Goal: Task Accomplishment & Management: Complete application form

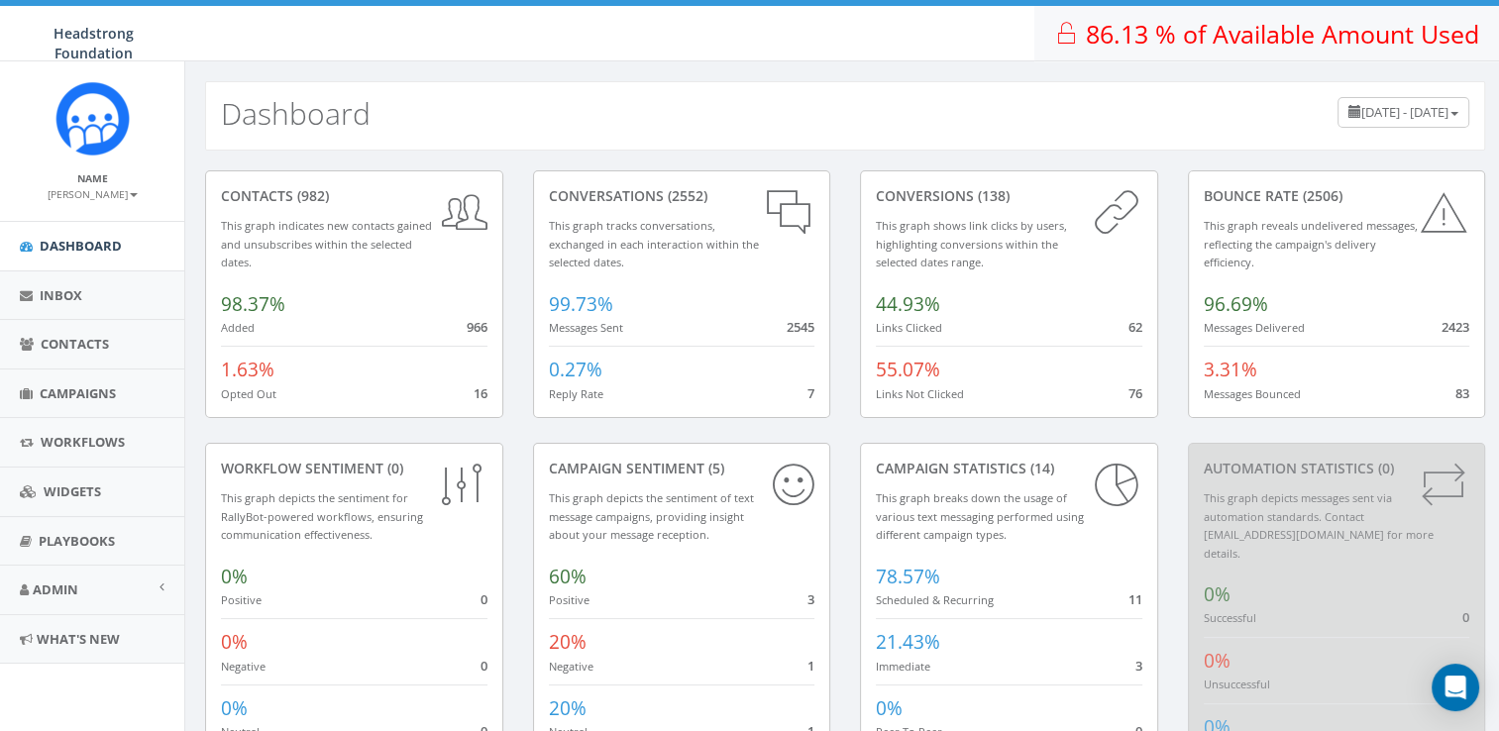
click at [1197, 42] on span "86.13 % of Available Amount Used" at bounding box center [1282, 34] width 393 height 34
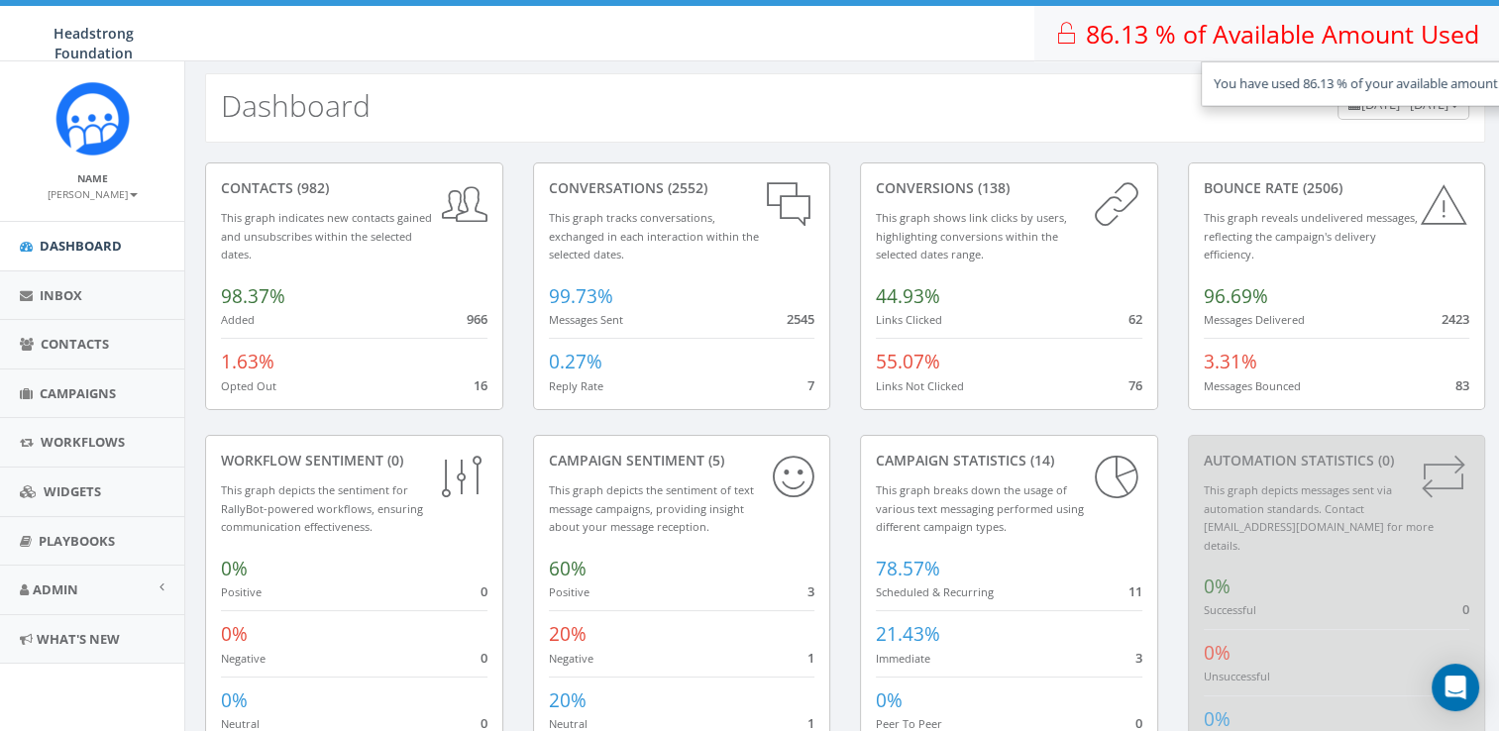
scroll to position [8, 0]
click at [101, 578] on link "Admin" at bounding box center [92, 590] width 184 height 49
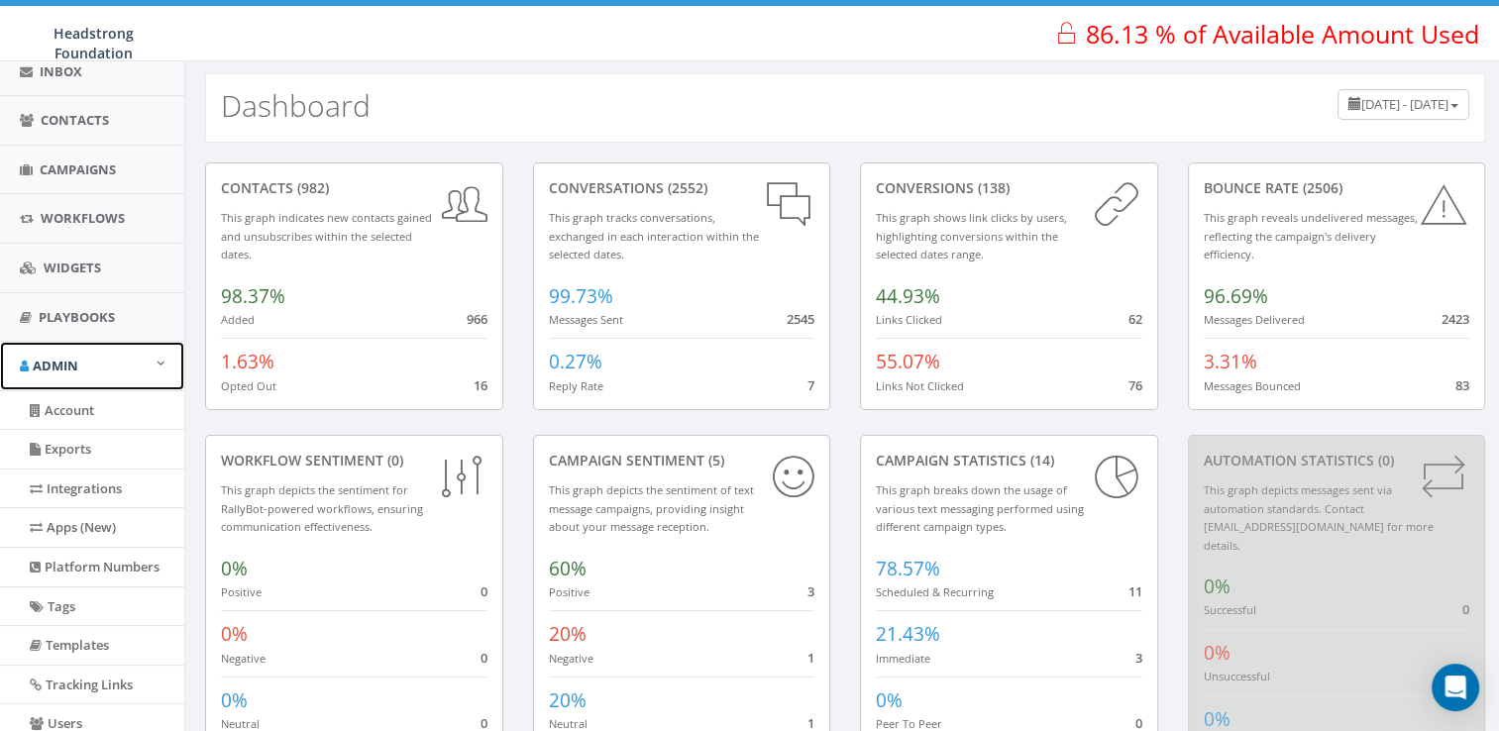
scroll to position [376, 0]
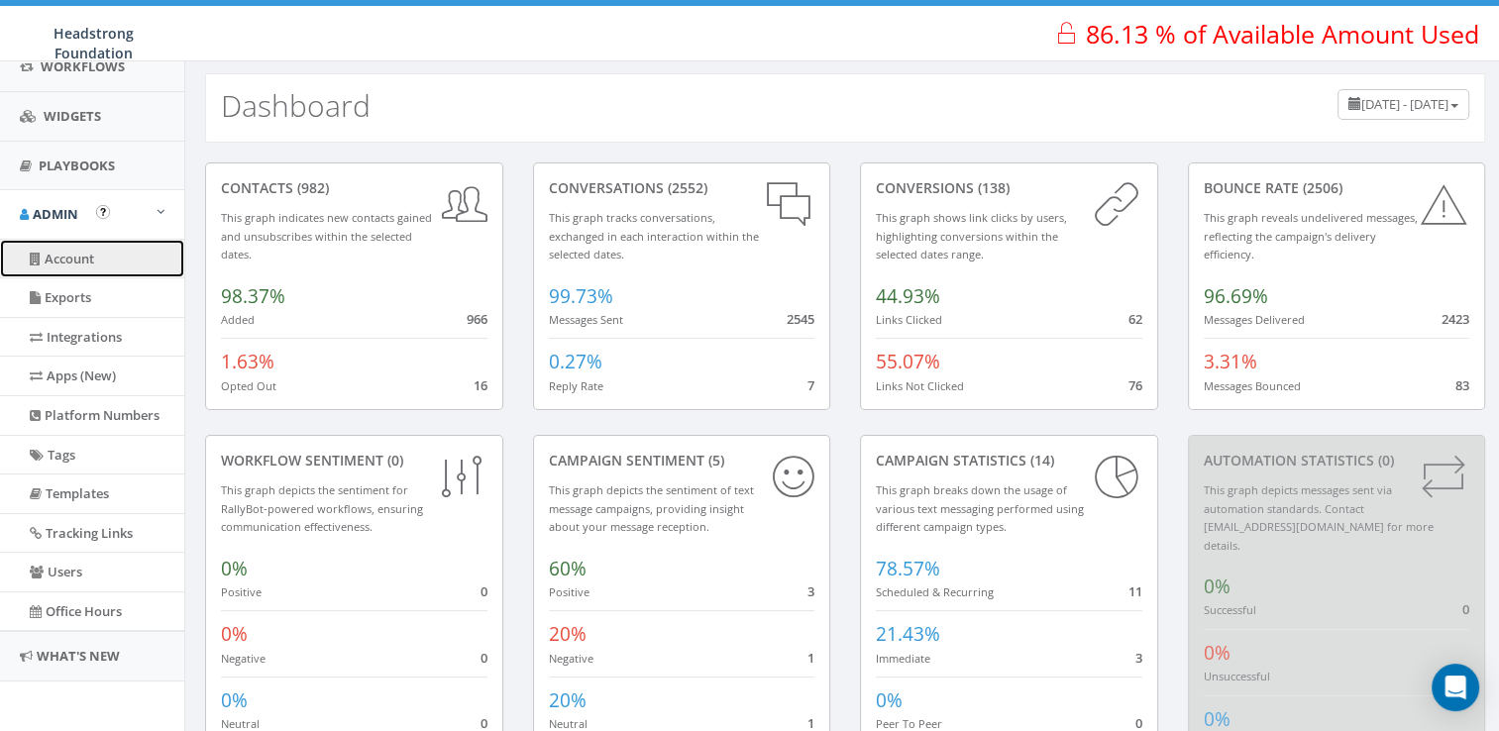
click at [103, 264] on link "Account" at bounding box center [92, 259] width 184 height 39
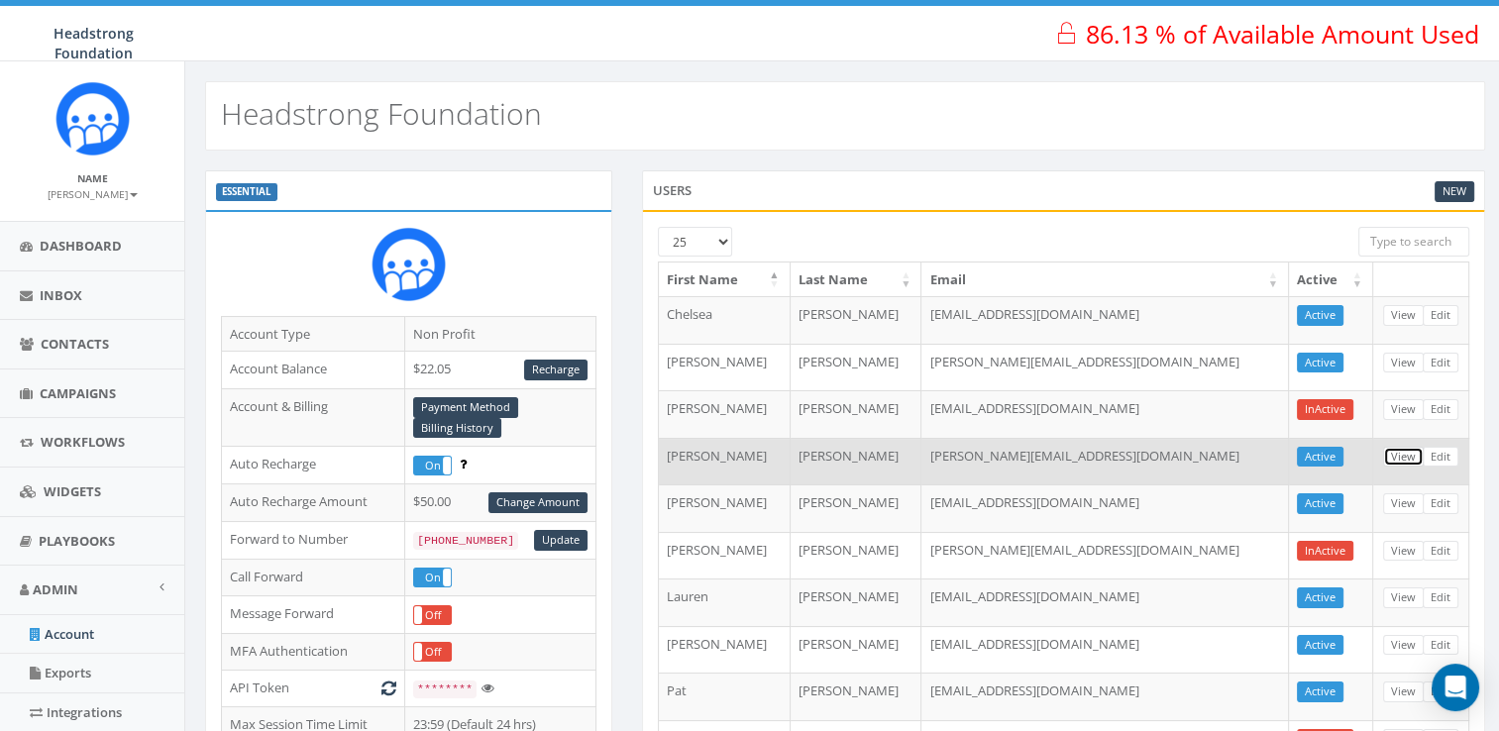
click at [1395, 454] on link "View" at bounding box center [1403, 457] width 41 height 21
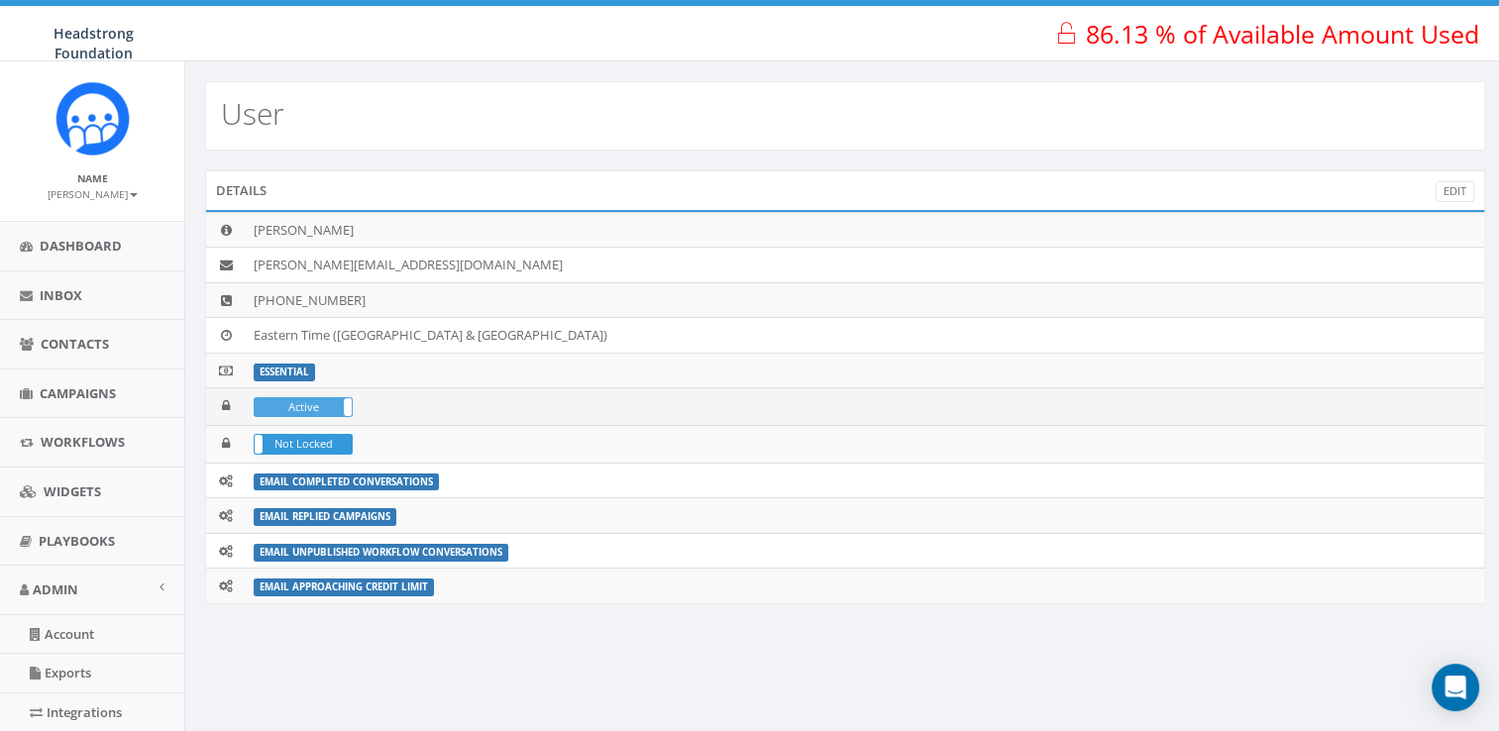
click at [335, 402] on label "Active" at bounding box center [303, 407] width 97 height 18
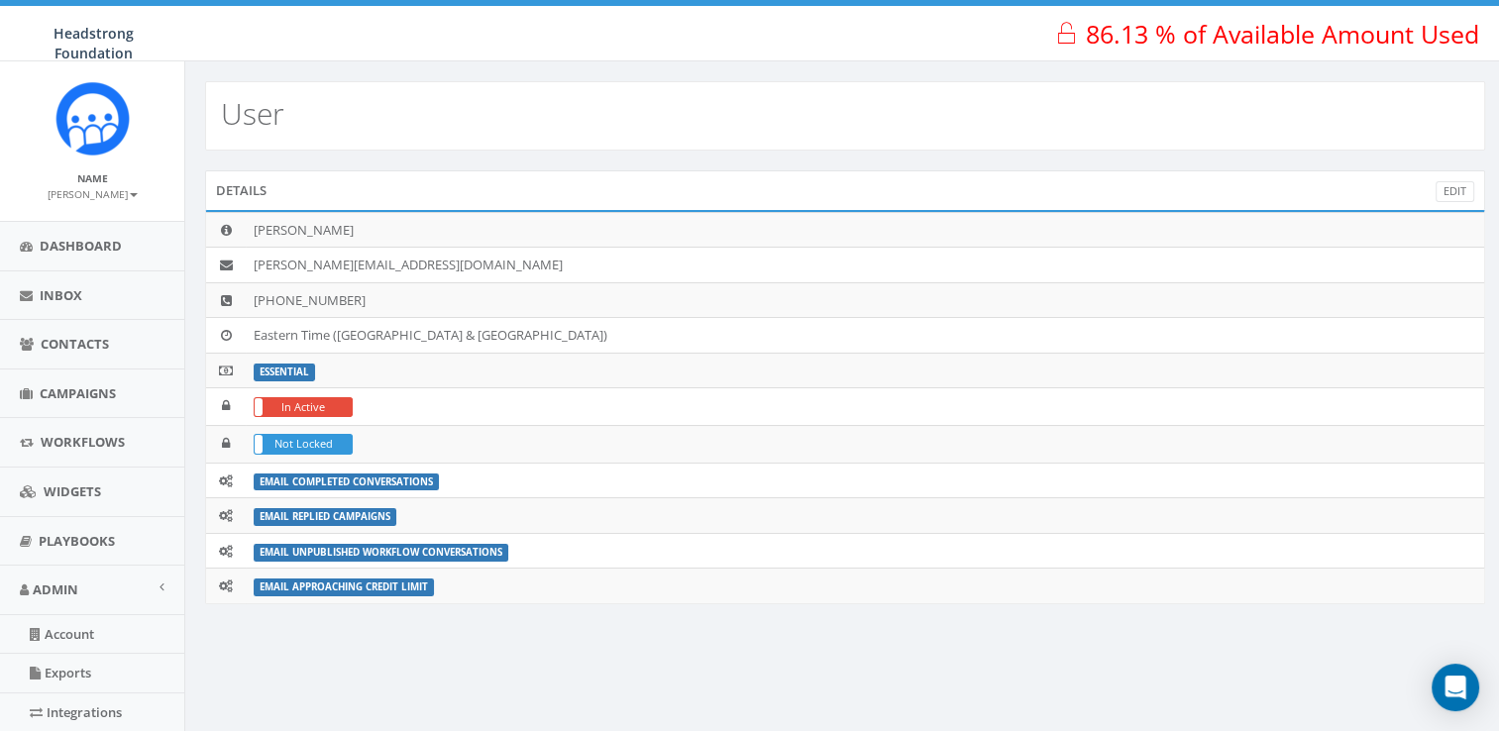
click at [701, 611] on div "Details Edit Jeff Baxter jeff@headstrong.org +14844416097 Eastern Time (US & Ca…" at bounding box center [845, 399] width 1310 height 459
click at [59, 587] on span "Admin" at bounding box center [56, 590] width 46 height 18
click at [61, 644] on link "Account" at bounding box center [92, 634] width 184 height 39
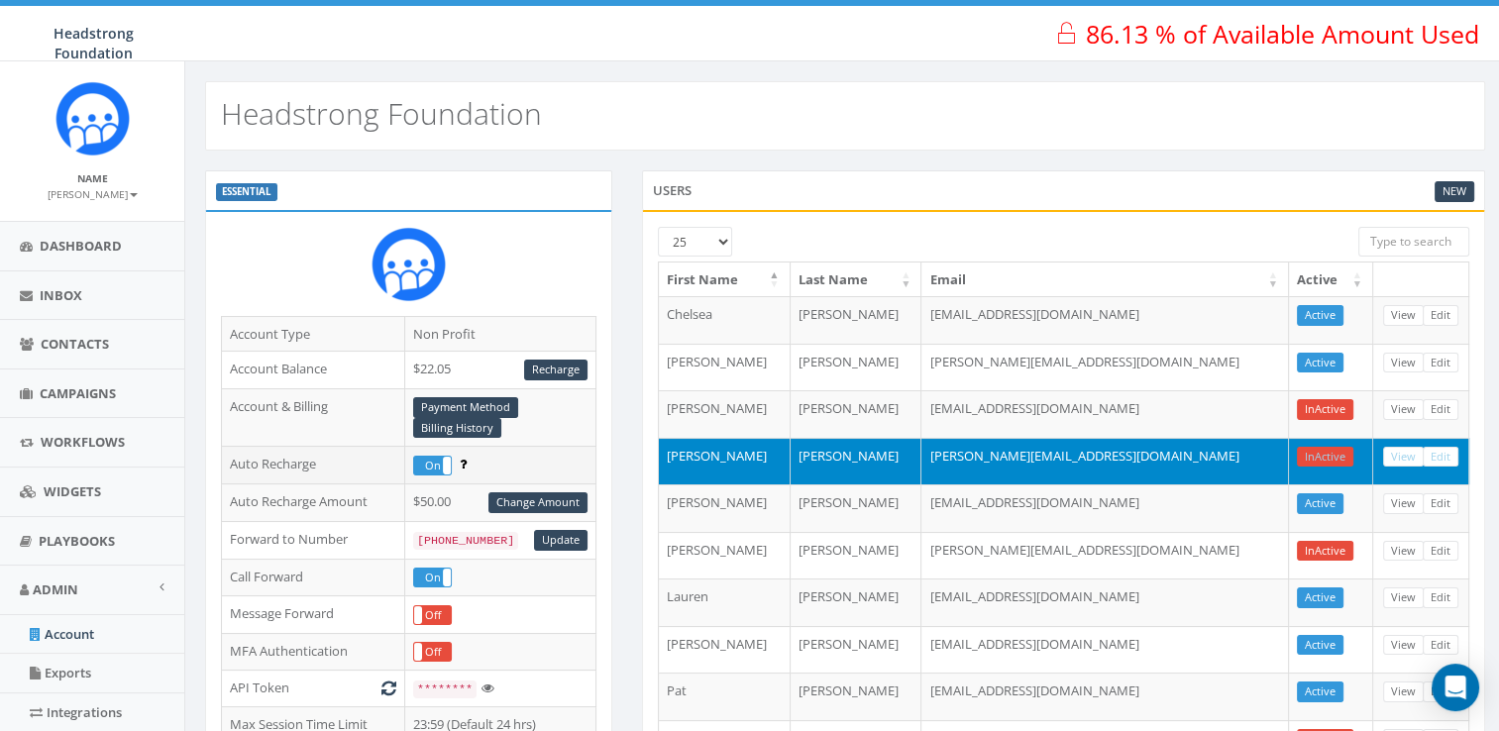
click at [464, 463] on icon at bounding box center [463, 464] width 7 height 13
click at [87, 409] on link "Campaigns" at bounding box center [92, 394] width 184 height 49
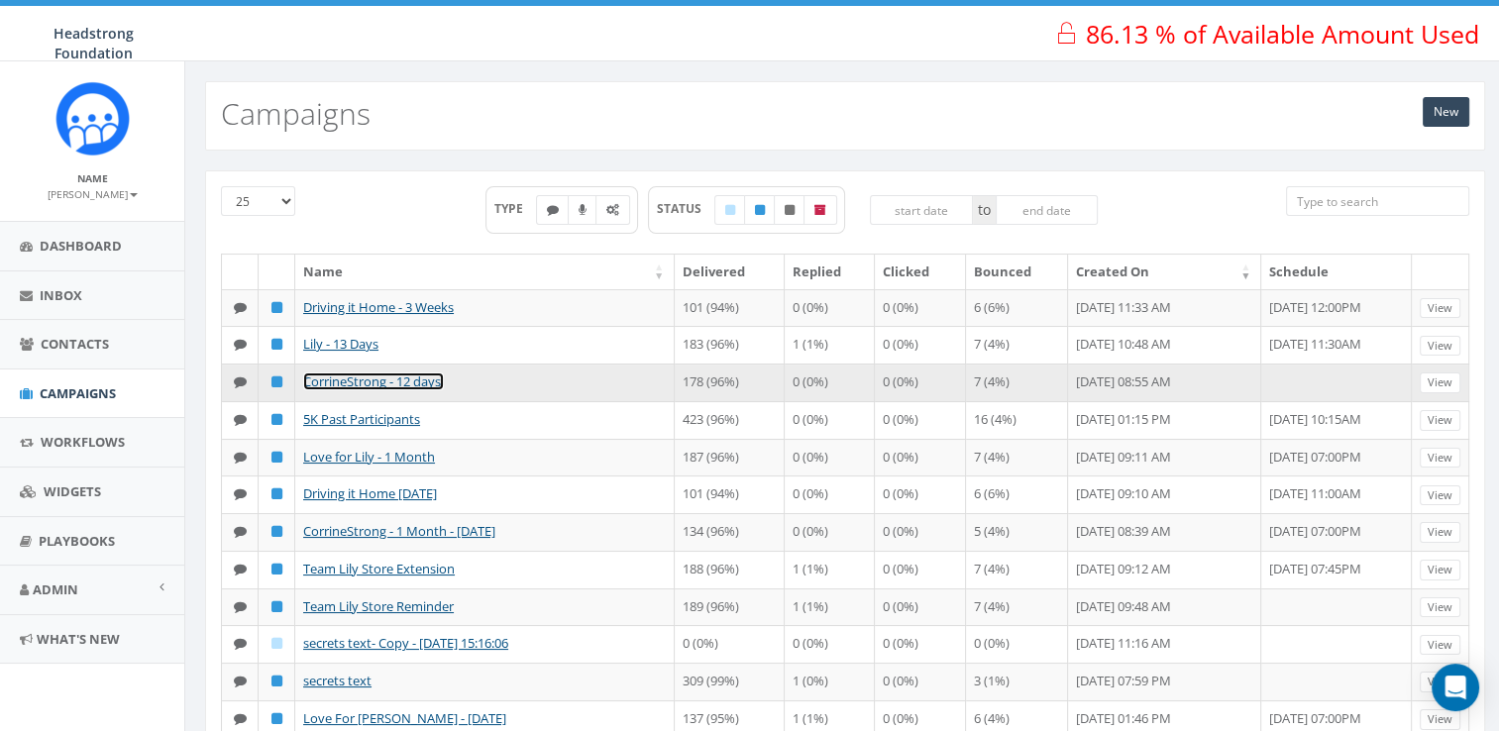
click at [341, 390] on link "CorrineStrong - 12 days!" at bounding box center [373, 382] width 141 height 18
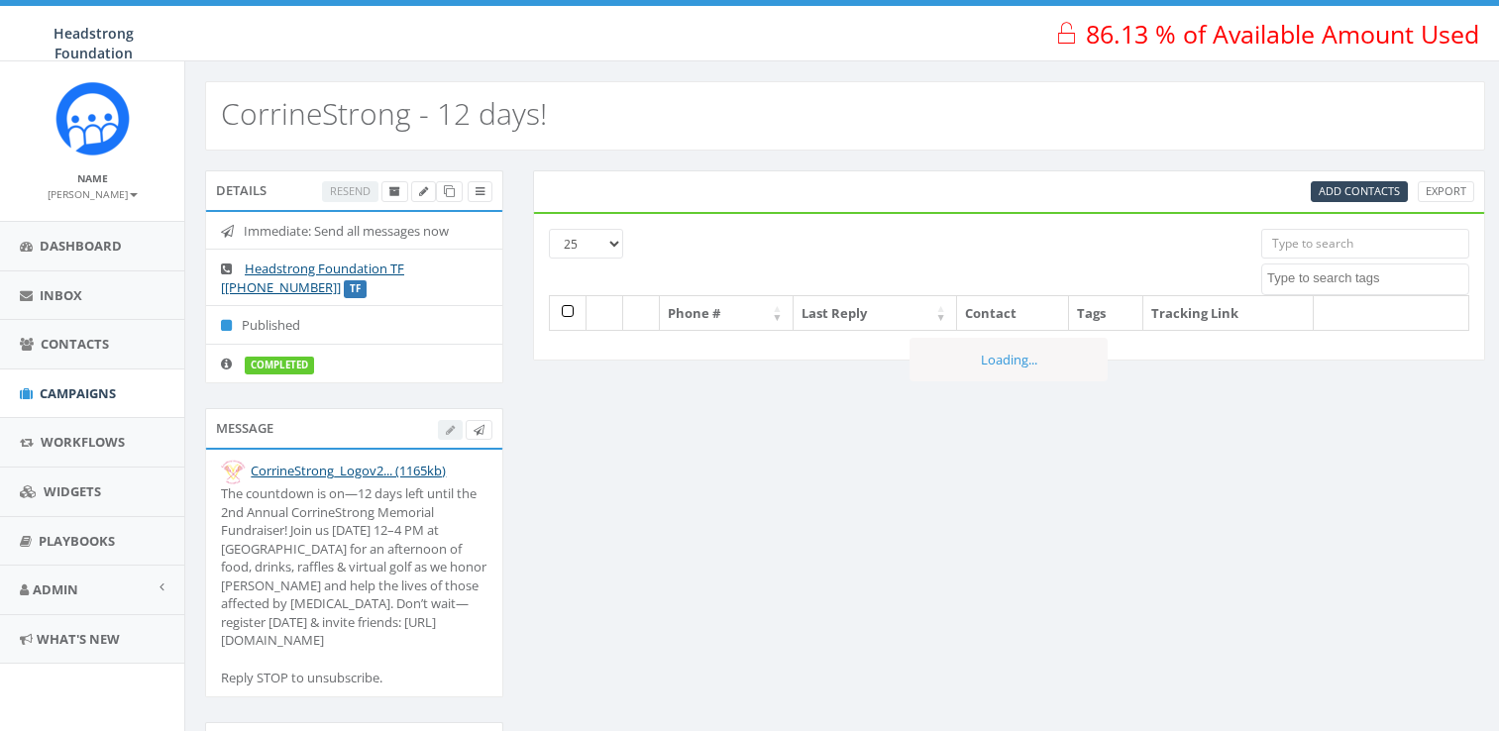
select select
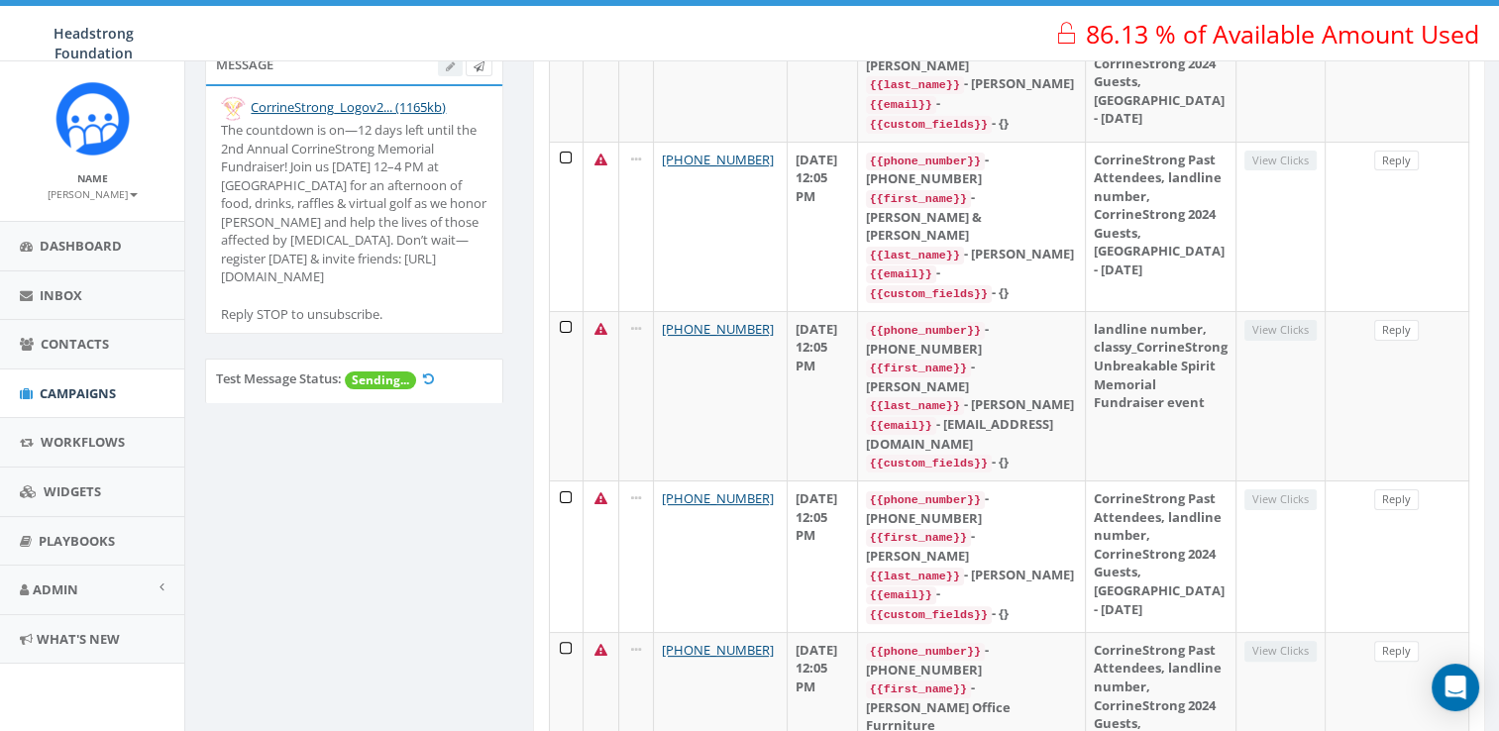
scroll to position [341, 0]
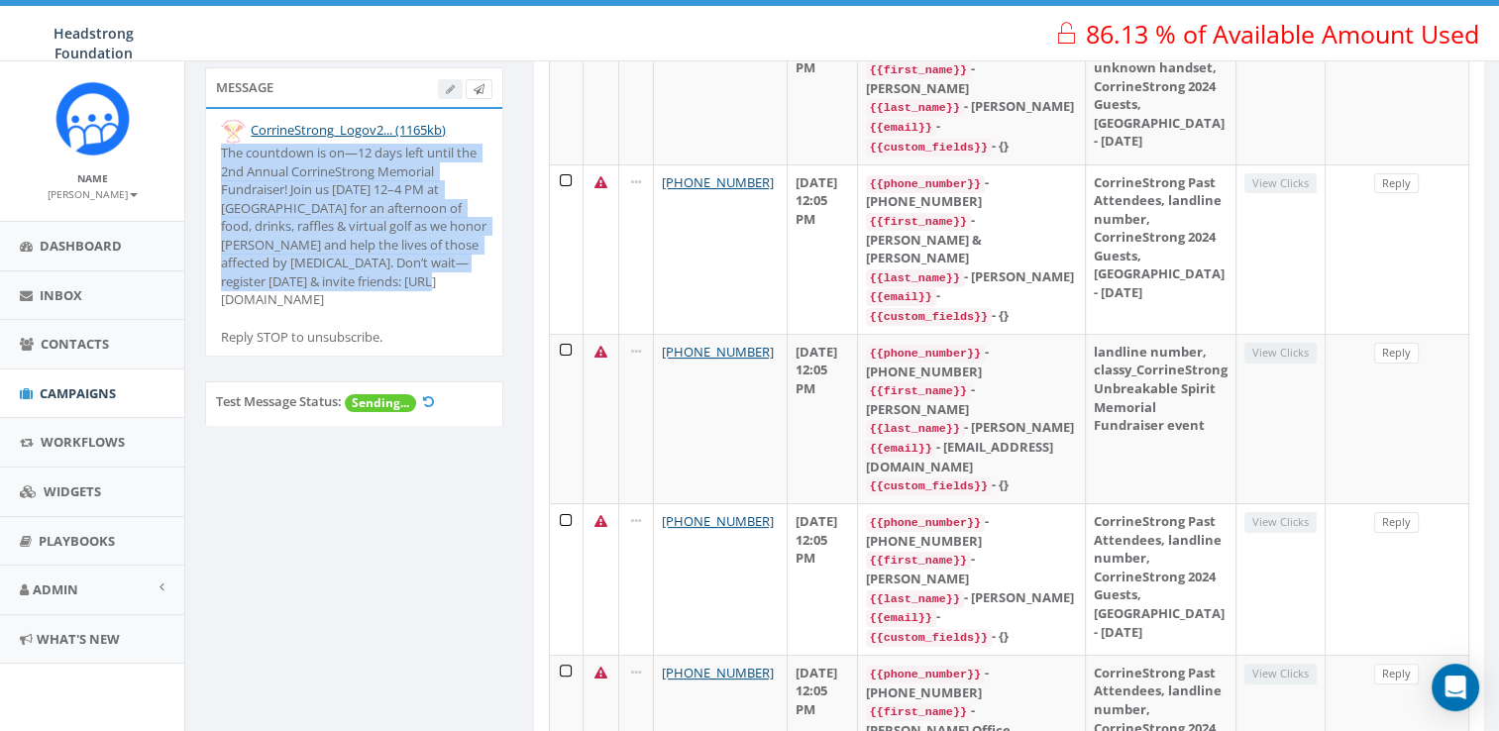
drag, startPoint x: 404, startPoint y: 279, endPoint x: 215, endPoint y: 153, distance: 227.8
click at [215, 153] on li "CorrineStrong_Logov2... (1165kb) The countdown is on—12 days left until the 2nd…" at bounding box center [354, 232] width 296 height 247
drag, startPoint x: 215, startPoint y: 153, endPoint x: 272, endPoint y: 169, distance: 58.9
copy div "The countdown is on—12 days left until the 2nd Annual CorrineStrong Memorial Fu…"
click at [86, 406] on link "Campaigns" at bounding box center [92, 394] width 184 height 49
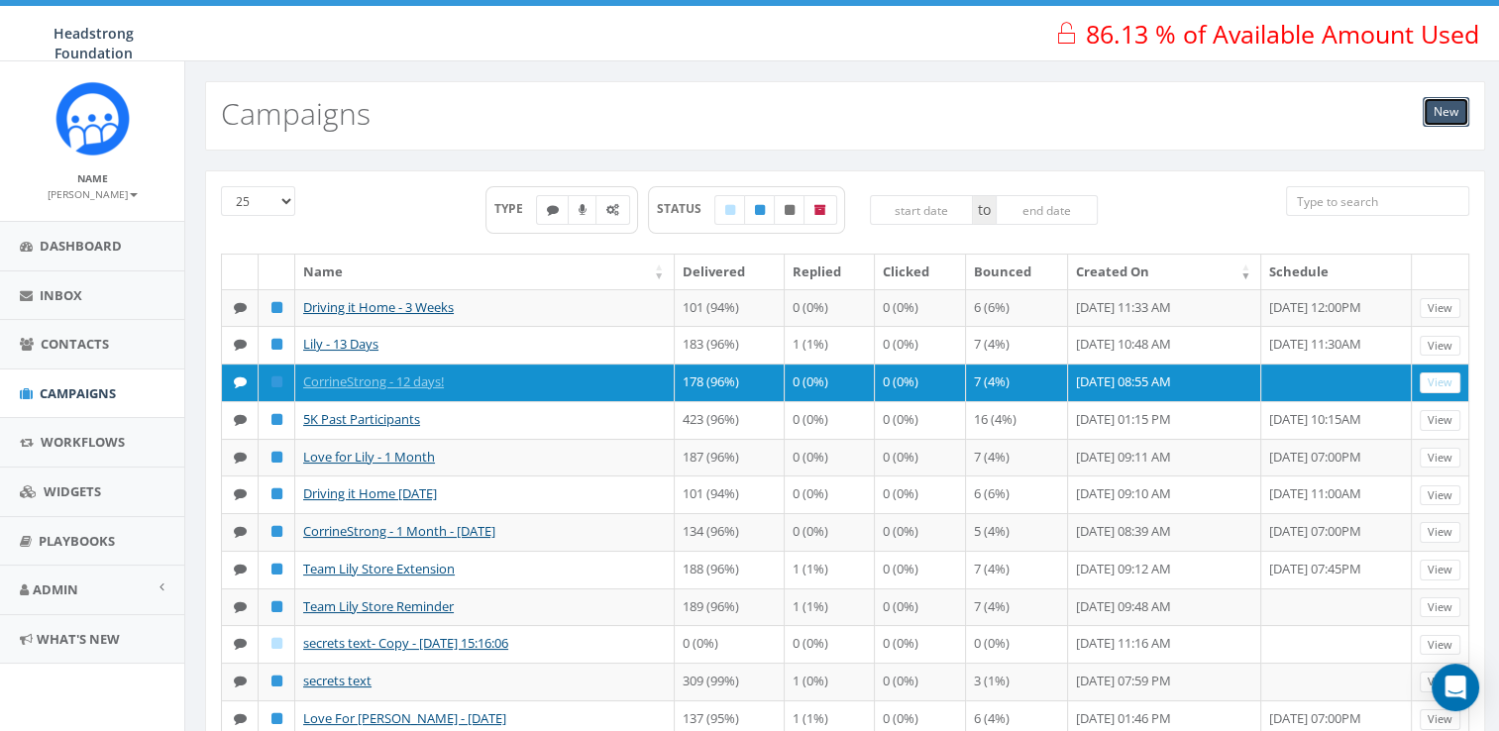
click at [1427, 106] on link "New" at bounding box center [1446, 112] width 47 height 30
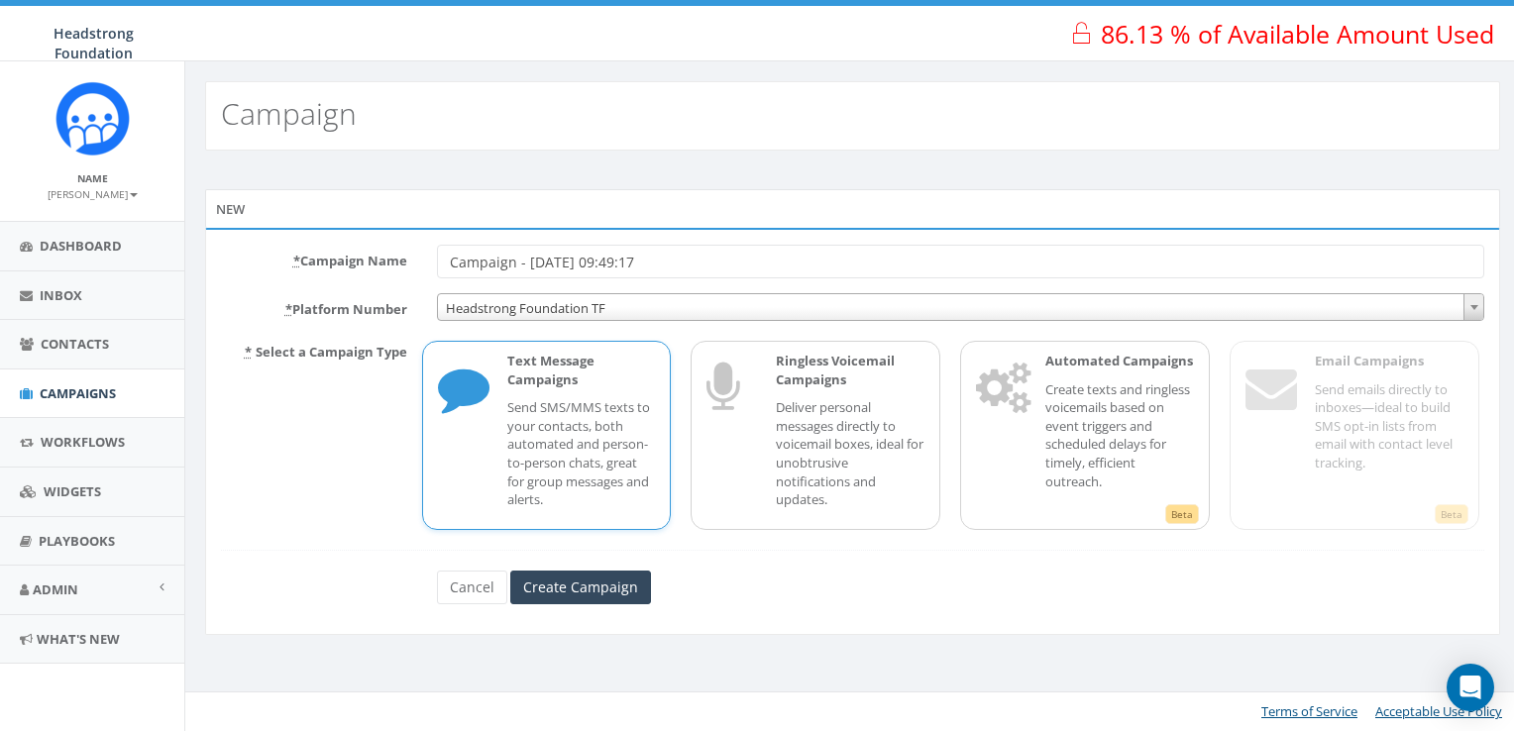
drag, startPoint x: 759, startPoint y: 273, endPoint x: 413, endPoint y: 258, distance: 346.2
click at [413, 258] on div "* Campaign Name Campaign - 09/26/2025, 09:49:17" at bounding box center [852, 262] width 1293 height 34
type input "CorrineStrong - 1 Week"
click at [617, 593] on input "Create Campaign" at bounding box center [580, 588] width 141 height 34
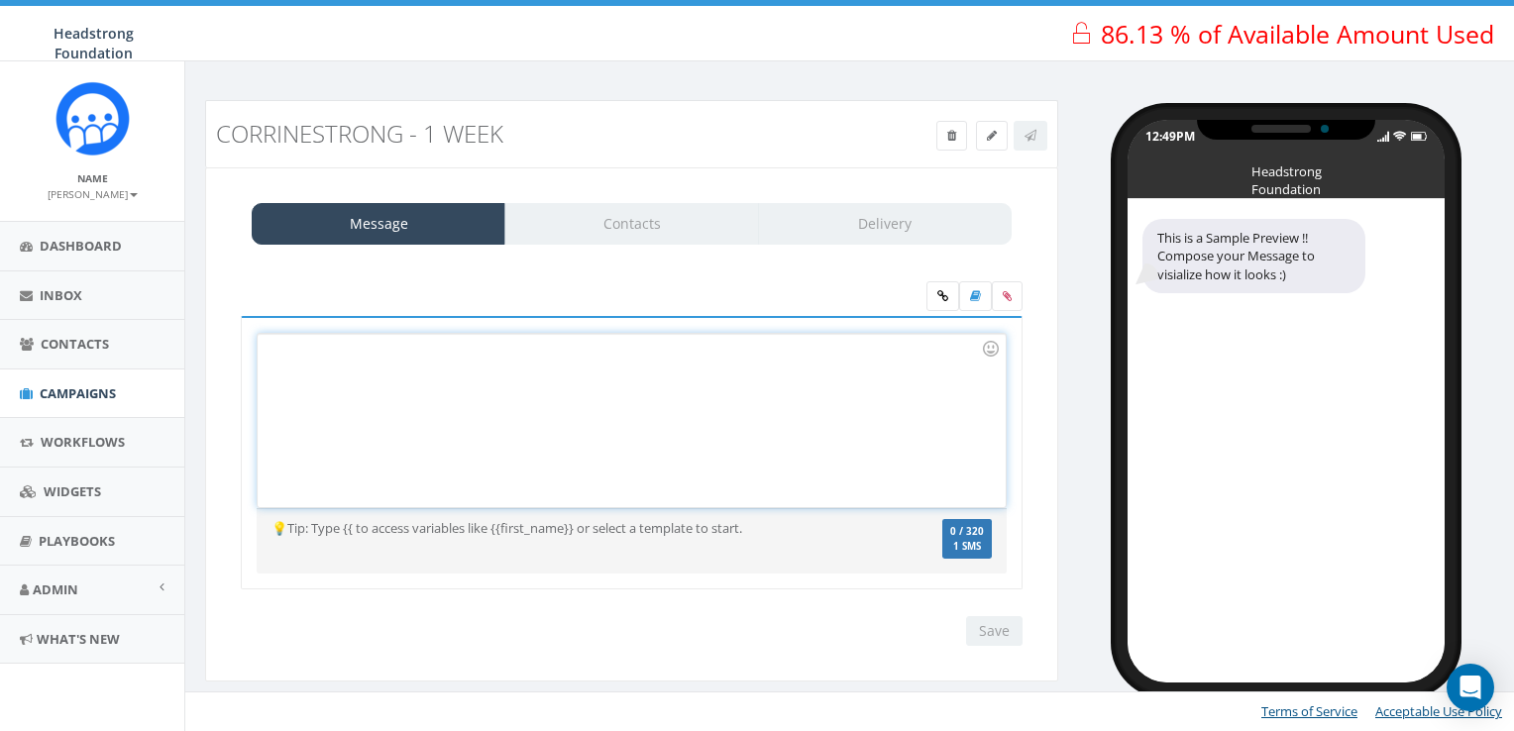
click at [539, 356] on div at bounding box center [631, 420] width 747 height 173
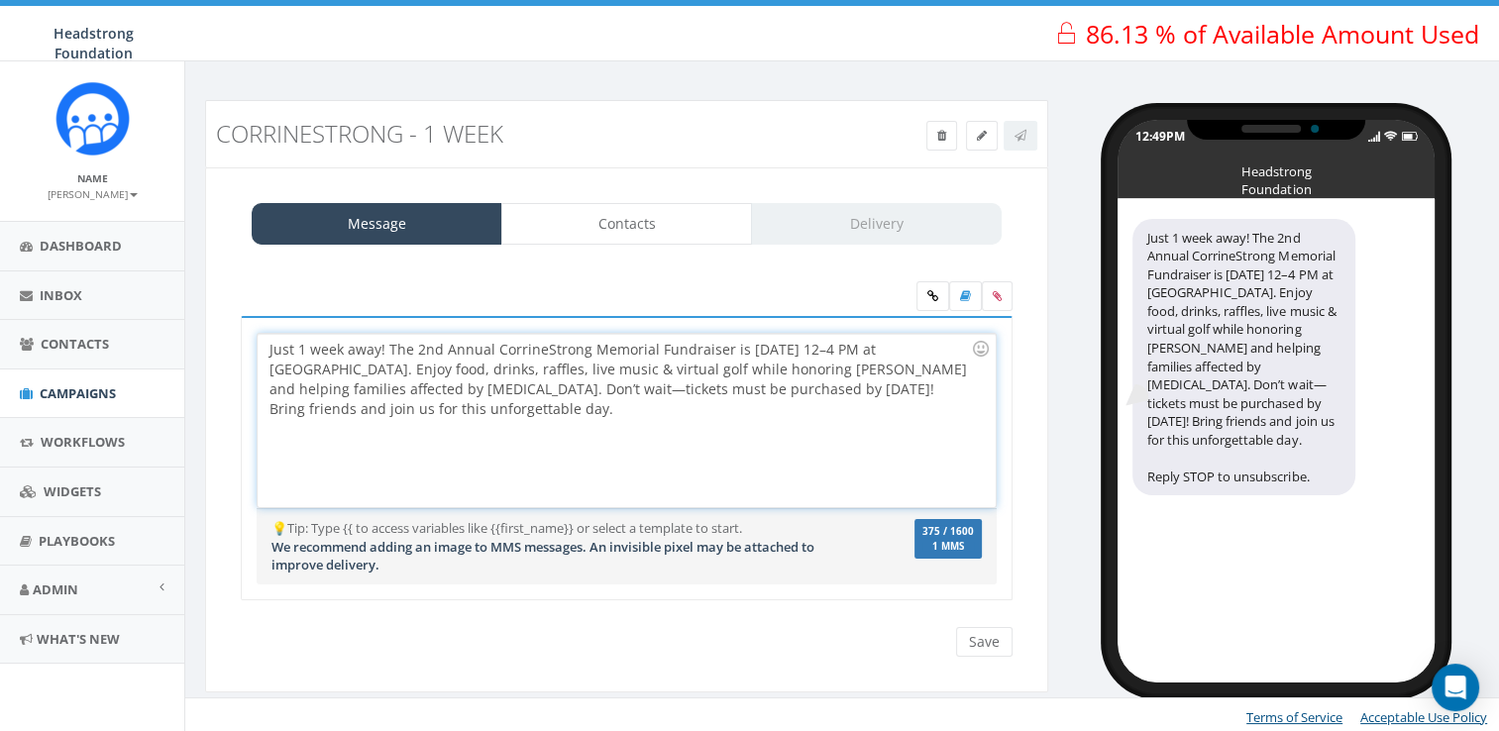
click at [270, 348] on div "Just 1 week away! The 2nd Annual CorrineStrong Memorial Fundraiser is Sat, Oct …" at bounding box center [626, 420] width 737 height 173
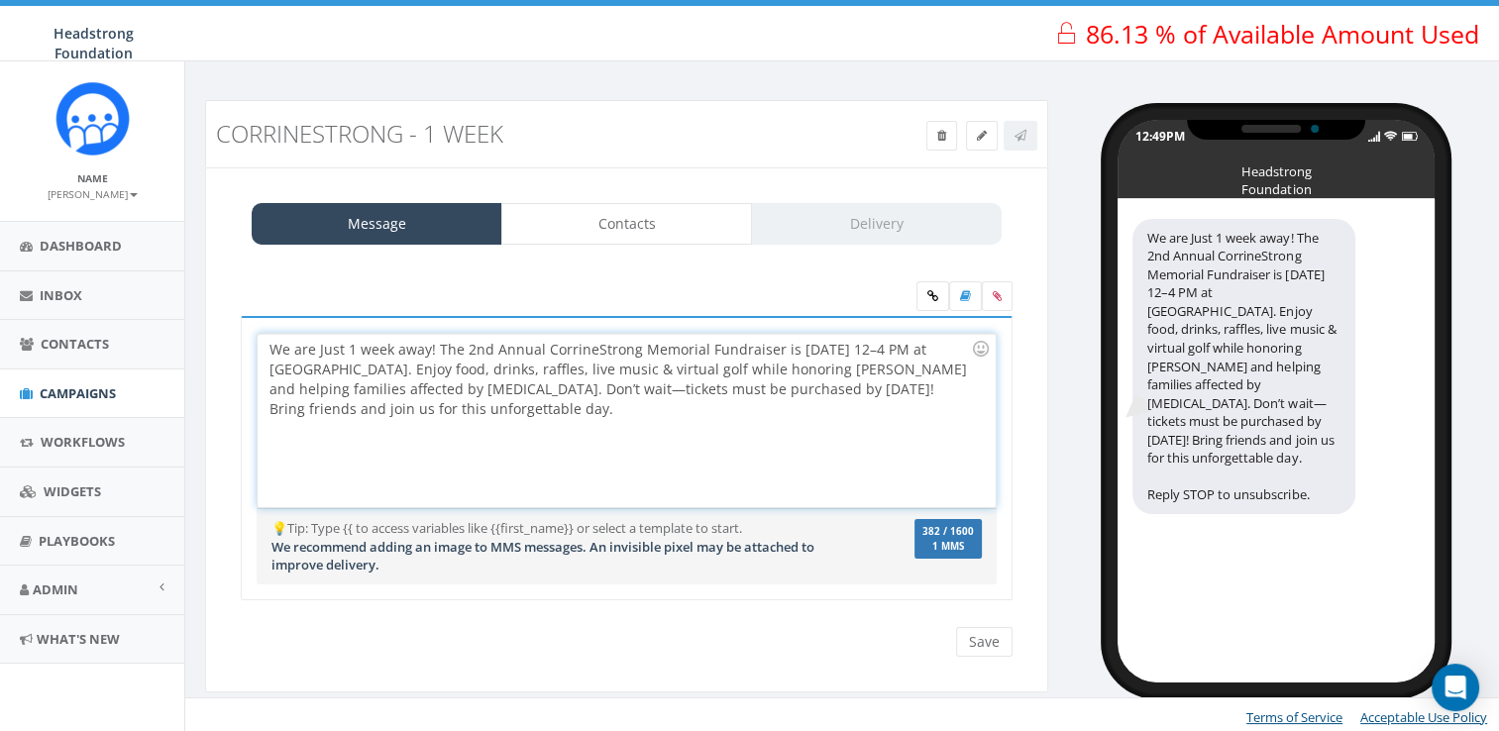
click at [319, 347] on div "We are Just 1 week away! The 2nd Annual CorrineStrong Memorial Fundraiser is Sa…" at bounding box center [626, 420] width 737 height 173
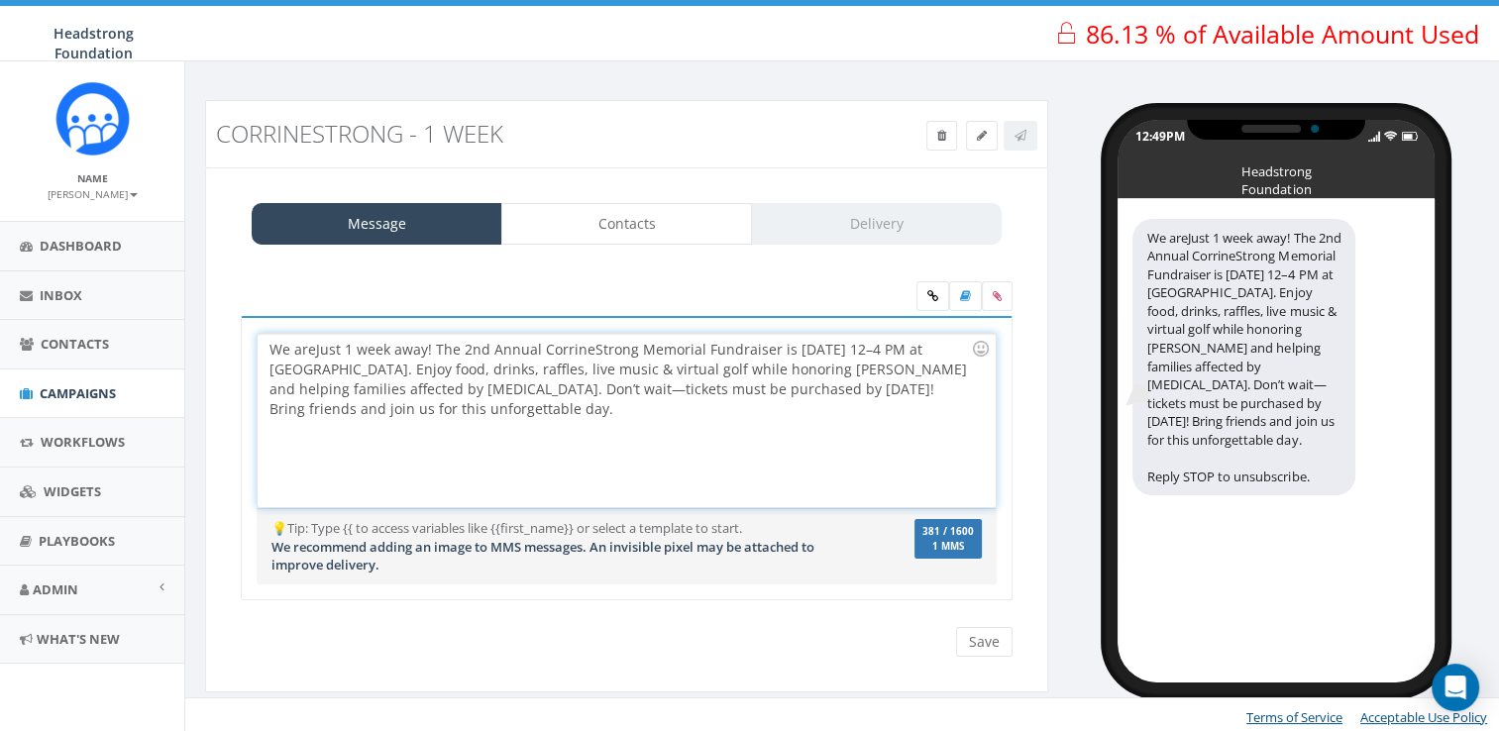
click at [318, 349] on div "We areJust 1 week away! The 2nd Annual CorrineStrong Memorial Fundraiser is Sat…" at bounding box center [626, 420] width 737 height 173
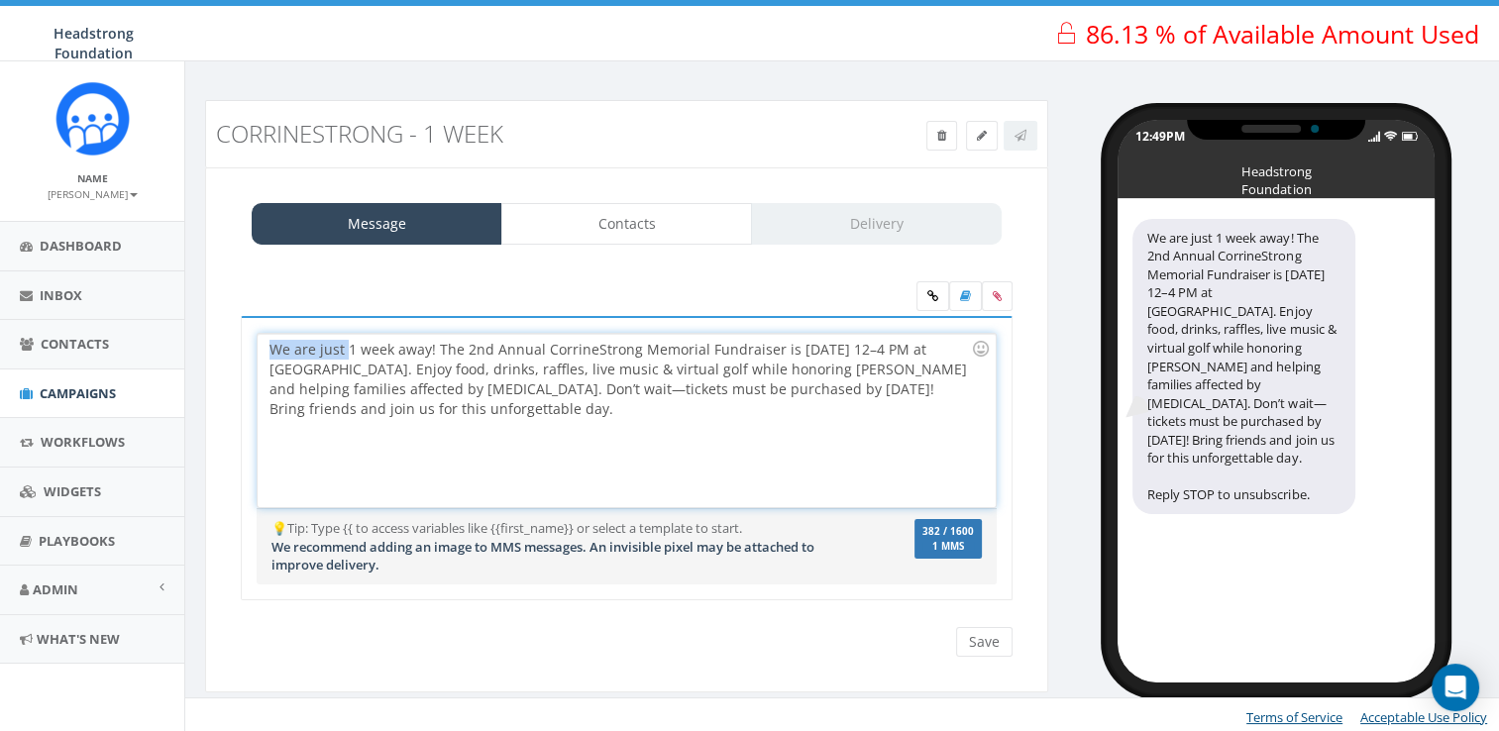
drag, startPoint x: 344, startPoint y: 347, endPoint x: 234, endPoint y: 350, distance: 110.0
click at [234, 350] on div "We are just 1 week away! The 2nd Annual CorrineStrong Memorial Fundraiser is Sa…" at bounding box center [627, 470] width 802 height 309
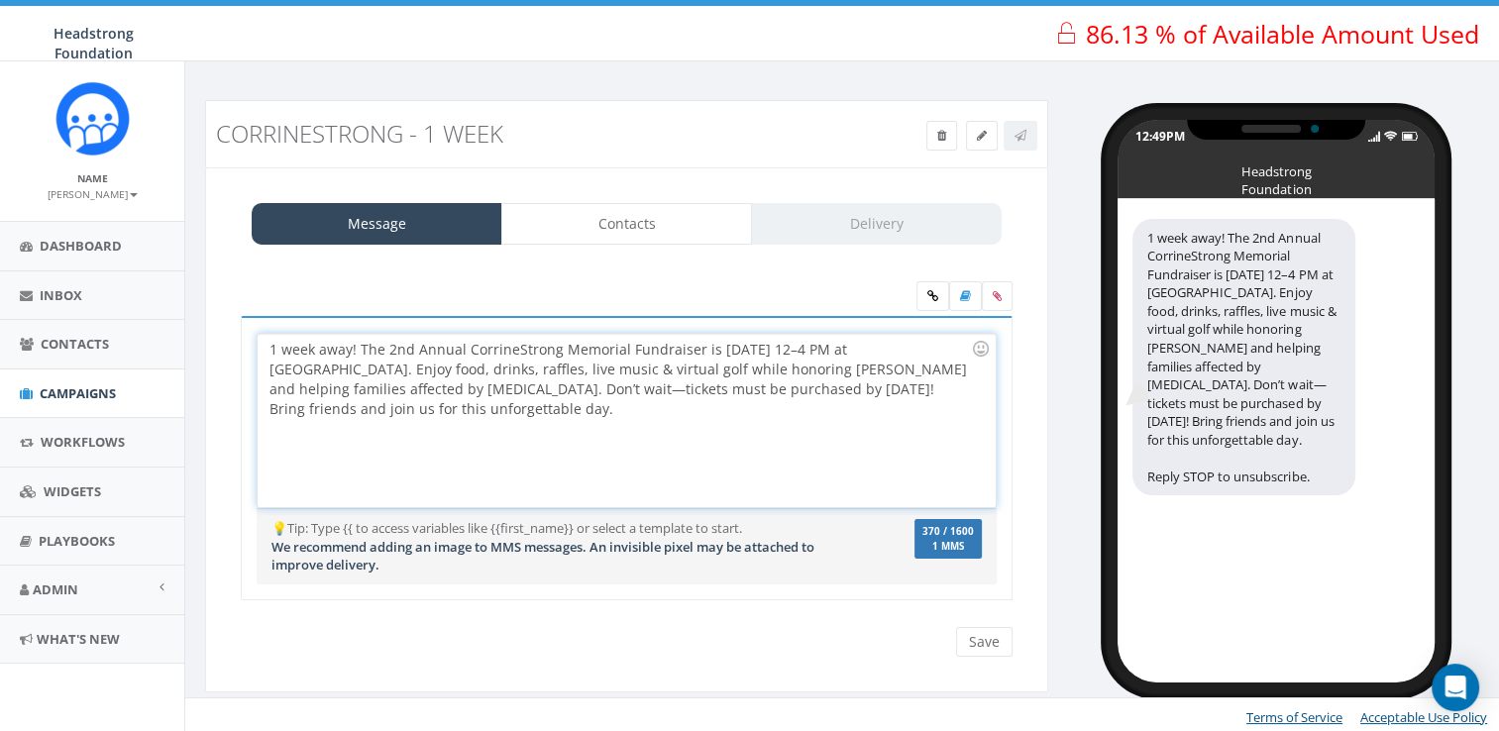
click at [365, 350] on div "1 week away! The 2nd Annual CorrineStrong Memorial Fundraiser is Sat, Oct 4th, …" at bounding box center [626, 420] width 737 height 173
click at [757, 346] on div "1 week away to go until the 2nd Annual CorrineStrong Memorial Fundraiser is Sat…" at bounding box center [626, 420] width 737 height 173
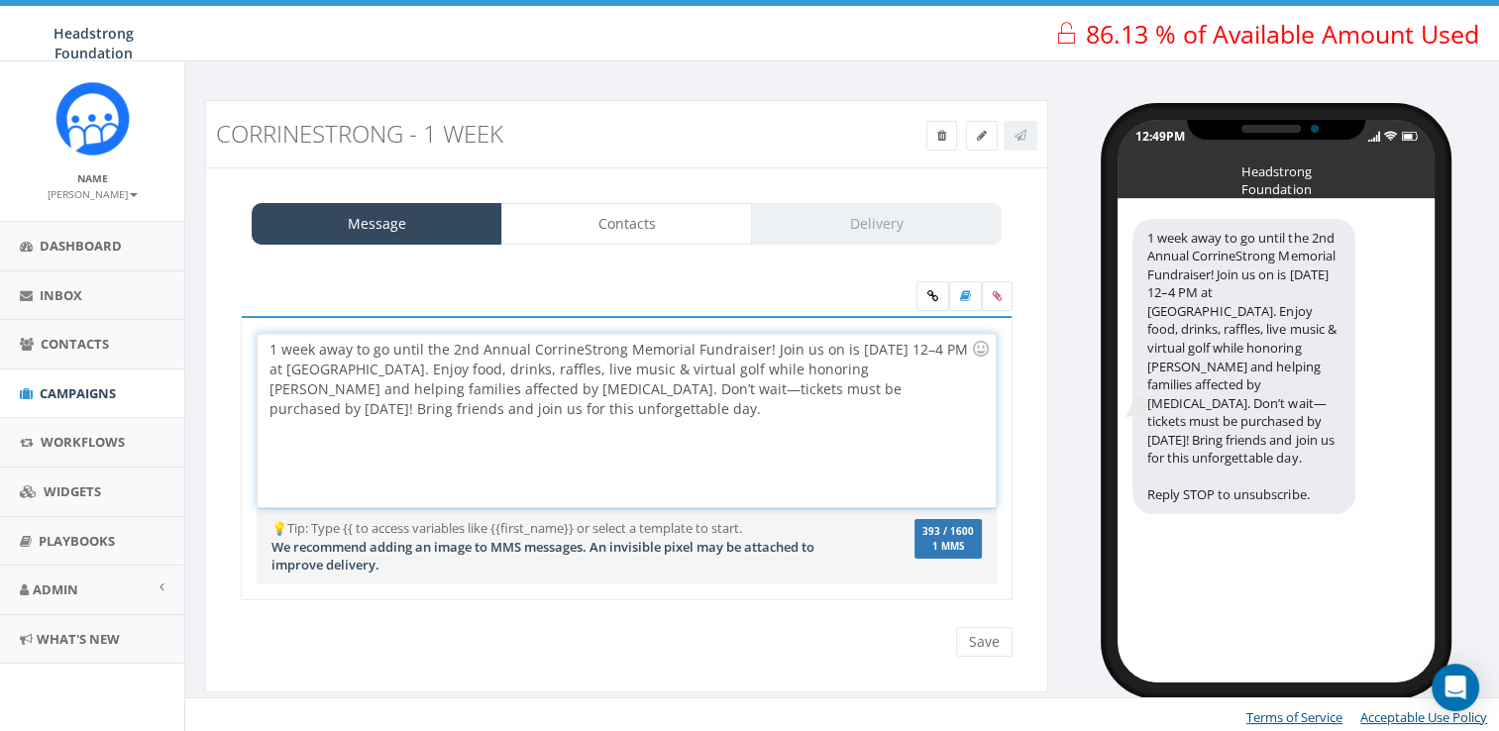
click at [845, 341] on div "1 week away to go until the 2nd Annual CorrineStrong Memorial Fundraiser! Join …" at bounding box center [626, 420] width 737 height 173
click at [522, 390] on div "1 week away to go until the 2nd Annual CorrineStrong Memorial Fundraiser! Join …" at bounding box center [626, 420] width 737 height 173
click at [510, 410] on div "1 week away to go until the 2nd Annual CorrineStrong Memorial Fundraiser! Join …" at bounding box center [626, 420] width 737 height 173
click at [683, 371] on div "1 week away to go until the 2nd Annual CorrineStrong Memorial Fundraiser! Join …" at bounding box center [626, 420] width 737 height 173
click at [658, 405] on div "1 week away to go until the 2nd Annual CorrineStrong Memorial Fundraiser! Join …" at bounding box center [626, 420] width 737 height 173
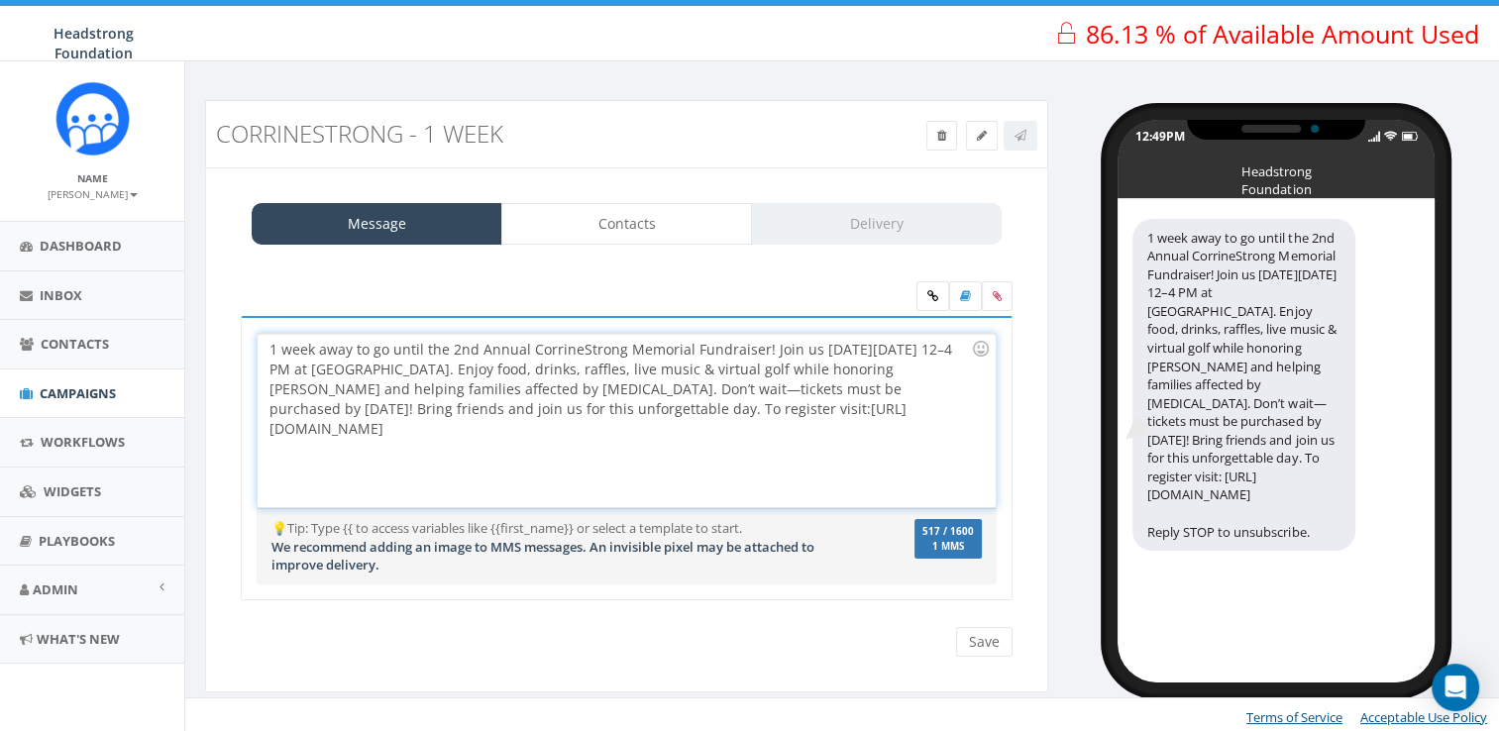
drag, startPoint x: 668, startPoint y: 422, endPoint x: 595, endPoint y: 409, distance: 74.5
click at [595, 409] on div "1 week away to go until the 2nd Annual CorrineStrong Memorial Fundraiser! Join …" at bounding box center [626, 420] width 737 height 173
click at [928, 294] on icon at bounding box center [933, 296] width 11 height 12
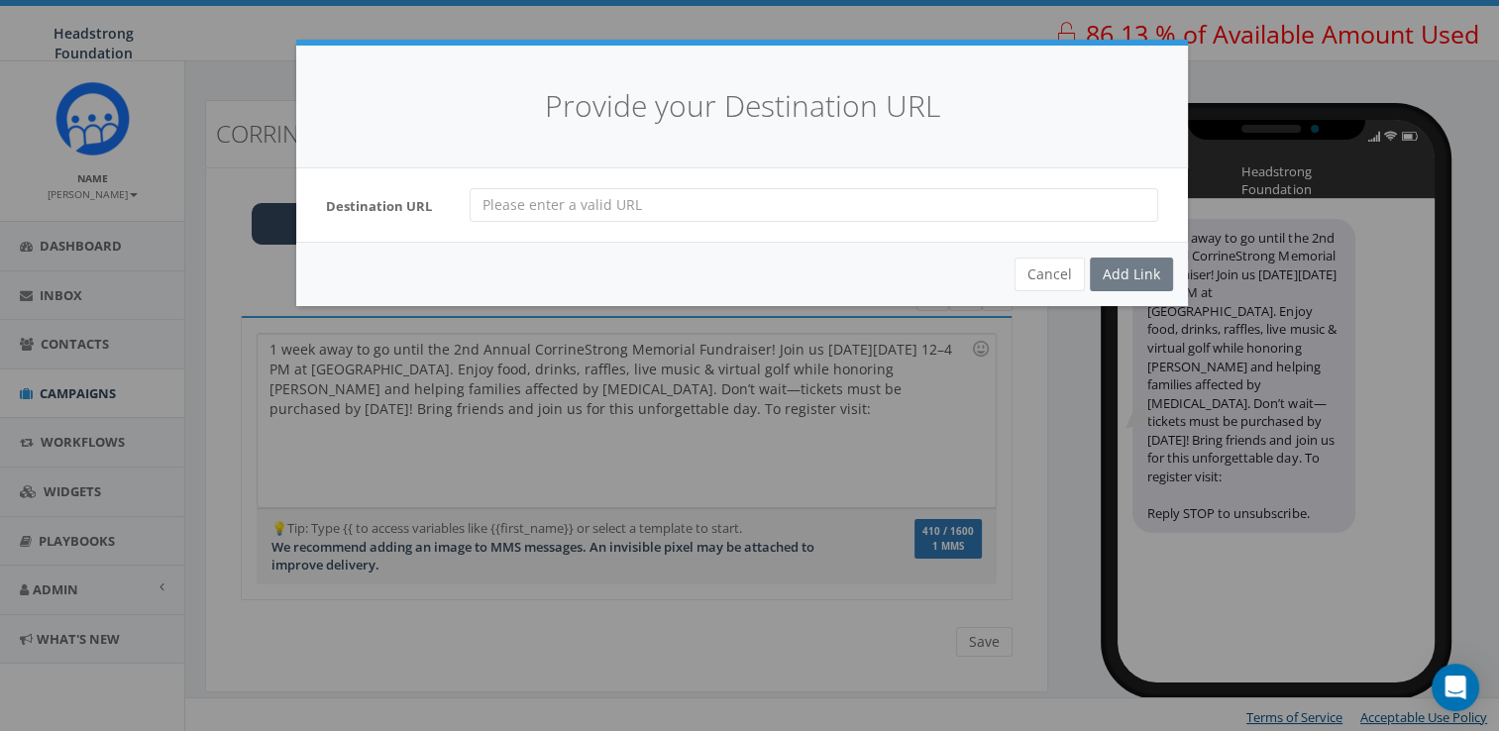
click at [785, 228] on div "Destination URL" at bounding box center [742, 204] width 892 height 73
click at [797, 216] on input "url" at bounding box center [814, 205] width 689 height 34
paste input "https://pledge.headstrong.org/event/2025-corrinestrong-unbreakable-spirit-memor…"
type input "https://pledge.headstrong.org/event/2025-corrinestrong-unbreakable-spirit-memor…"
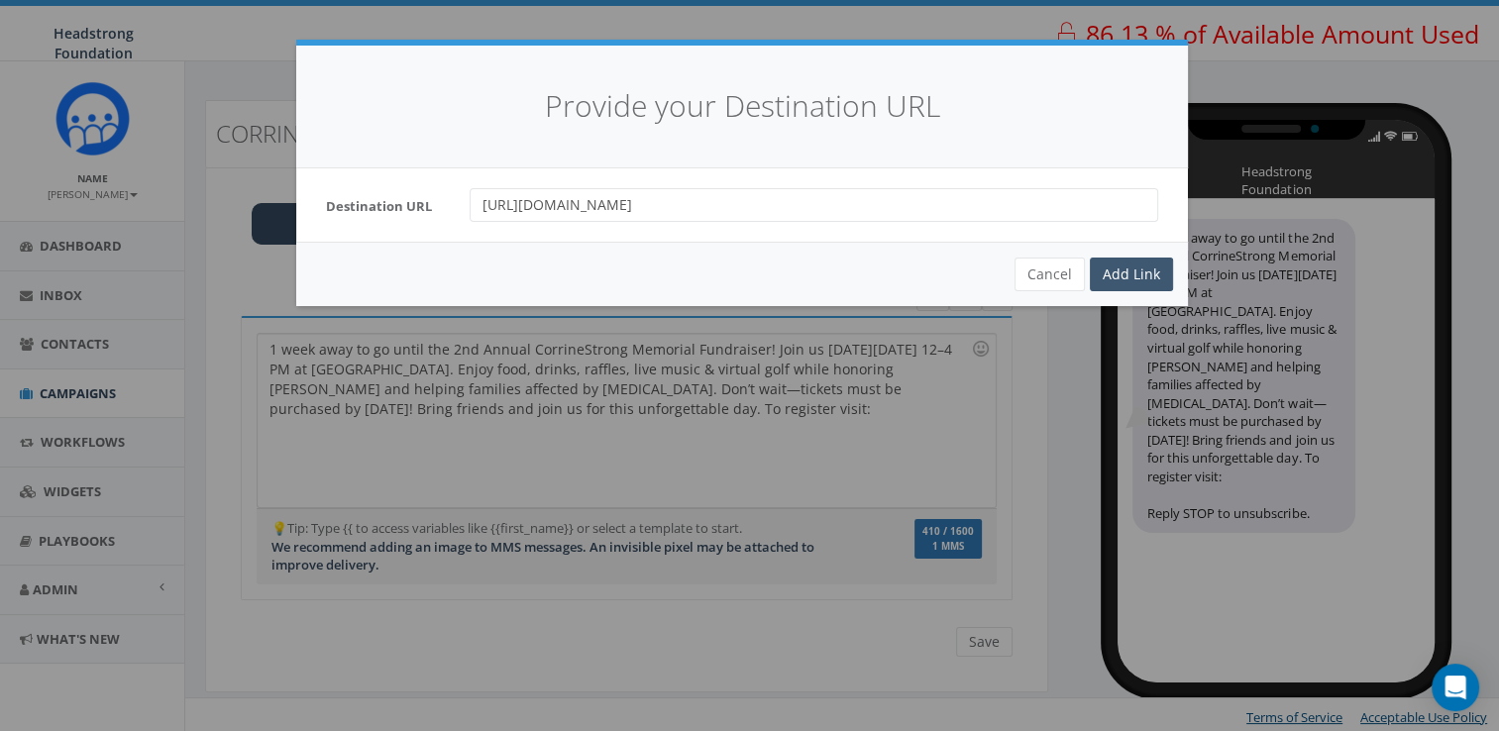
click at [1118, 270] on div "Add Link" at bounding box center [1131, 275] width 83 height 34
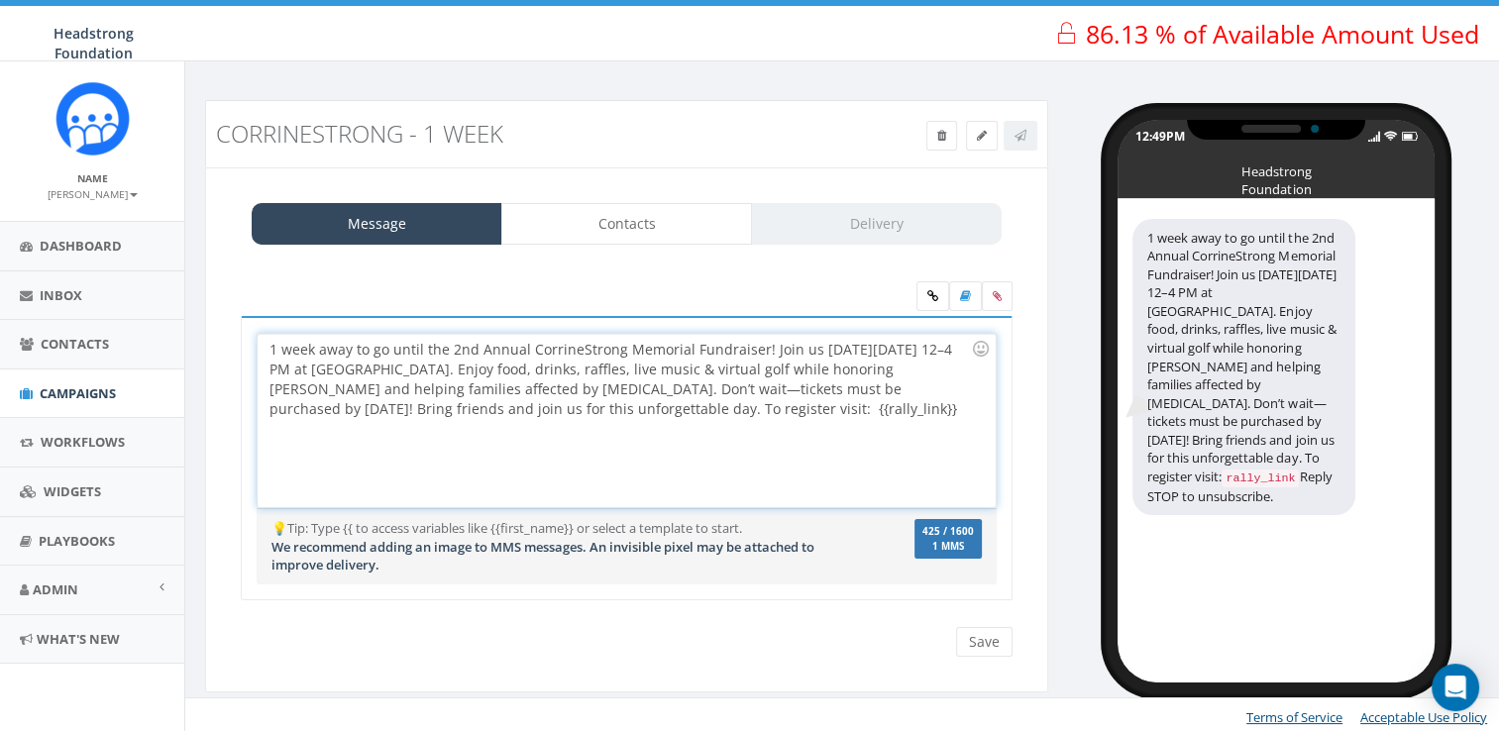
click at [689, 348] on div "1 week away to go until the 2nd Annual CorrineStrong Memorial Fundraiser! Join …" at bounding box center [626, 420] width 737 height 173
drag, startPoint x: 722, startPoint y: 347, endPoint x: 524, endPoint y: 348, distance: 198.2
click at [524, 348] on div "1 week away to go until the 2nd Annual CorrineStrong Memorial Sprirt Fundraiser…" at bounding box center [626, 420] width 737 height 173
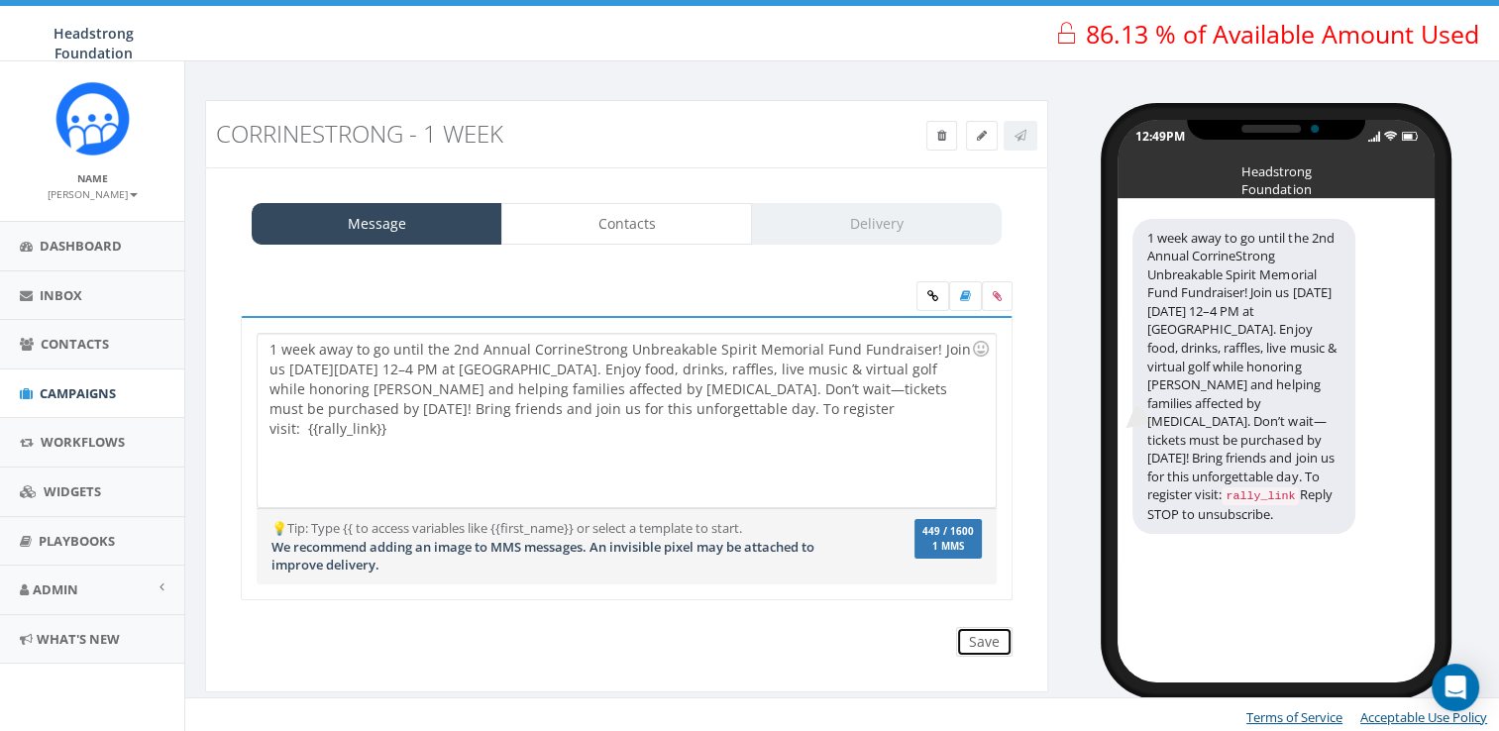
click at [984, 647] on input "Save" at bounding box center [984, 642] width 56 height 30
click at [1016, 139] on icon at bounding box center [1021, 136] width 12 height 12
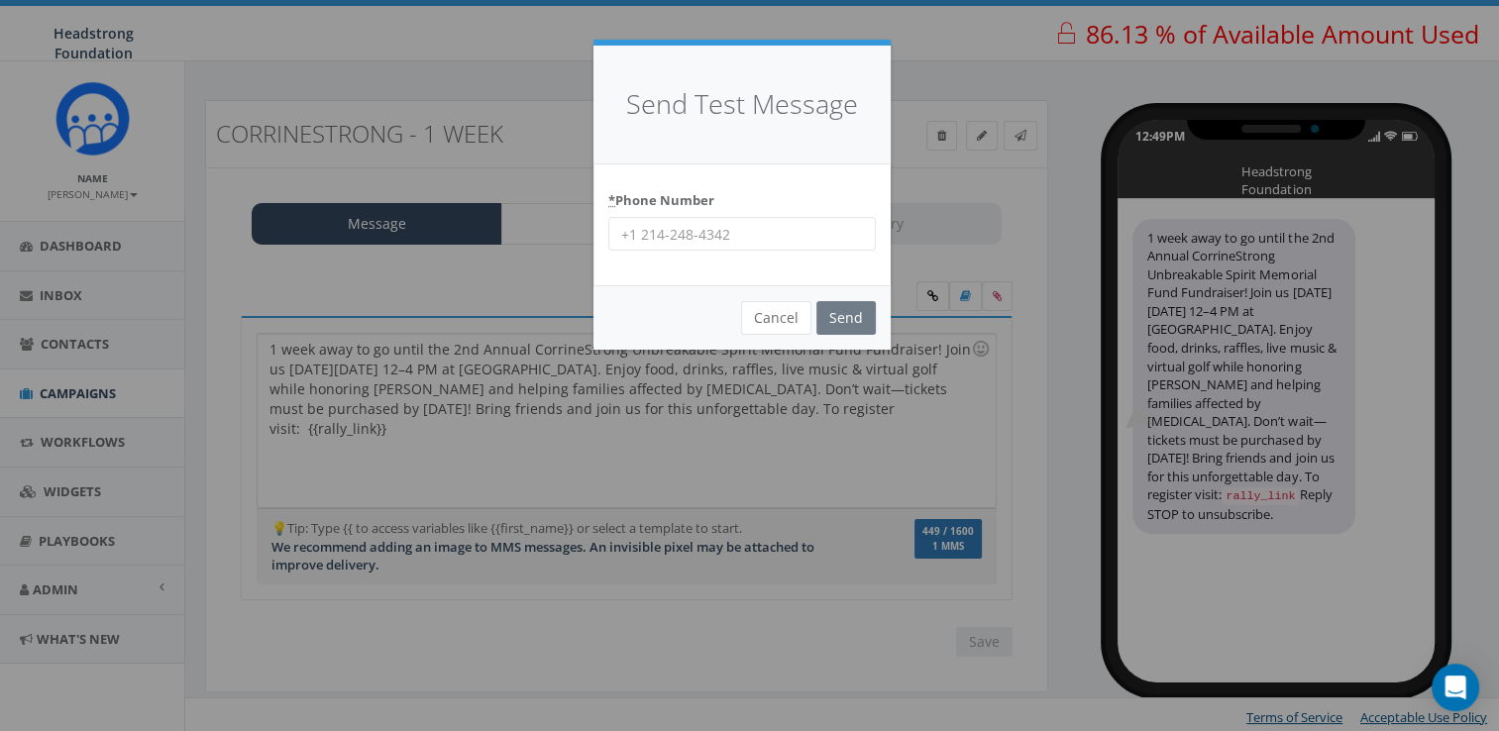
click at [793, 229] on input "* Phone Number" at bounding box center [742, 234] width 268 height 34
type input "6098022576"
click at [852, 329] on input "Send" at bounding box center [846, 318] width 59 height 34
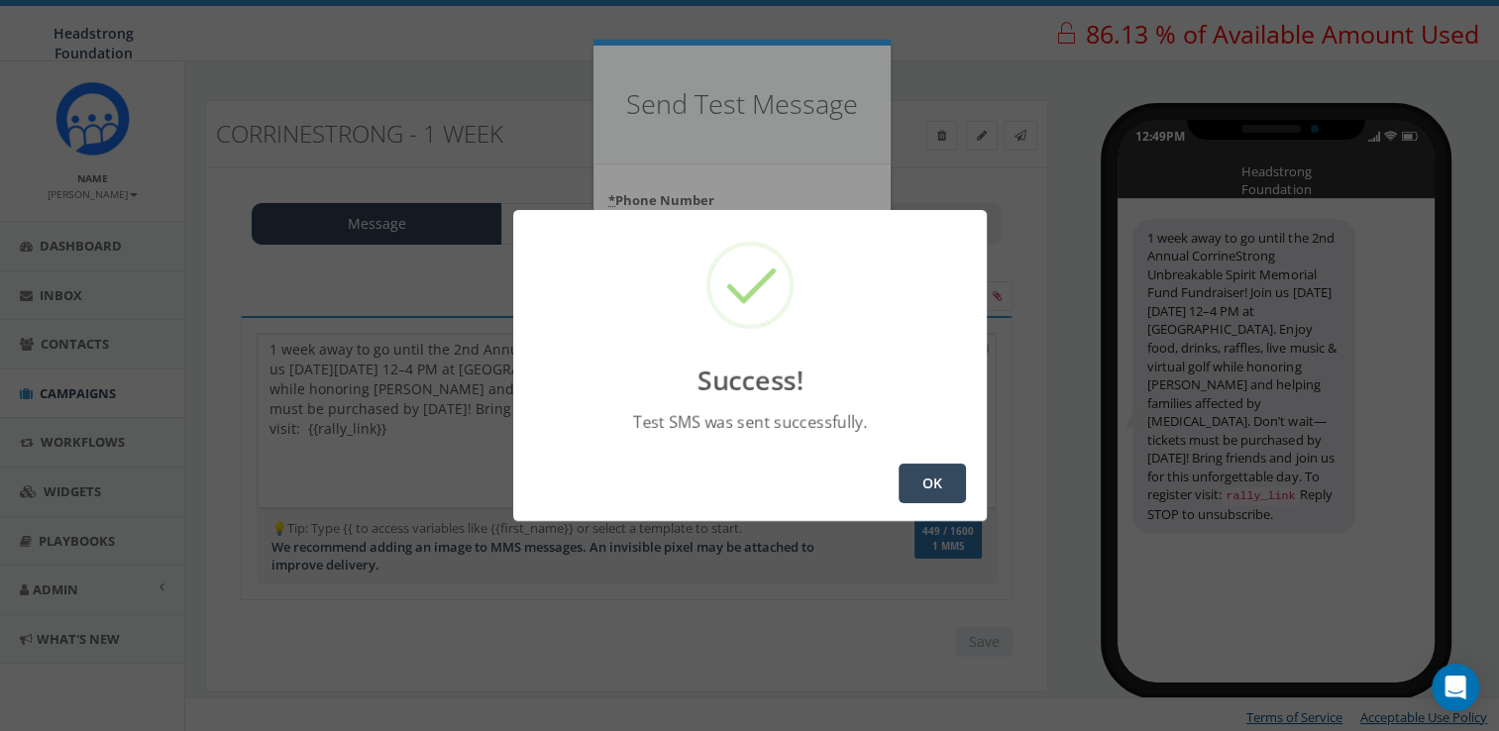
click at [926, 474] on button "OK" at bounding box center [932, 484] width 67 height 40
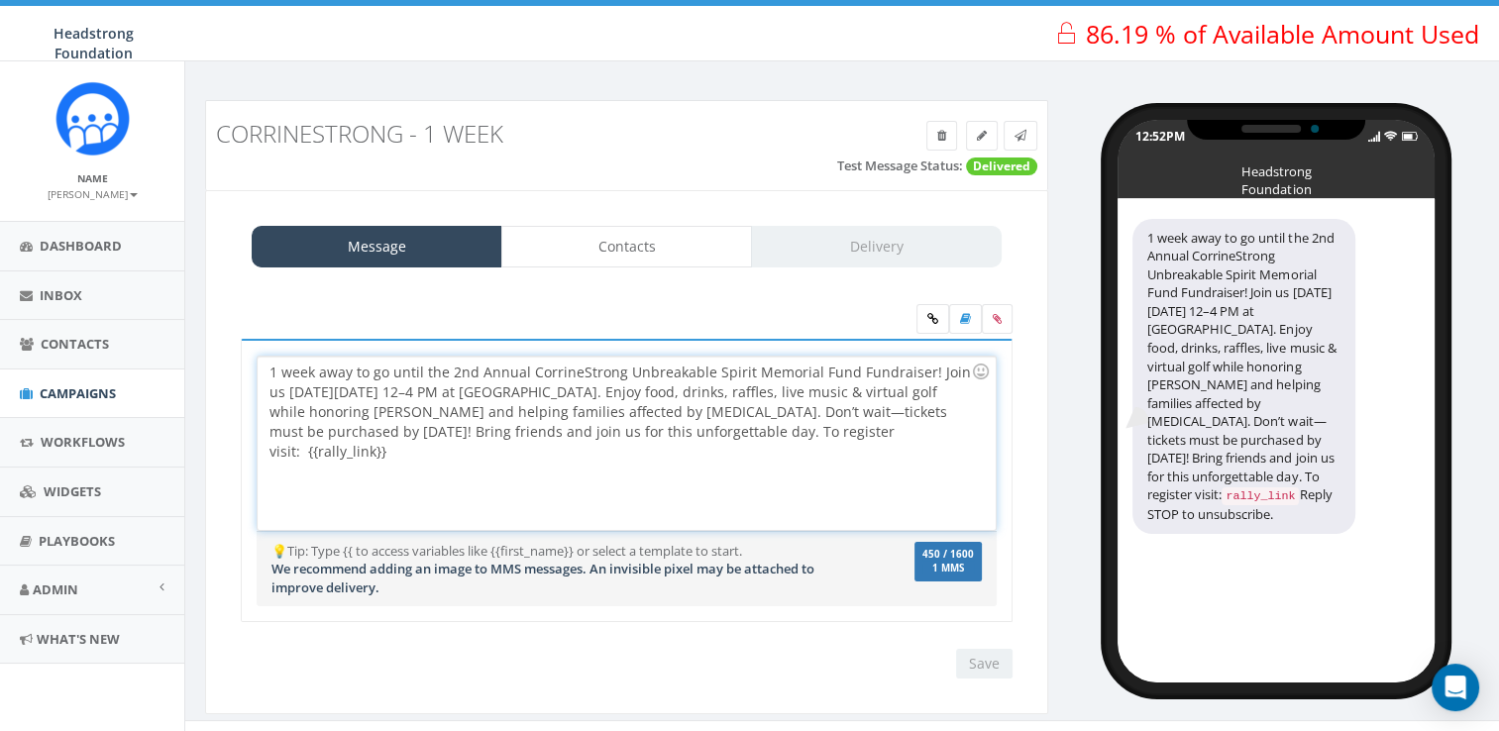
click at [756, 413] on div "1 week away to go until the 2nd Annual CorrineStrong Unbreakable Spirit Memoria…" at bounding box center [626, 443] width 737 height 173
click at [963, 664] on input "Save" at bounding box center [984, 664] width 56 height 30
click at [1007, 324] on label at bounding box center [997, 319] width 31 height 30
click at [0, 0] on input "file" at bounding box center [0, 0] width 0 height 0
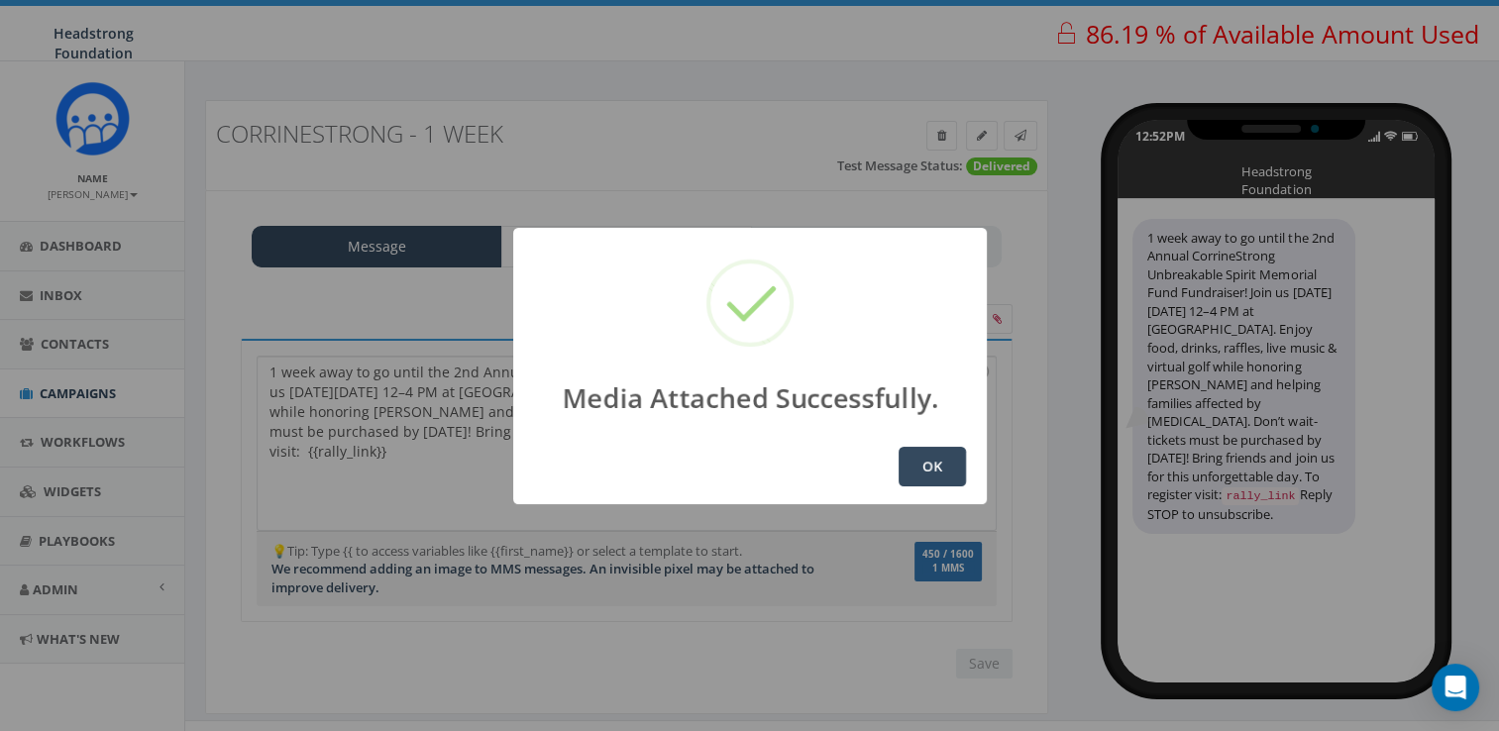
click at [934, 470] on button "OK" at bounding box center [932, 467] width 67 height 40
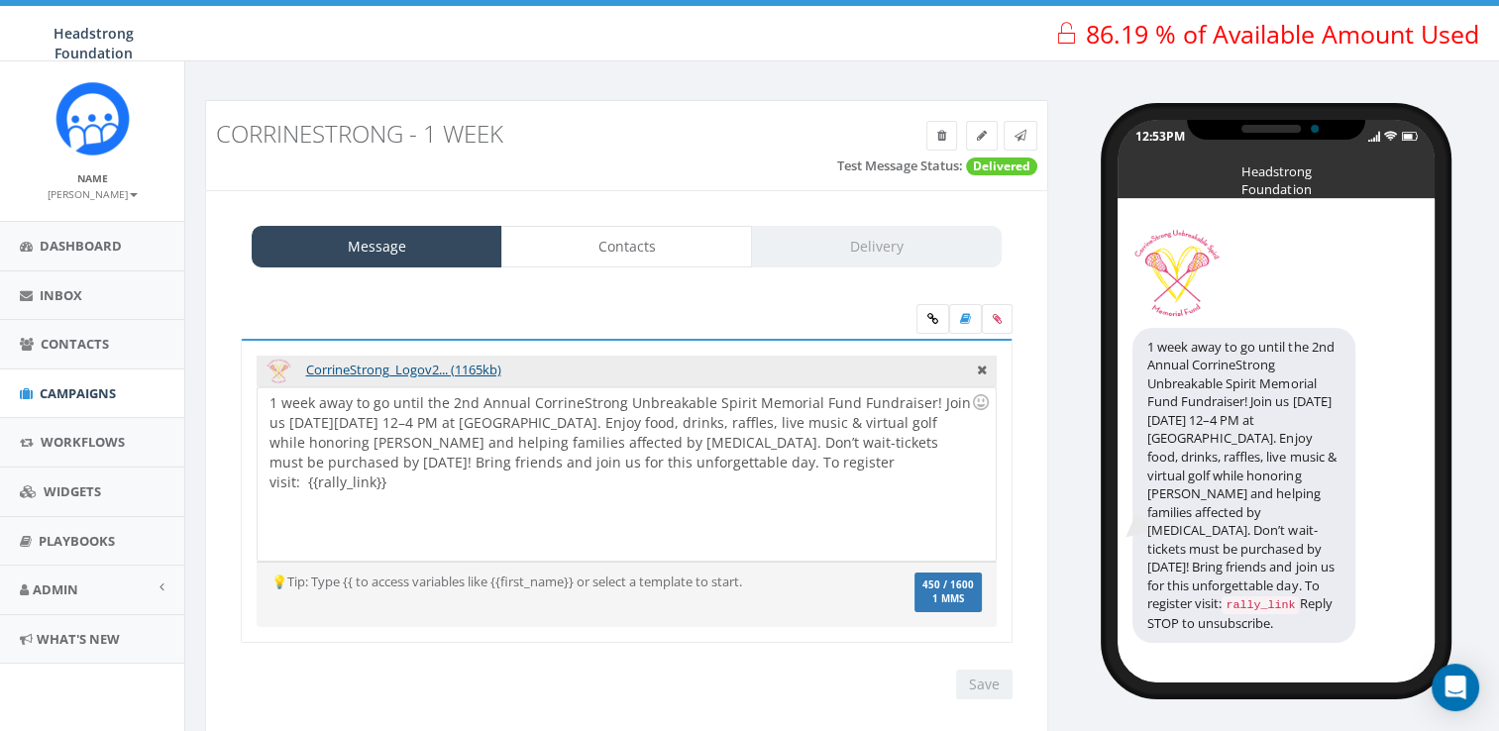
click at [355, 406] on div "1 week away to go until the 2nd Annual CorrineStrong Unbreakable Spirit Memoria…" at bounding box center [626, 473] width 737 height 173
click at [977, 685] on input "Save" at bounding box center [984, 685] width 56 height 30
click at [1023, 137] on icon at bounding box center [1021, 136] width 12 height 12
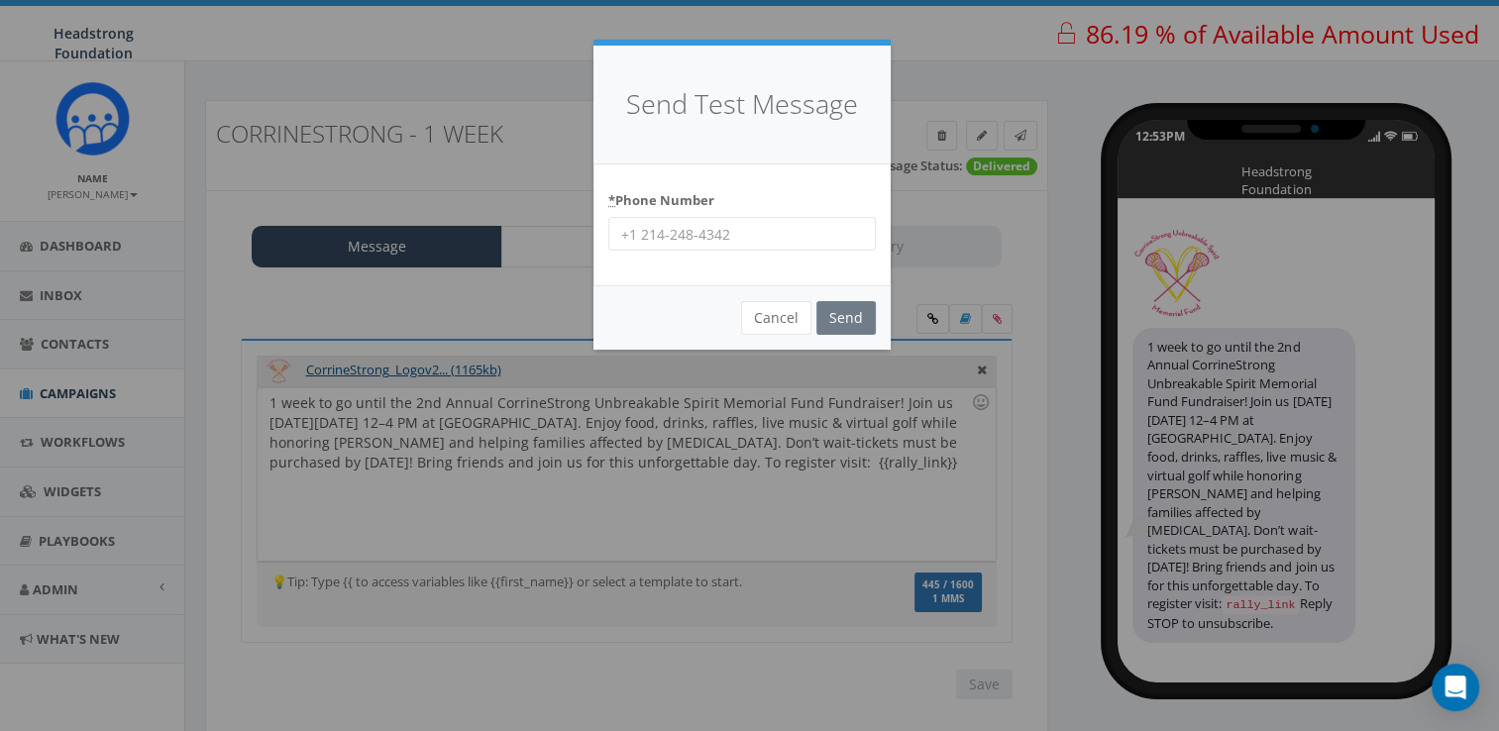
click at [757, 242] on input "* Phone Number" at bounding box center [742, 234] width 268 height 34
type input "6098022576"
click at [845, 320] on input "Send" at bounding box center [846, 318] width 59 height 34
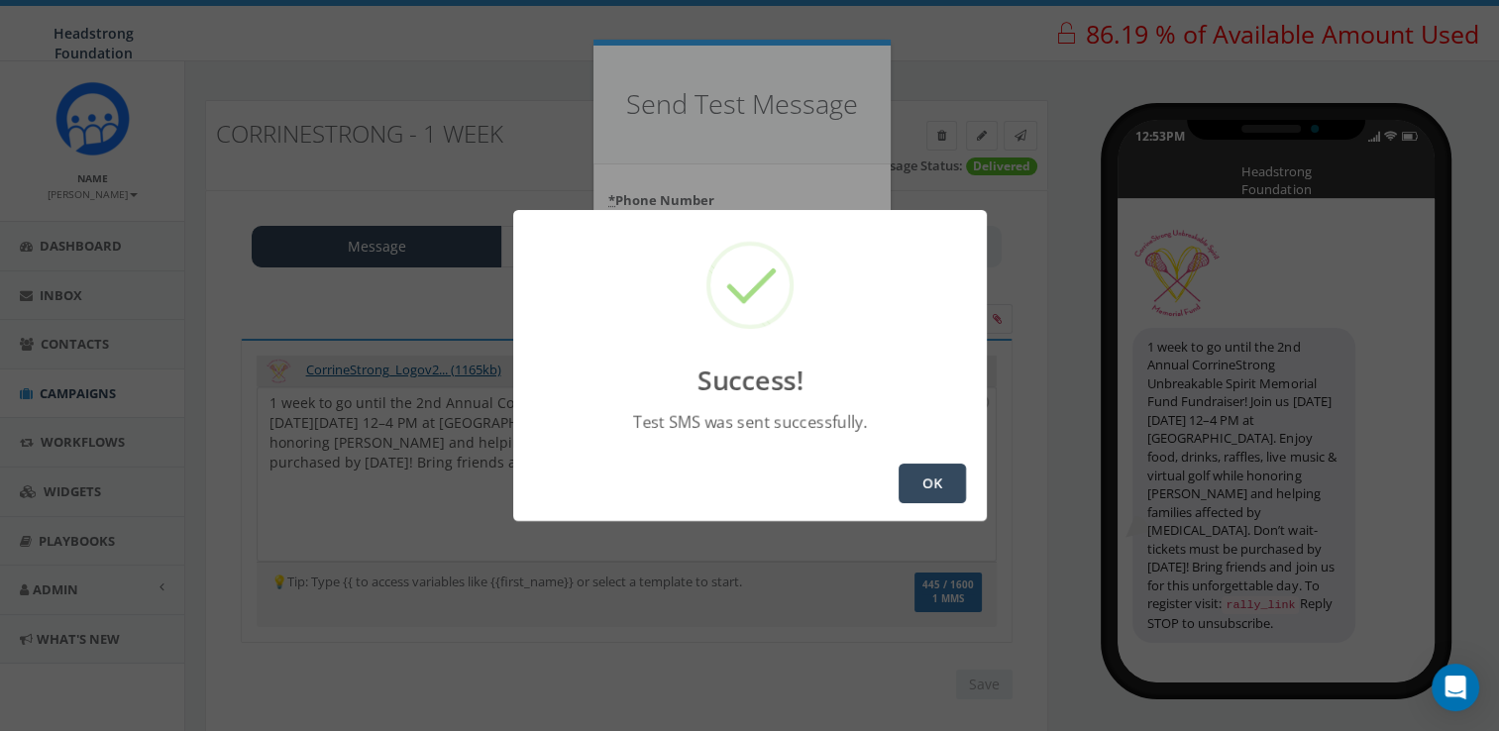
click at [915, 483] on button "OK" at bounding box center [932, 484] width 67 height 40
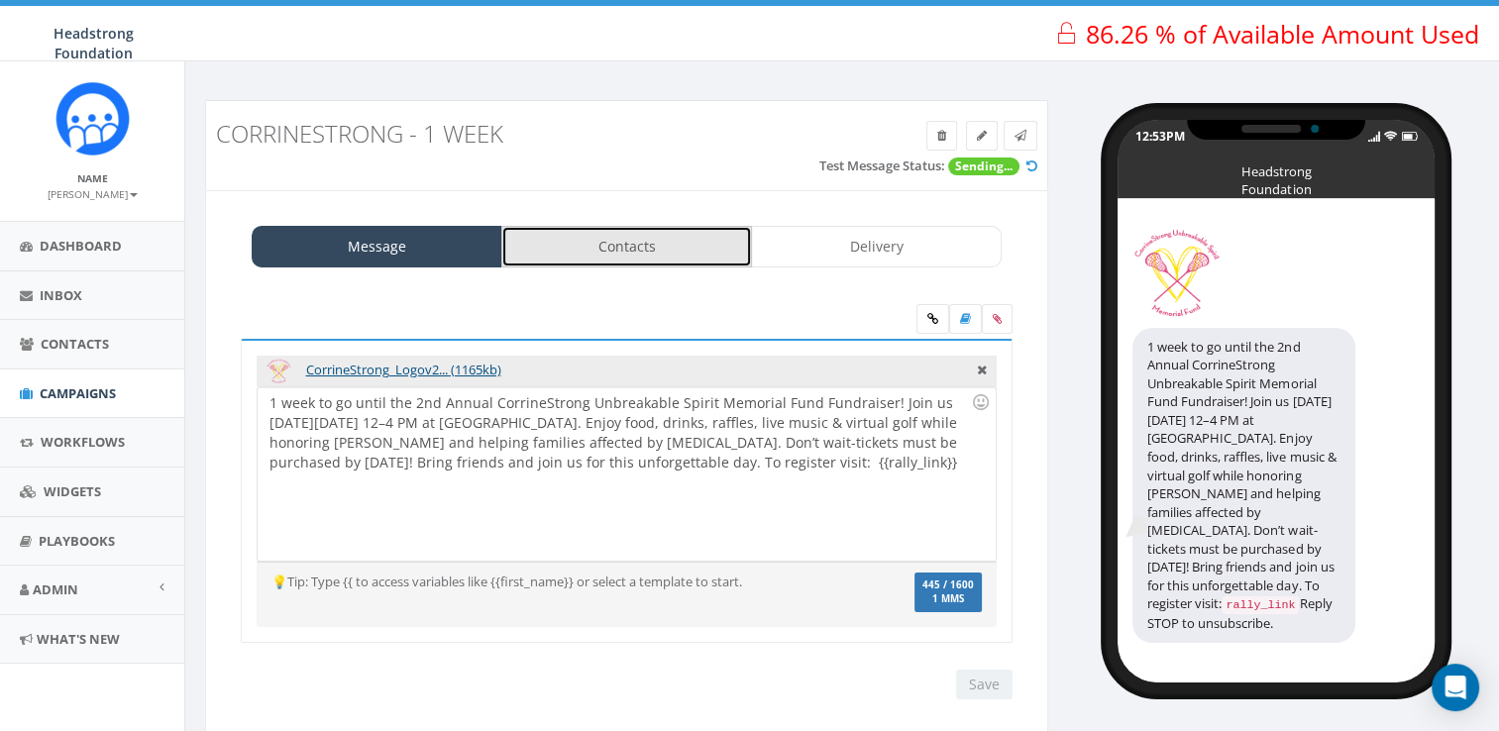
click at [690, 264] on link "Contacts" at bounding box center [626, 247] width 251 height 42
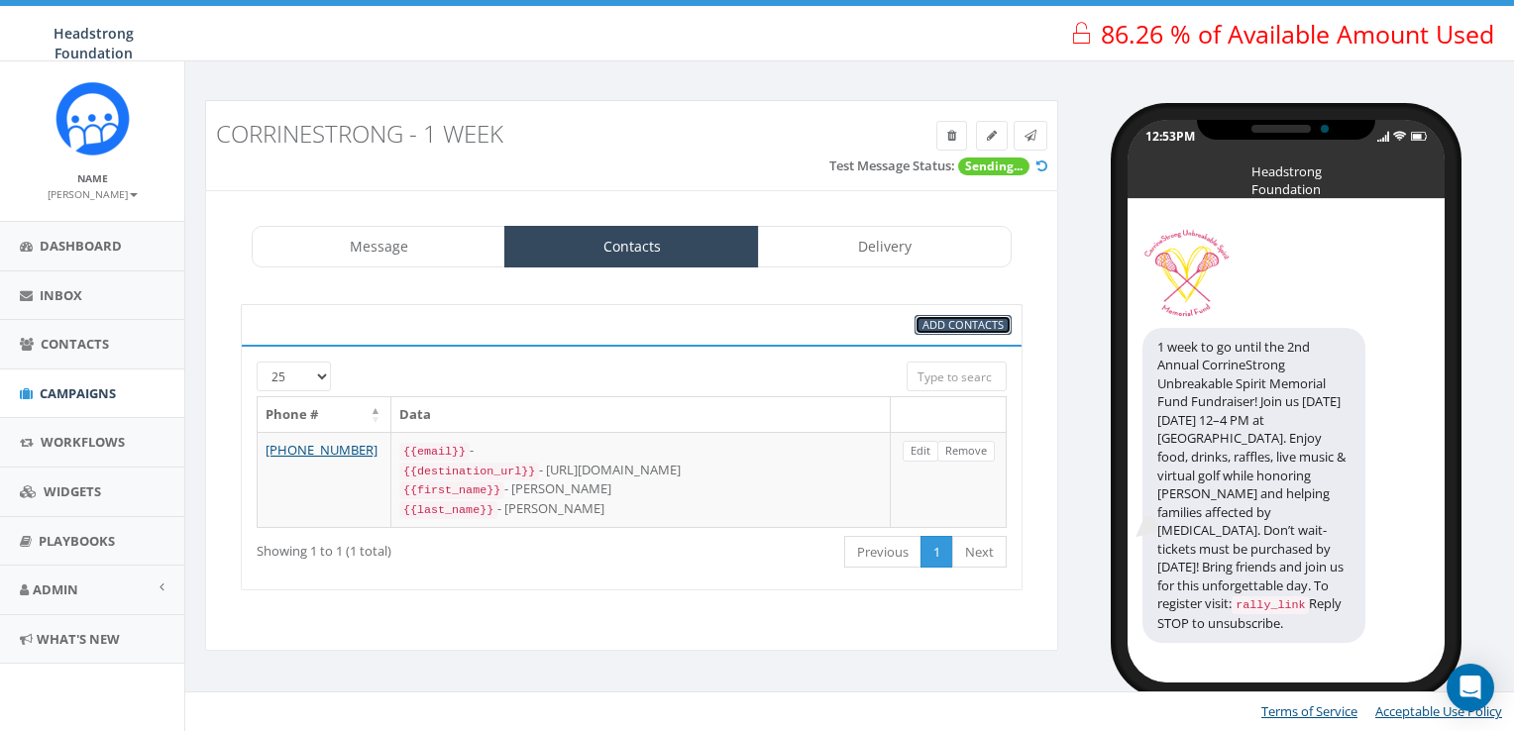
click at [935, 327] on span "Add Contacts" at bounding box center [963, 324] width 81 height 15
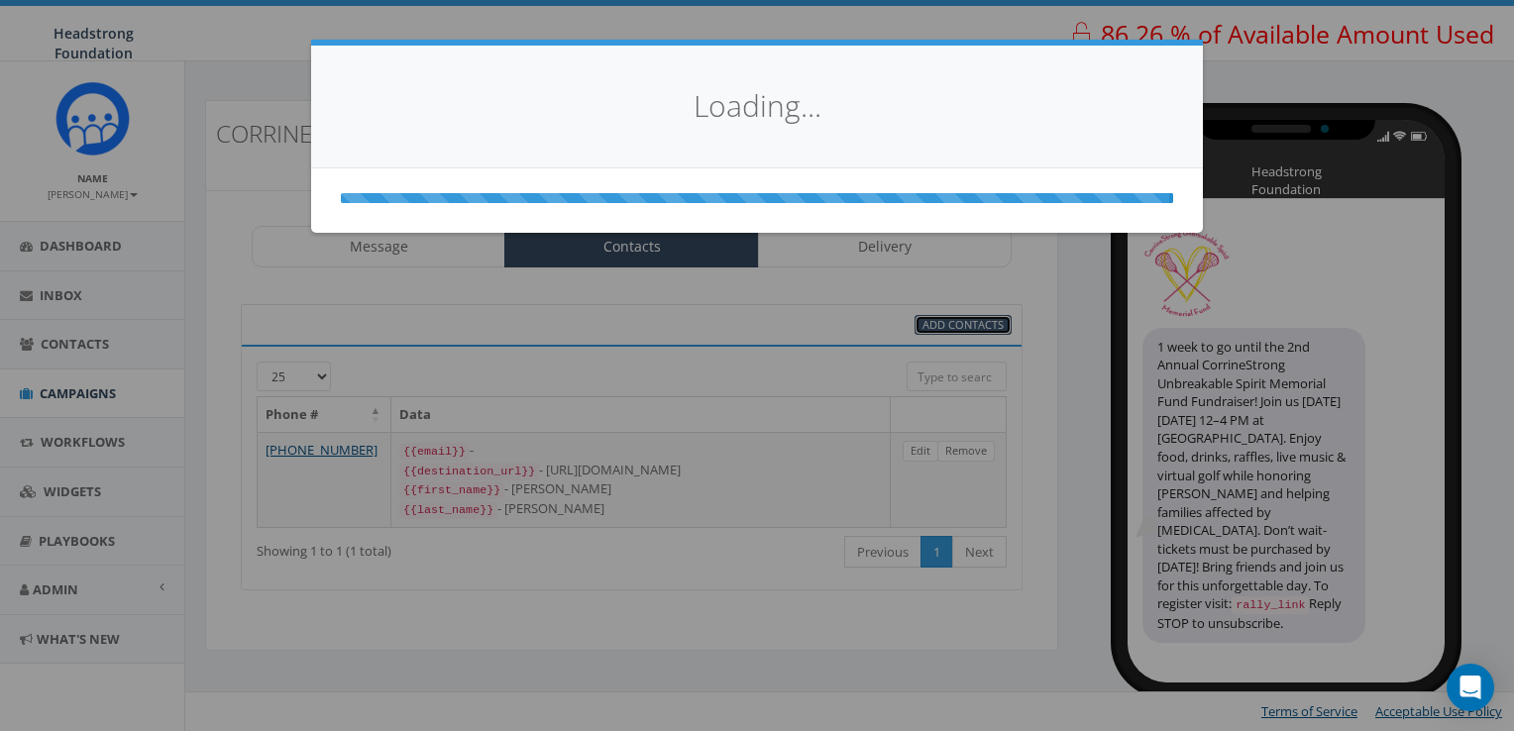
select select
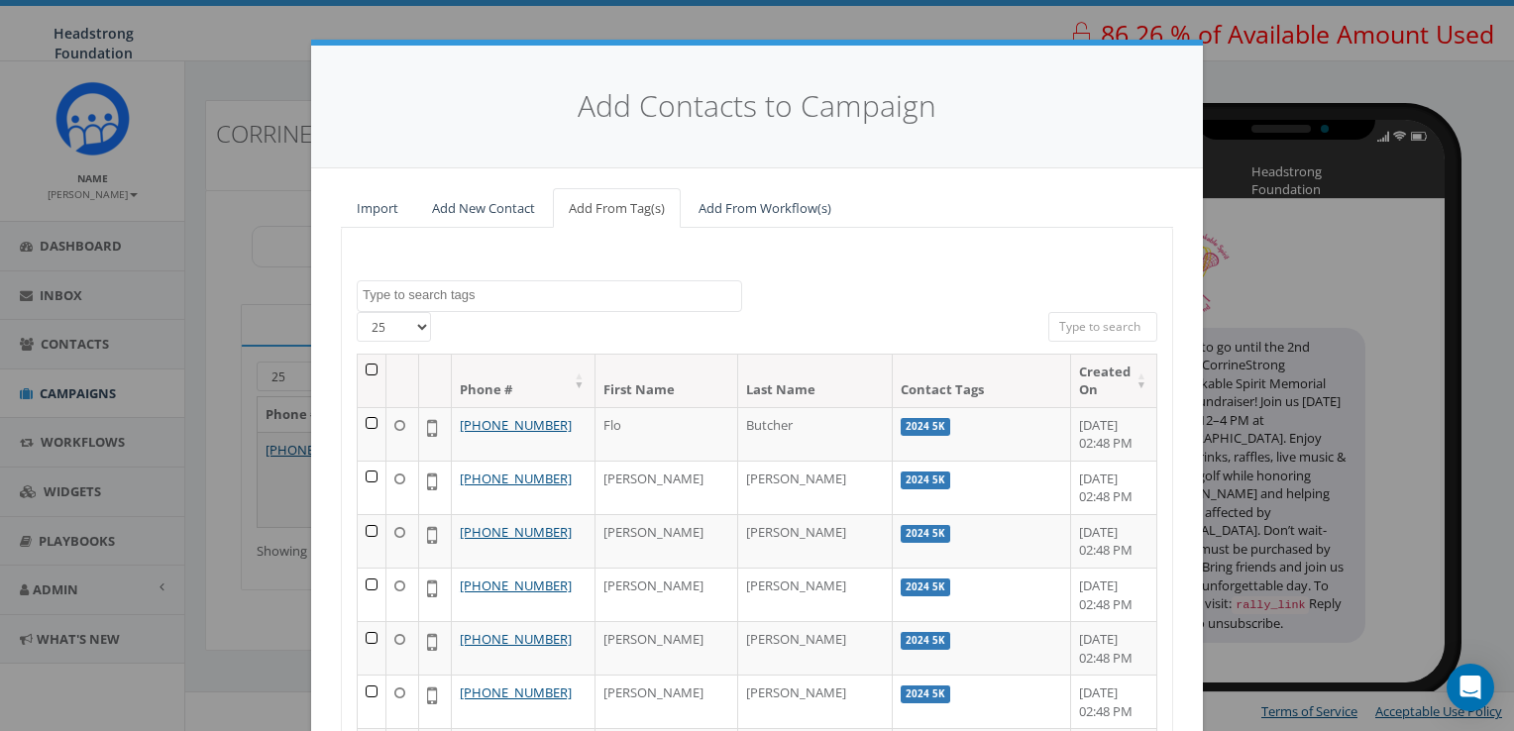
click at [563, 302] on textarea "Search" at bounding box center [552, 295] width 379 height 18
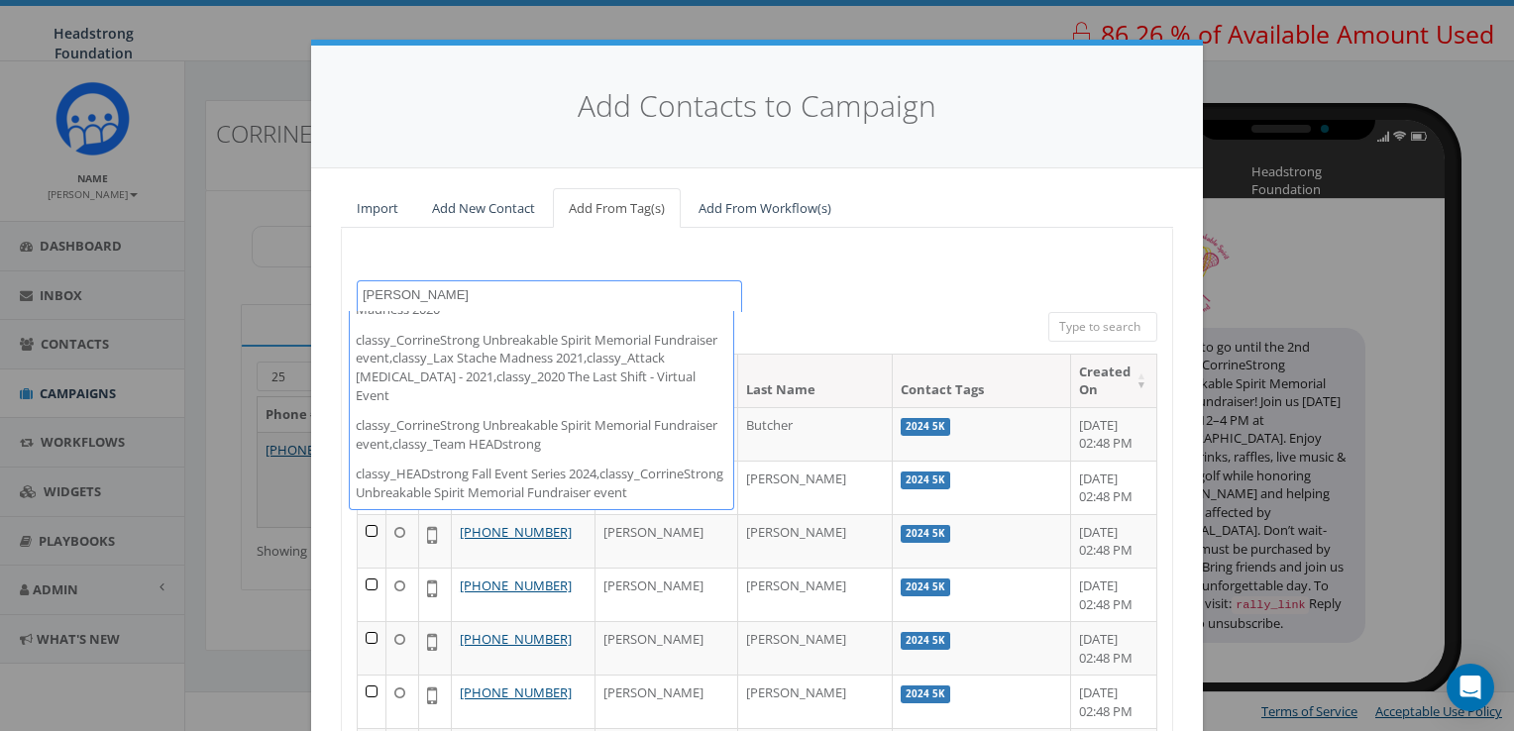
scroll to position [490, 0]
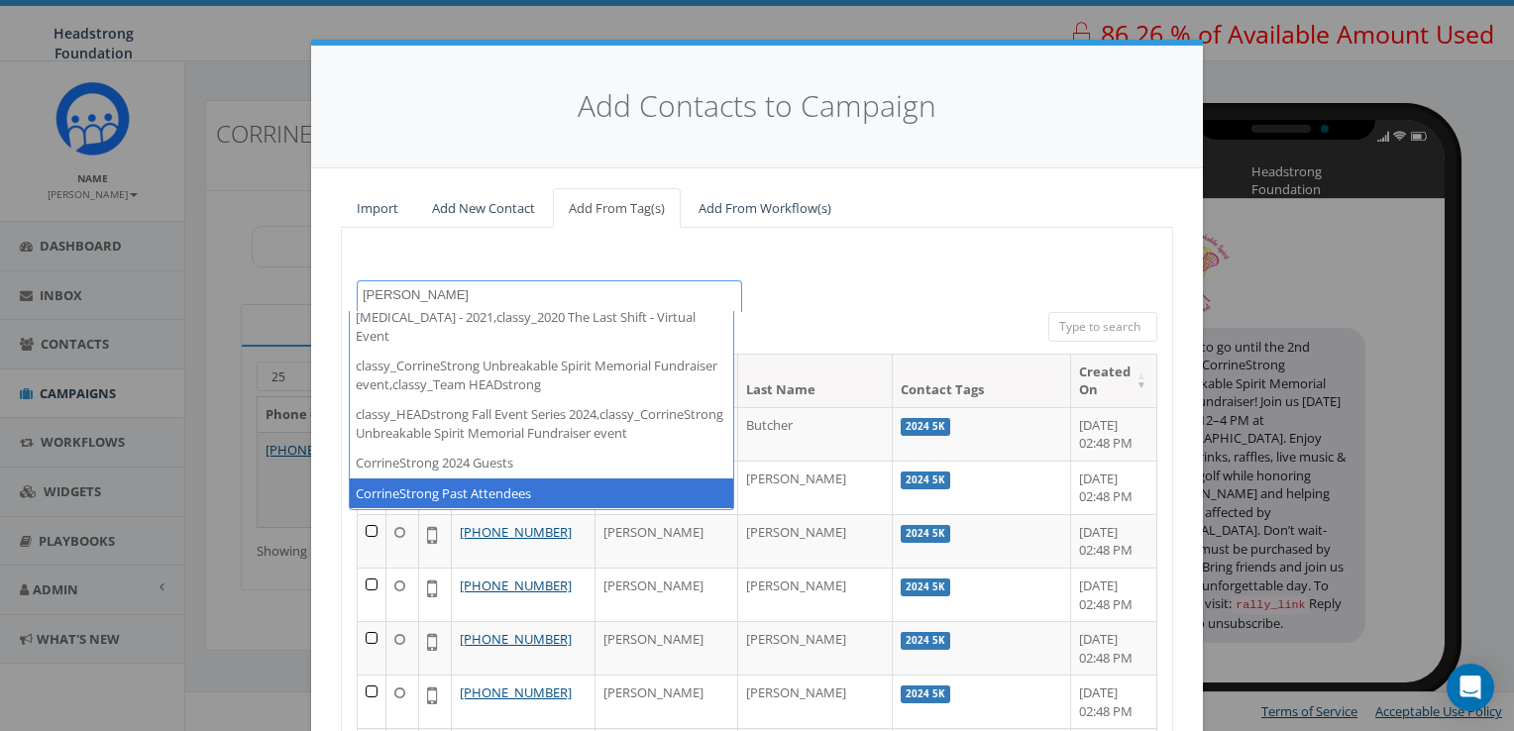
type textarea "corrine"
select select "CorrineStrong Past Attendees"
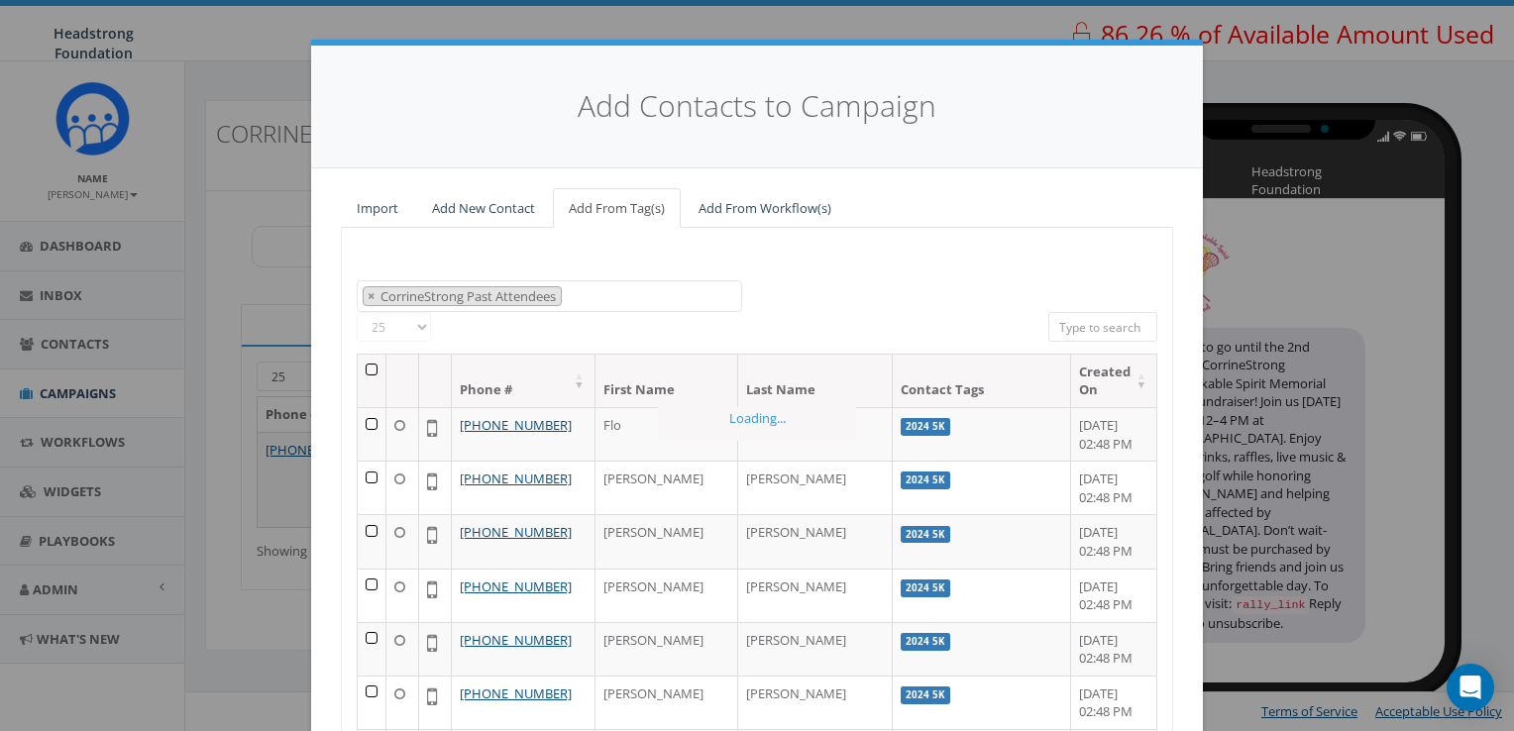
scroll to position [14773, 0]
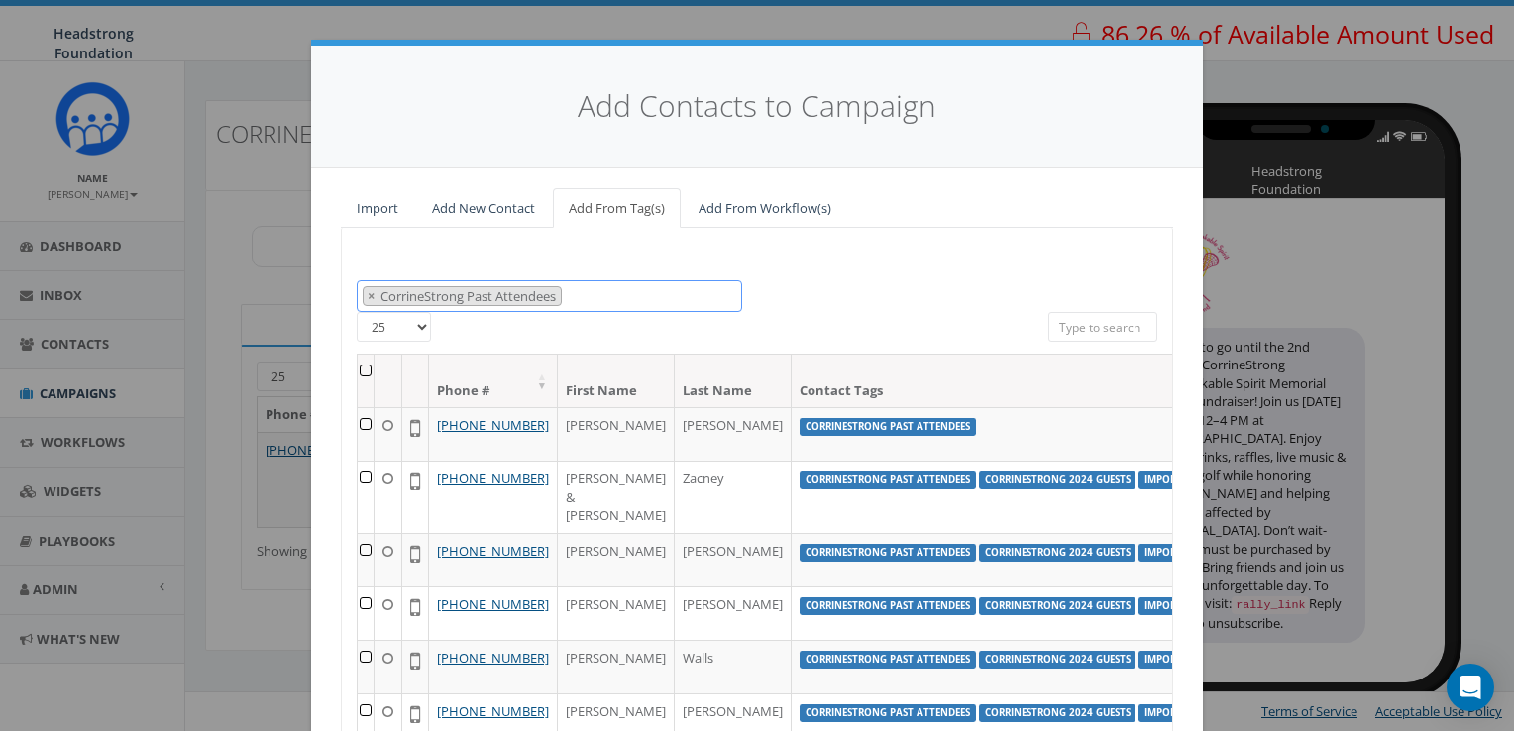
click at [604, 291] on span "× CorrineStrong Past Attendees" at bounding box center [549, 296] width 385 height 33
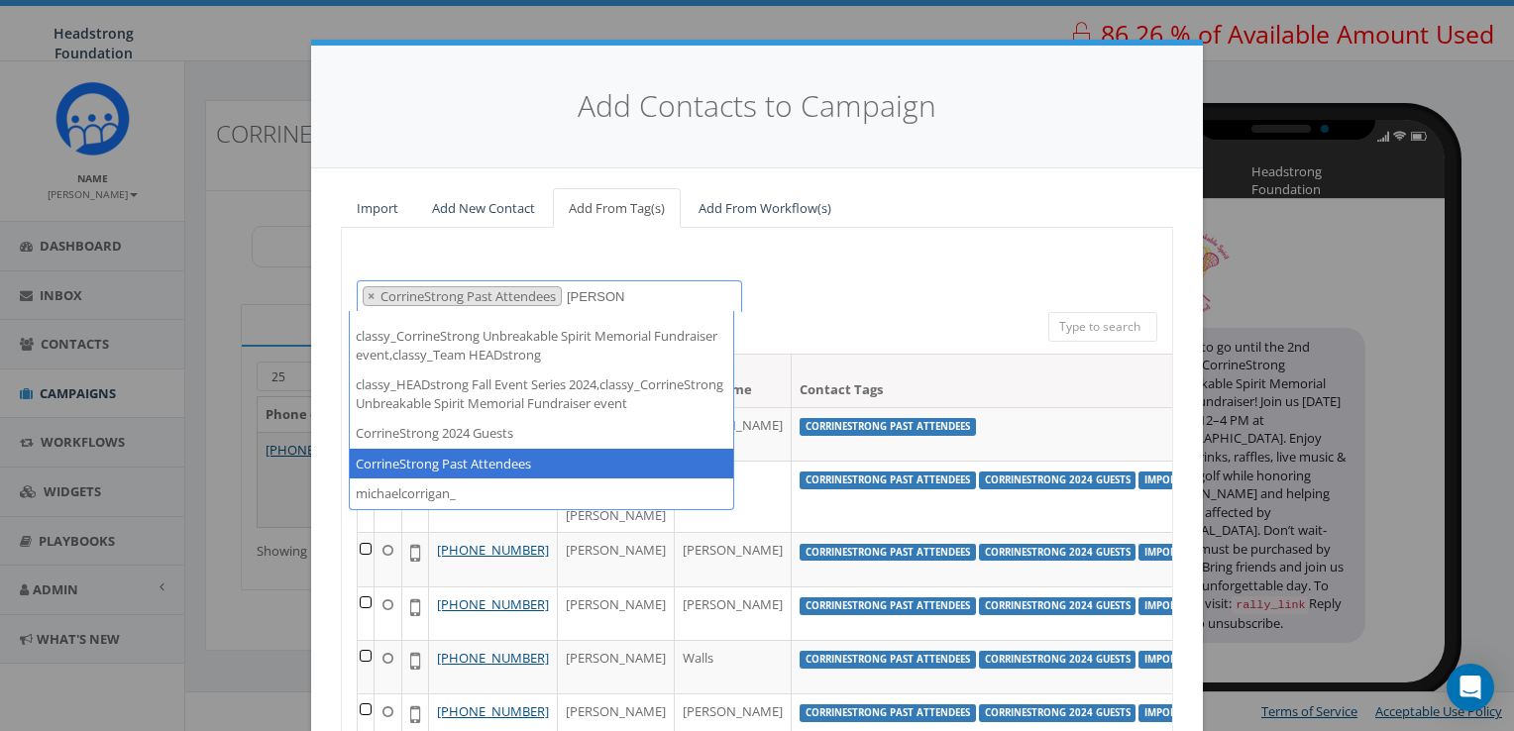
scroll to position [490, 0]
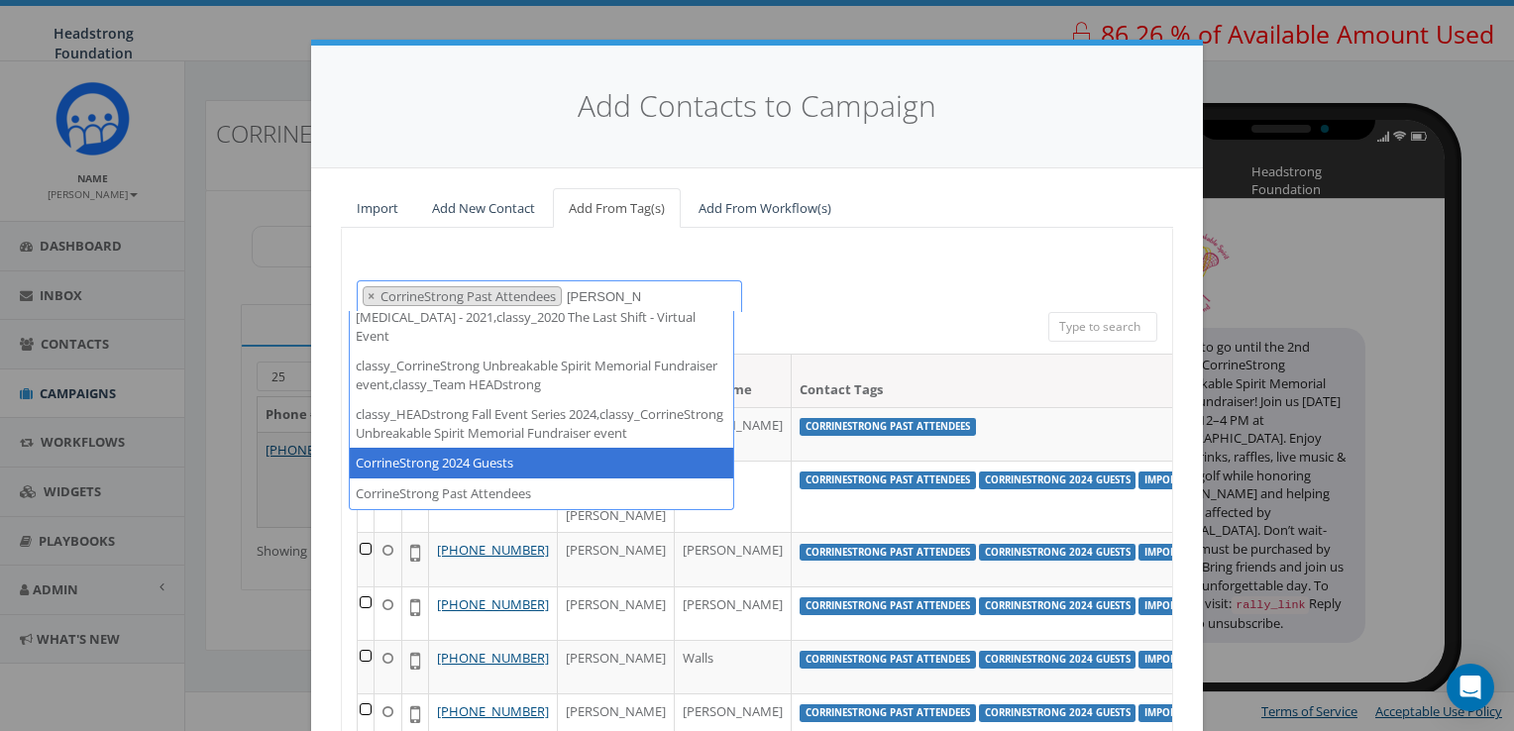
type textarea "corrine"
select select "CorrineStrong 2024 Guests"
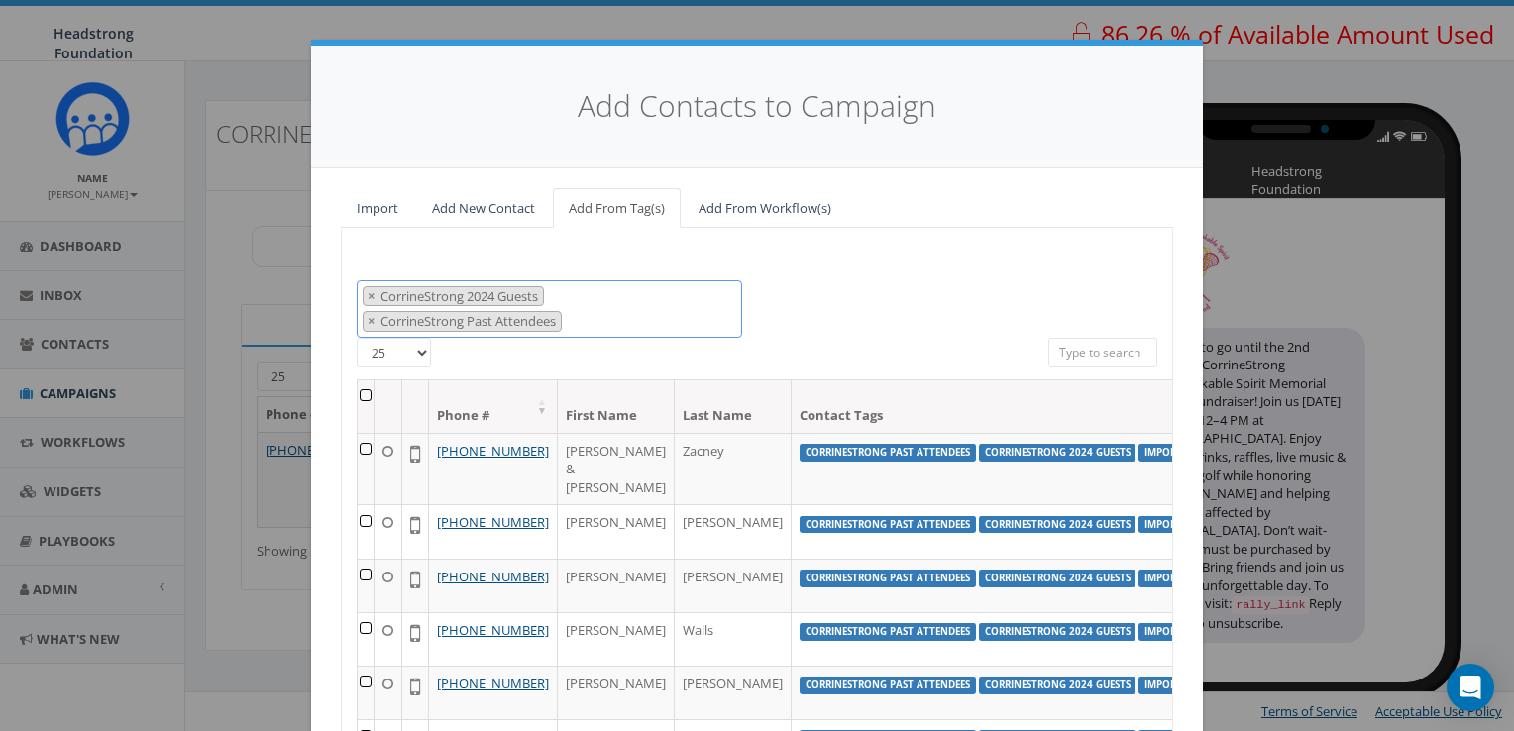
click at [651, 306] on span "× CorrineStrong 2024 Guests × CorrineStrong Past Attendees" at bounding box center [549, 308] width 385 height 57
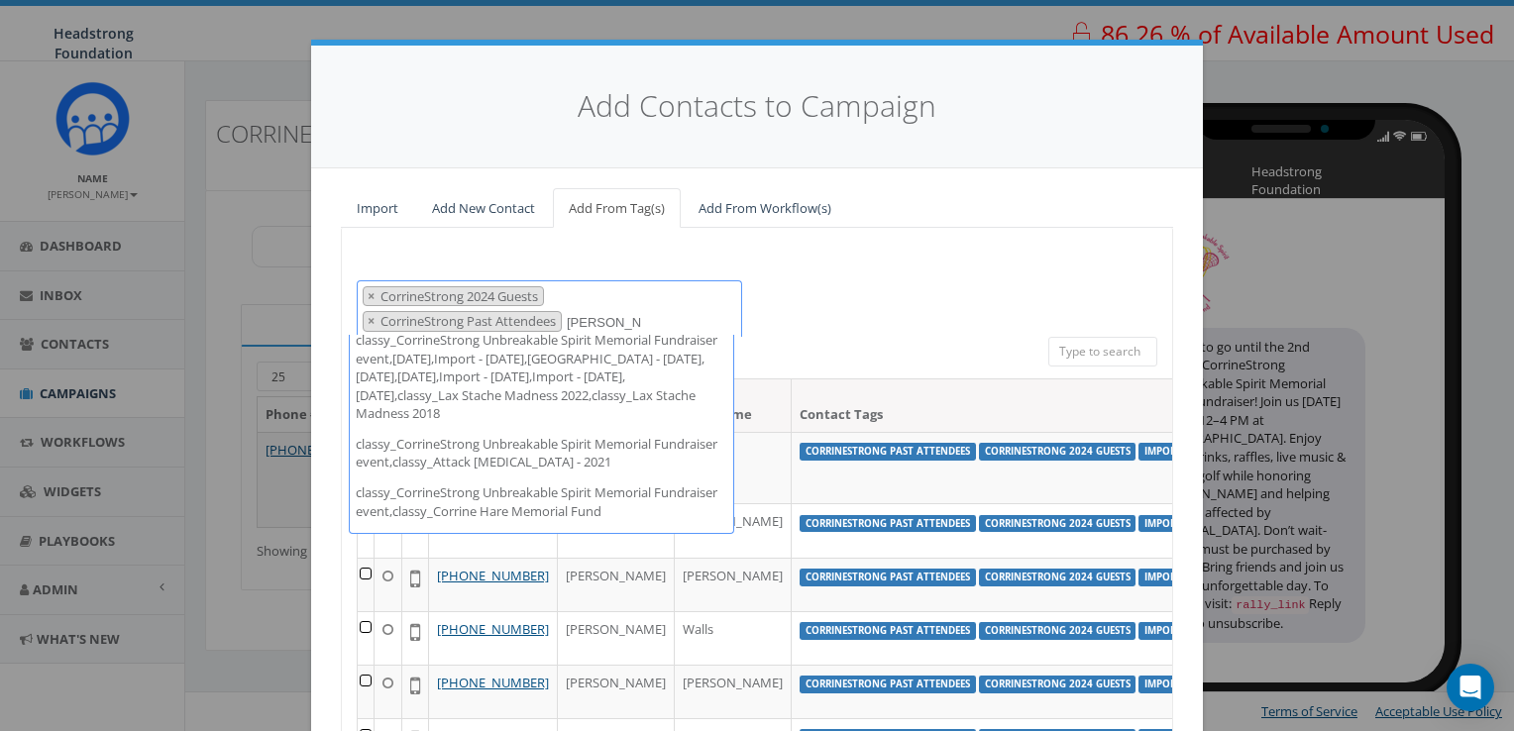
scroll to position [0, 0]
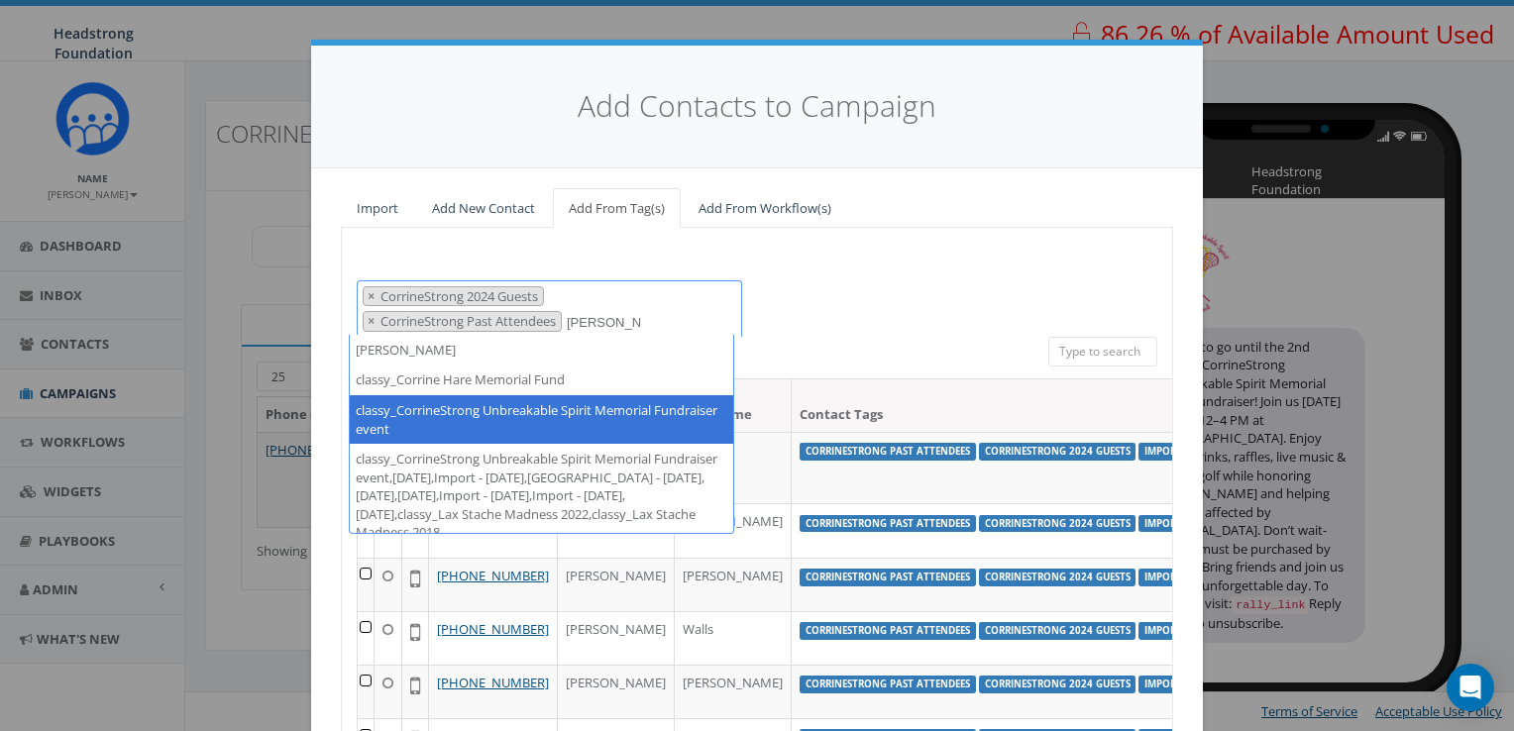
type textarea "corrine"
select select "classy_CorrineStrong Unbreakable Spirit Memorial Fundraiser event"
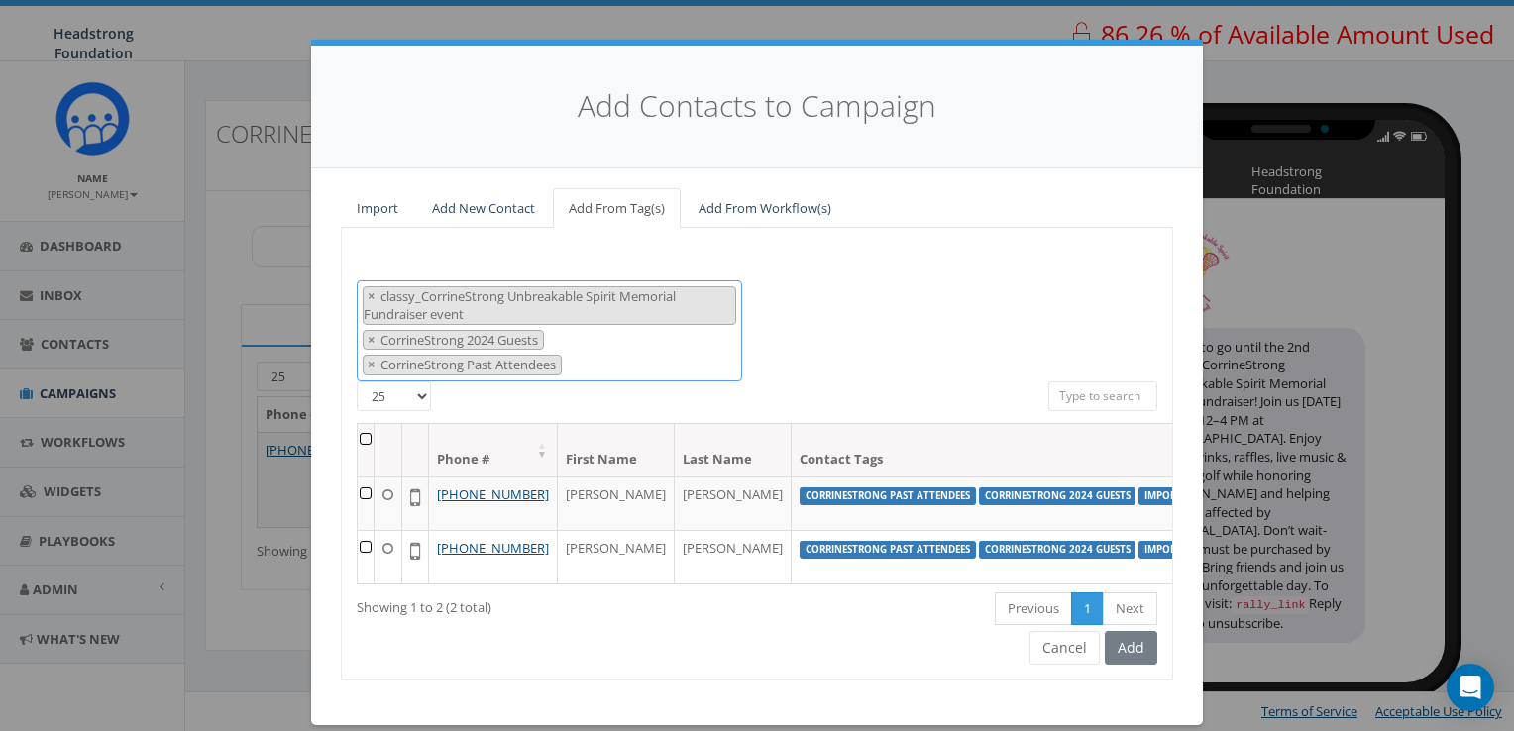
click at [678, 373] on span "× classy_CorrineStrong Unbreakable Spirit Memorial Fundraiser event × CorrineSt…" at bounding box center [549, 330] width 385 height 101
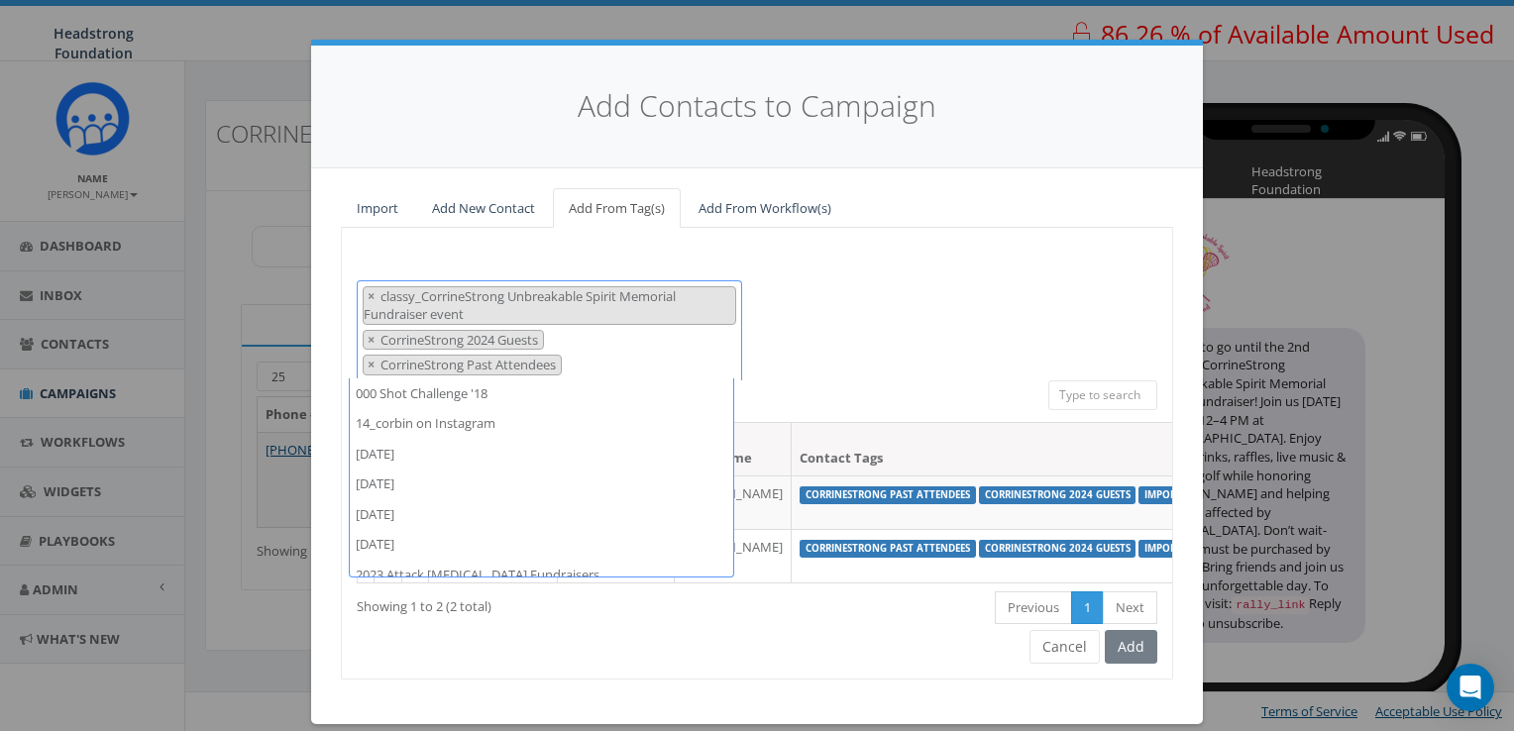
scroll to position [11792, 0]
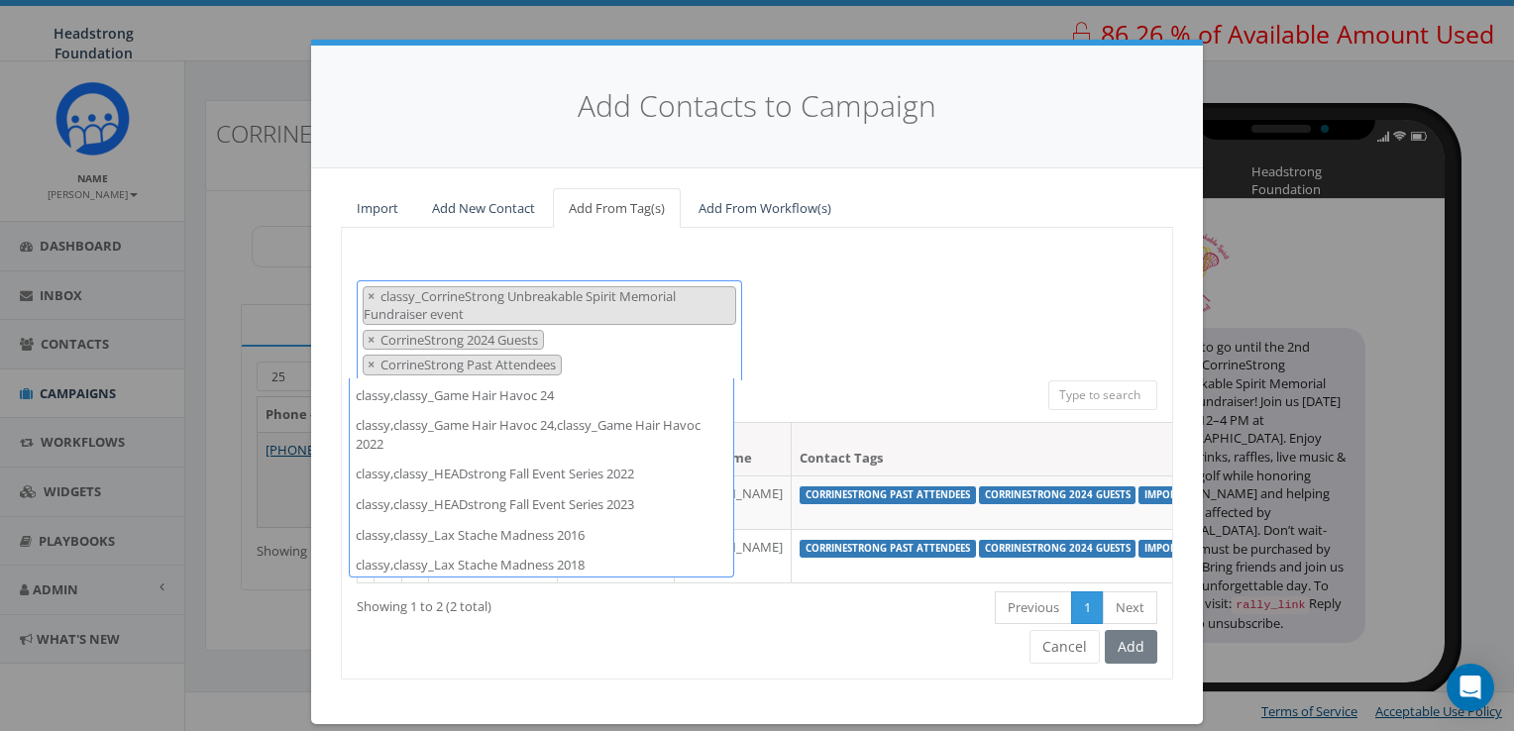
click at [678, 373] on span "× classy_CorrineStrong Unbreakable Spirit Memorial Fundraiser event × CorrineSt…" at bounding box center [549, 330] width 385 height 100
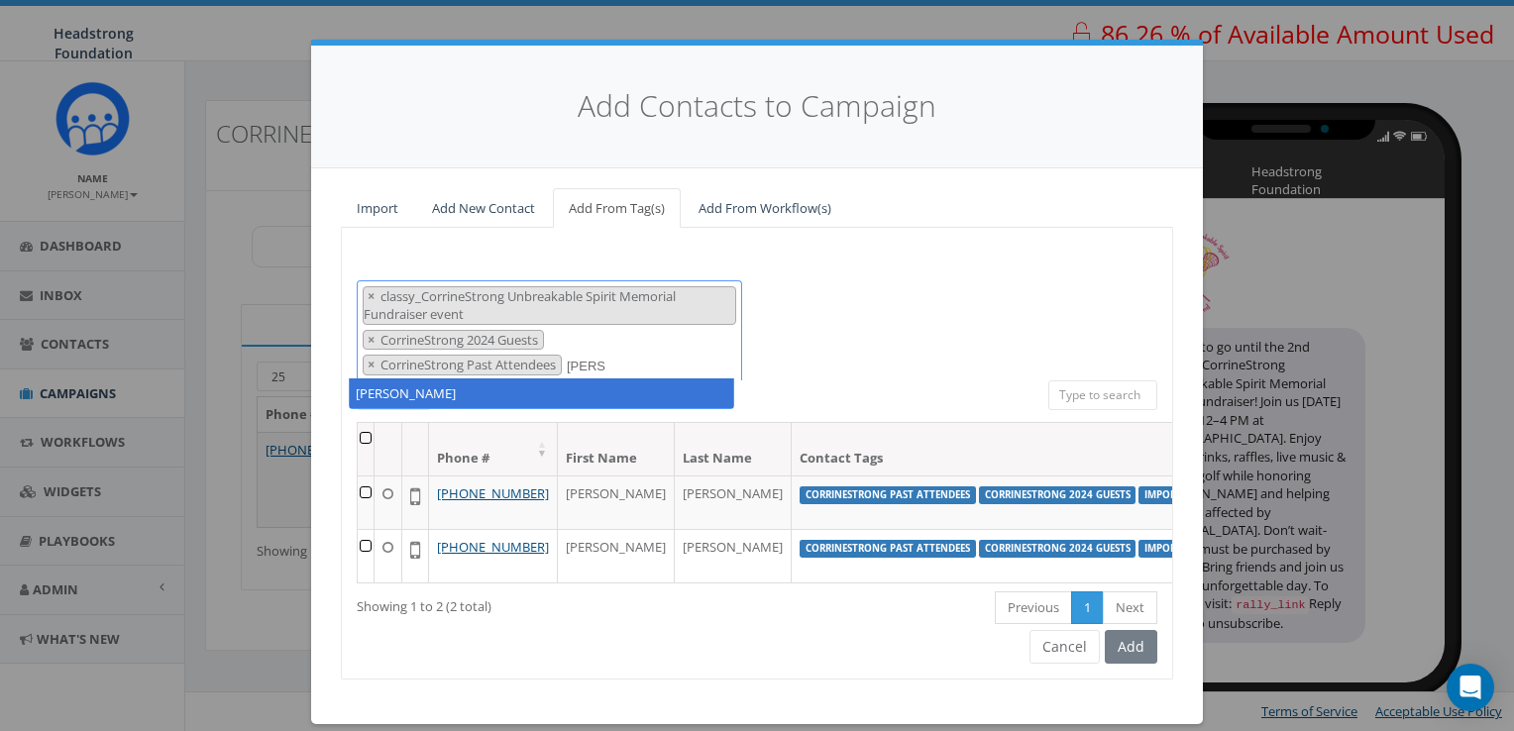
scroll to position [0, 0]
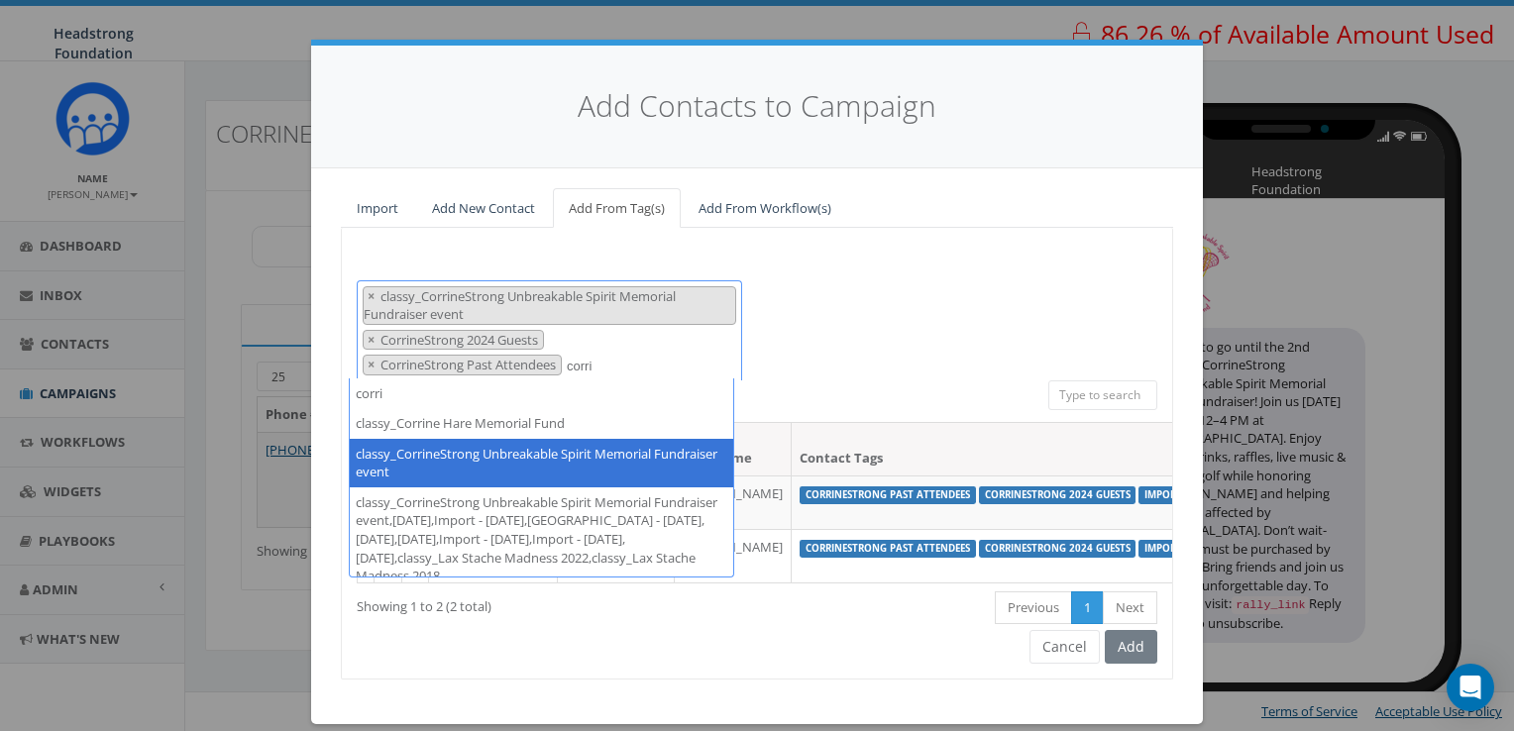
type textarea "corri"
select select "CorrineStrong 2024 Guests"
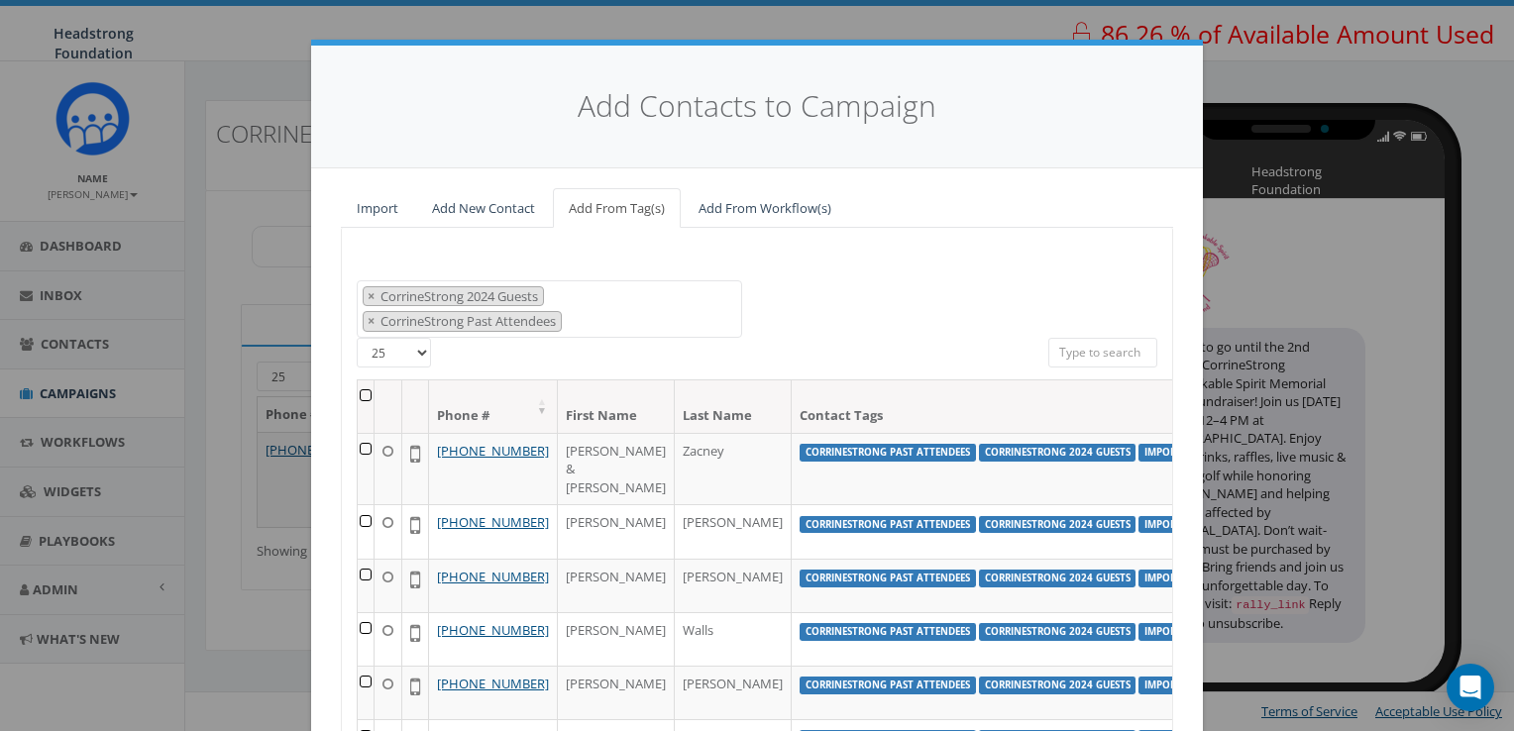
click at [358, 398] on th at bounding box center [366, 407] width 17 height 53
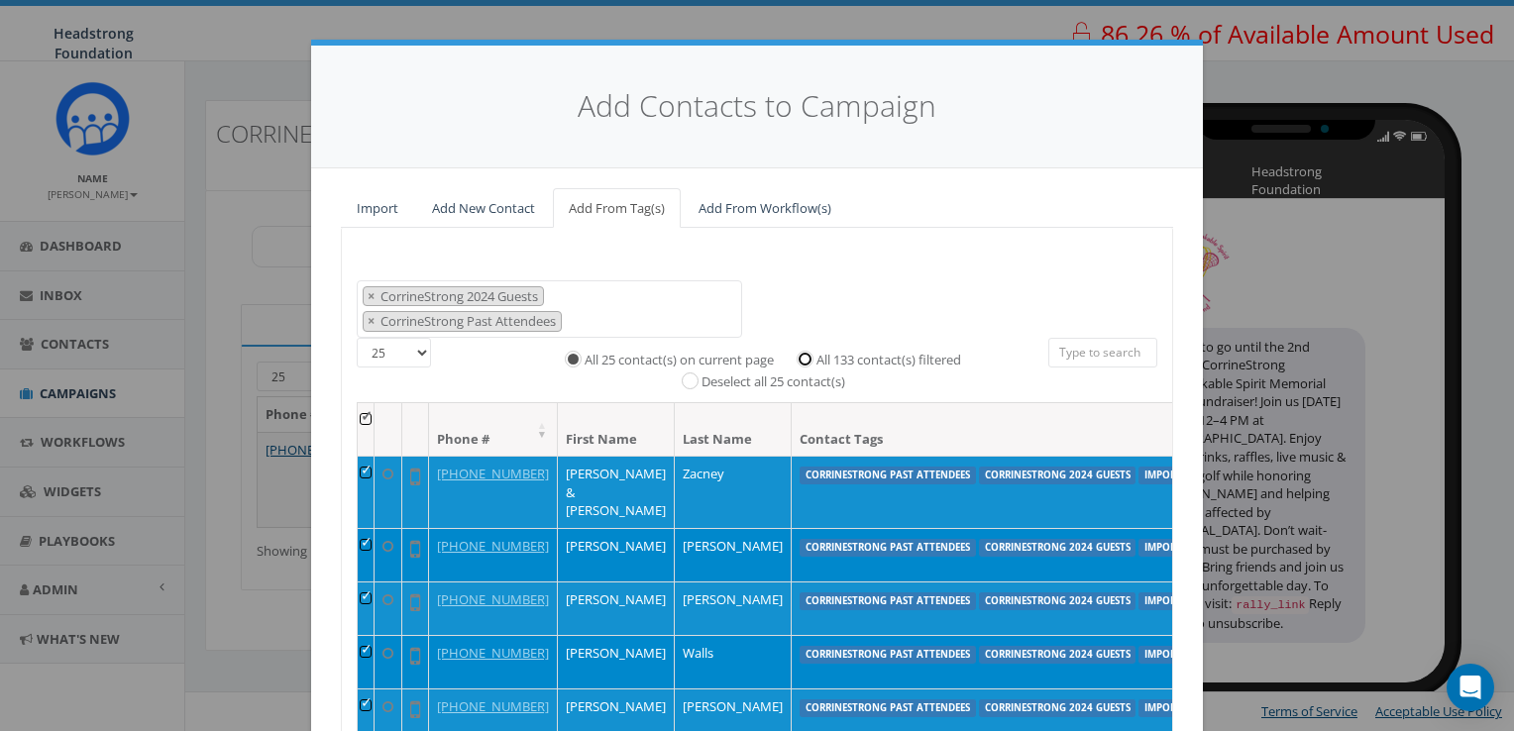
click at [806, 360] on input "All 133 contact(s) filtered" at bounding box center [810, 358] width 13 height 13
radio input "true"
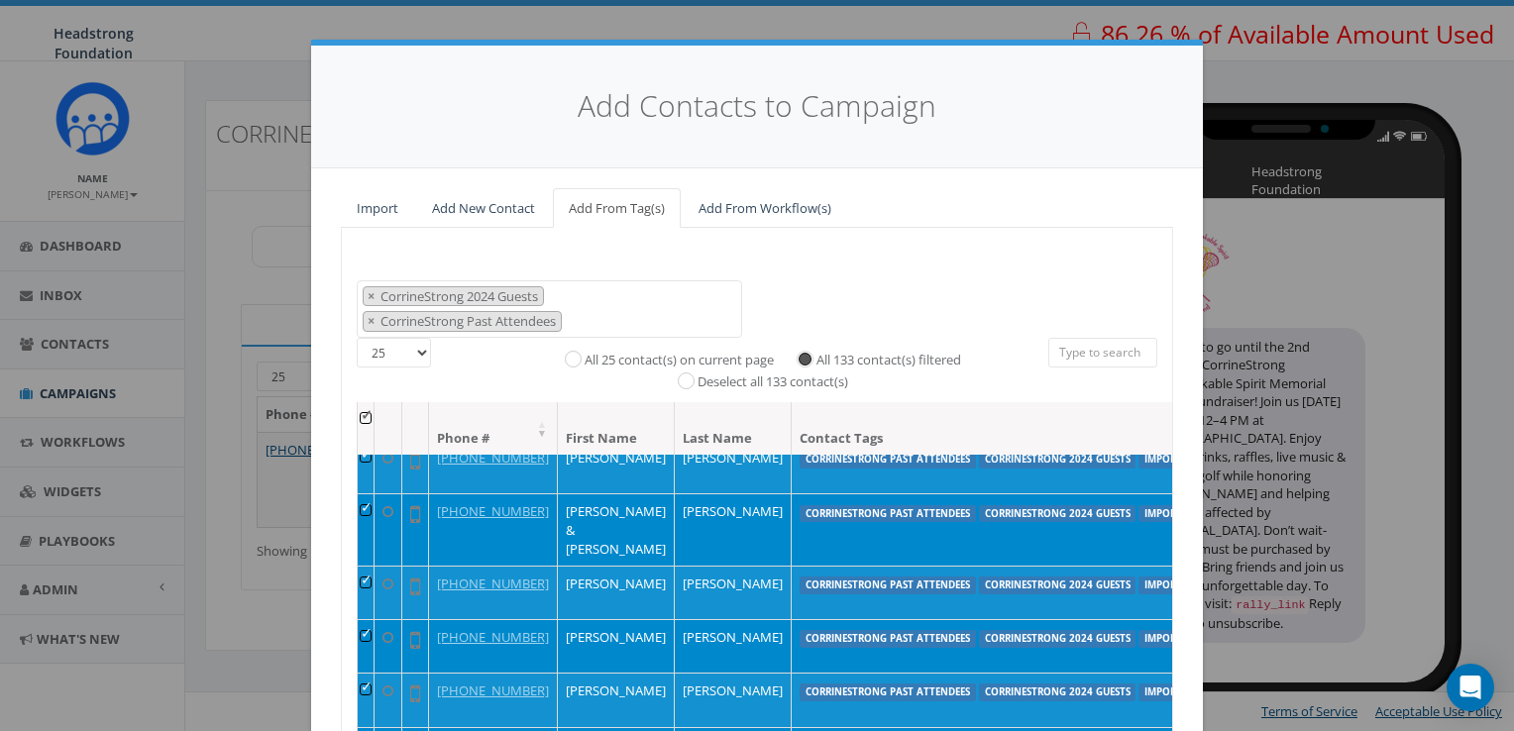
scroll to position [272, 0]
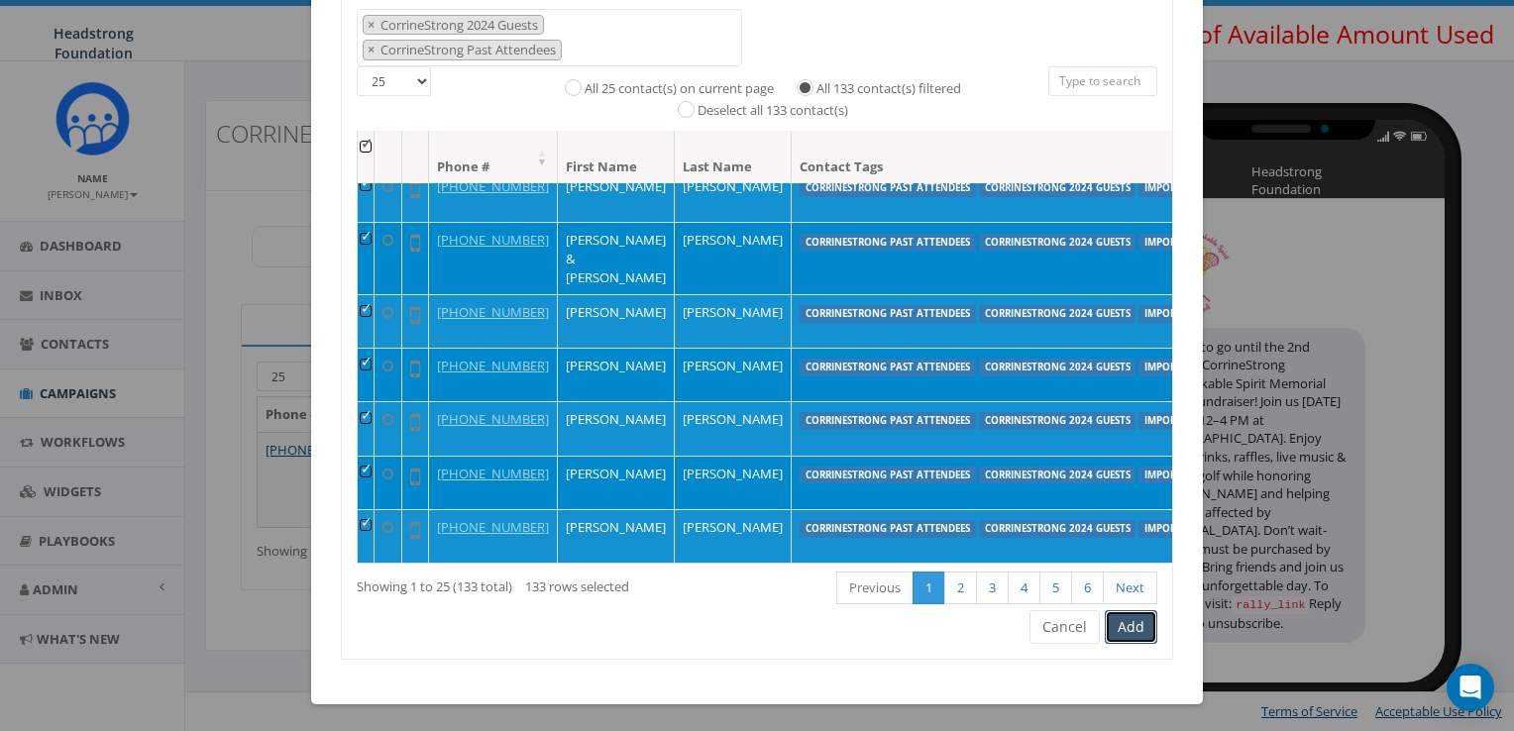
click at [1117, 624] on button "Add" at bounding box center [1131, 627] width 53 height 34
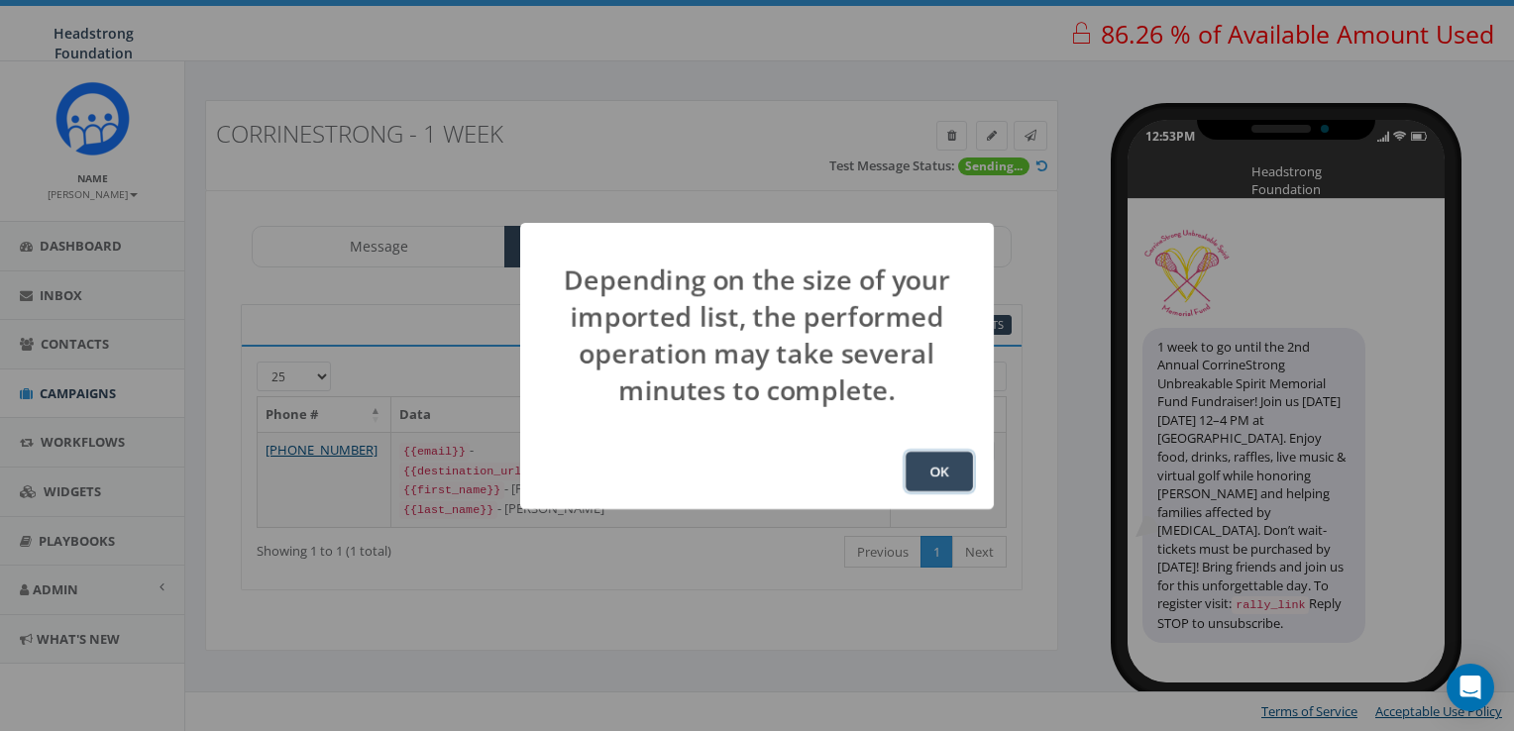
click at [937, 452] on button "OK" at bounding box center [939, 472] width 67 height 40
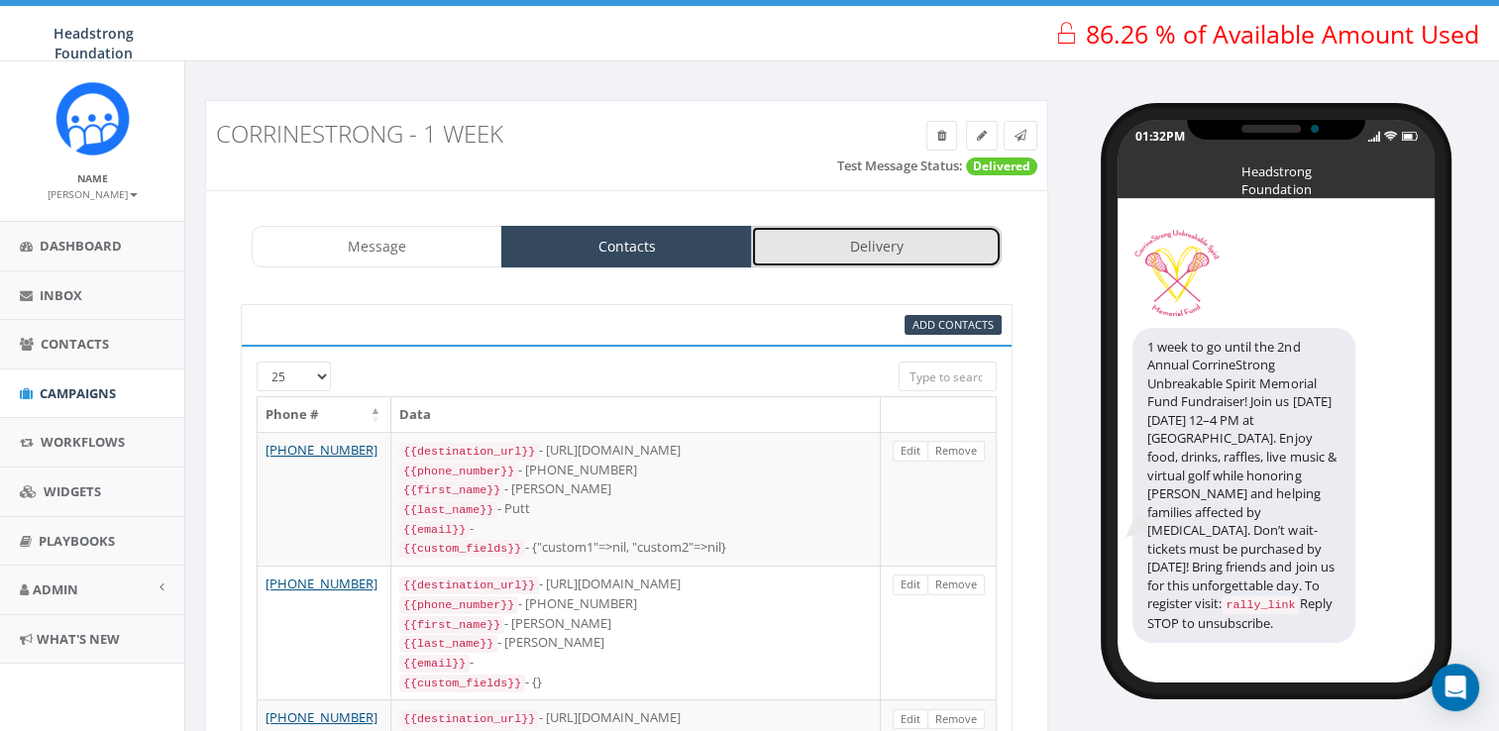
click at [892, 247] on link "Delivery" at bounding box center [876, 247] width 251 height 42
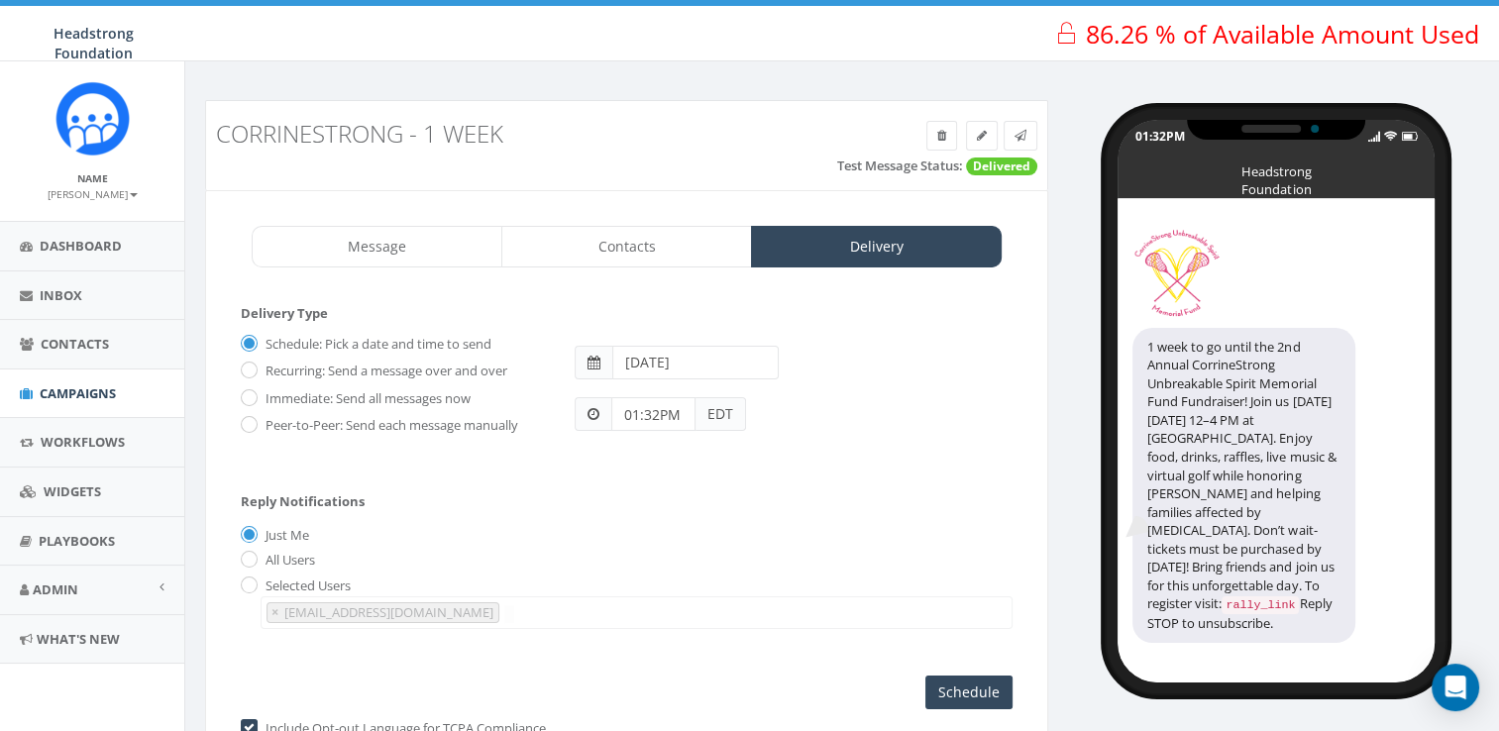
click at [614, 367] on input "2025-09-27" at bounding box center [695, 363] width 166 height 34
click at [801, 546] on td "27" at bounding box center [812, 549] width 30 height 30
click at [568, 506] on div "Reply Notifications Just Me All Users Selected Users cheryl@headstrong.org lcav…" at bounding box center [627, 556] width 772 height 164
click at [634, 420] on input "01:32PM" at bounding box center [653, 414] width 84 height 34
click at [769, 168] on div "1 2 3 4 5 6 7 8 9 10 11 12 00 05 10 15 20 25 30 35 40 45 50 55" at bounding box center [724, 243] width 198 height 198
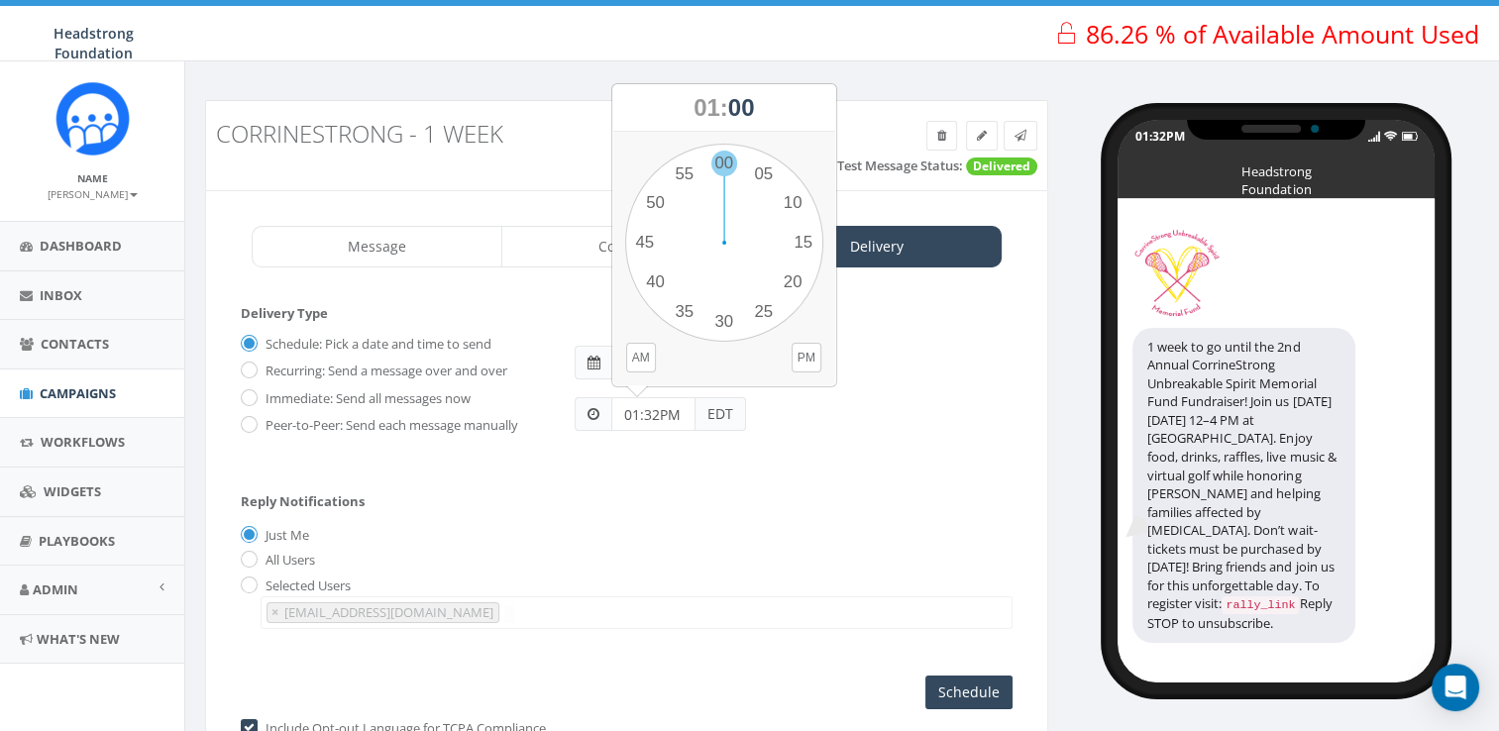
click at [721, 167] on div "1 2 3 4 5 6 7 8 9 10 11 12 00 05 10 15 20 25 30 35 40 45 50 55" at bounding box center [724, 243] width 198 height 198
type input "01:00PM"
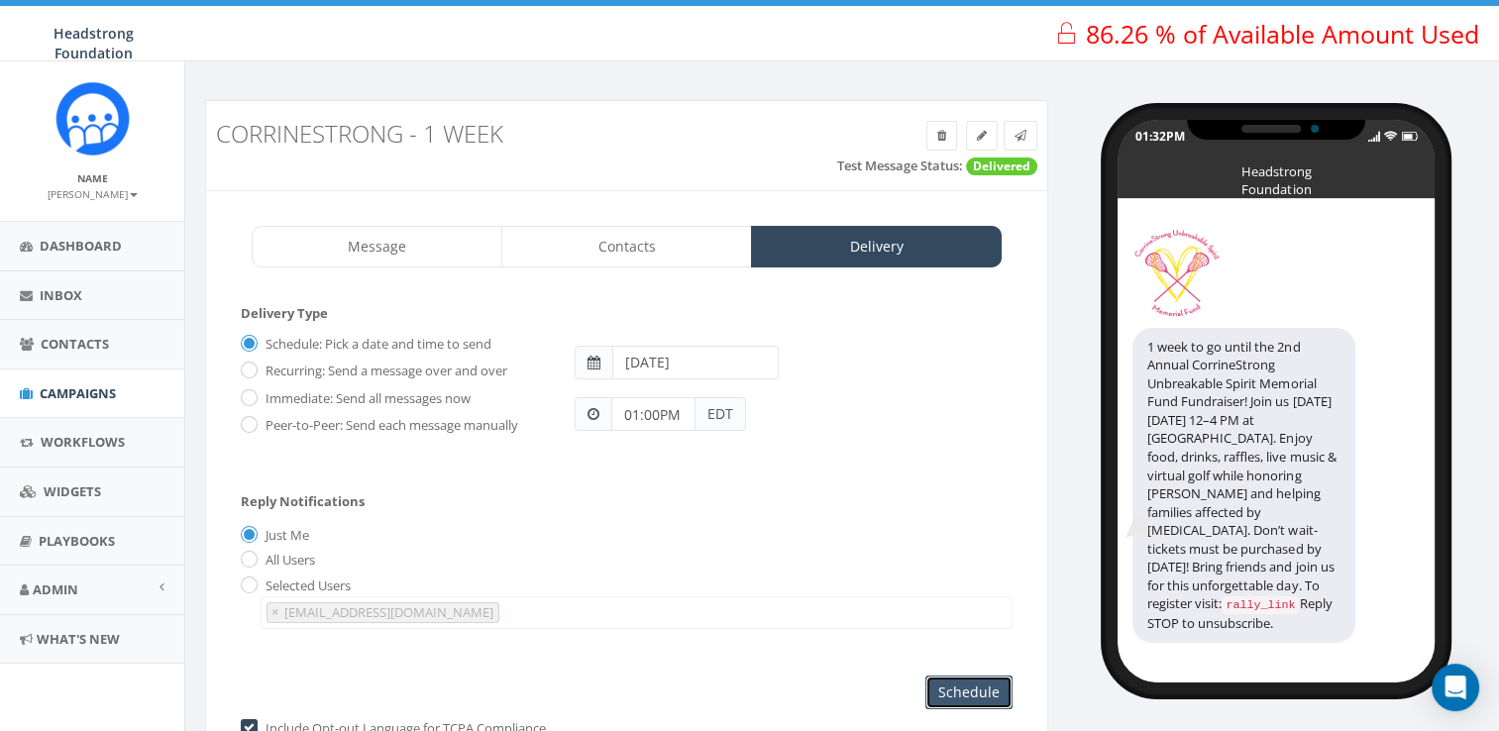
click at [955, 684] on input "Schedule" at bounding box center [969, 693] width 87 height 34
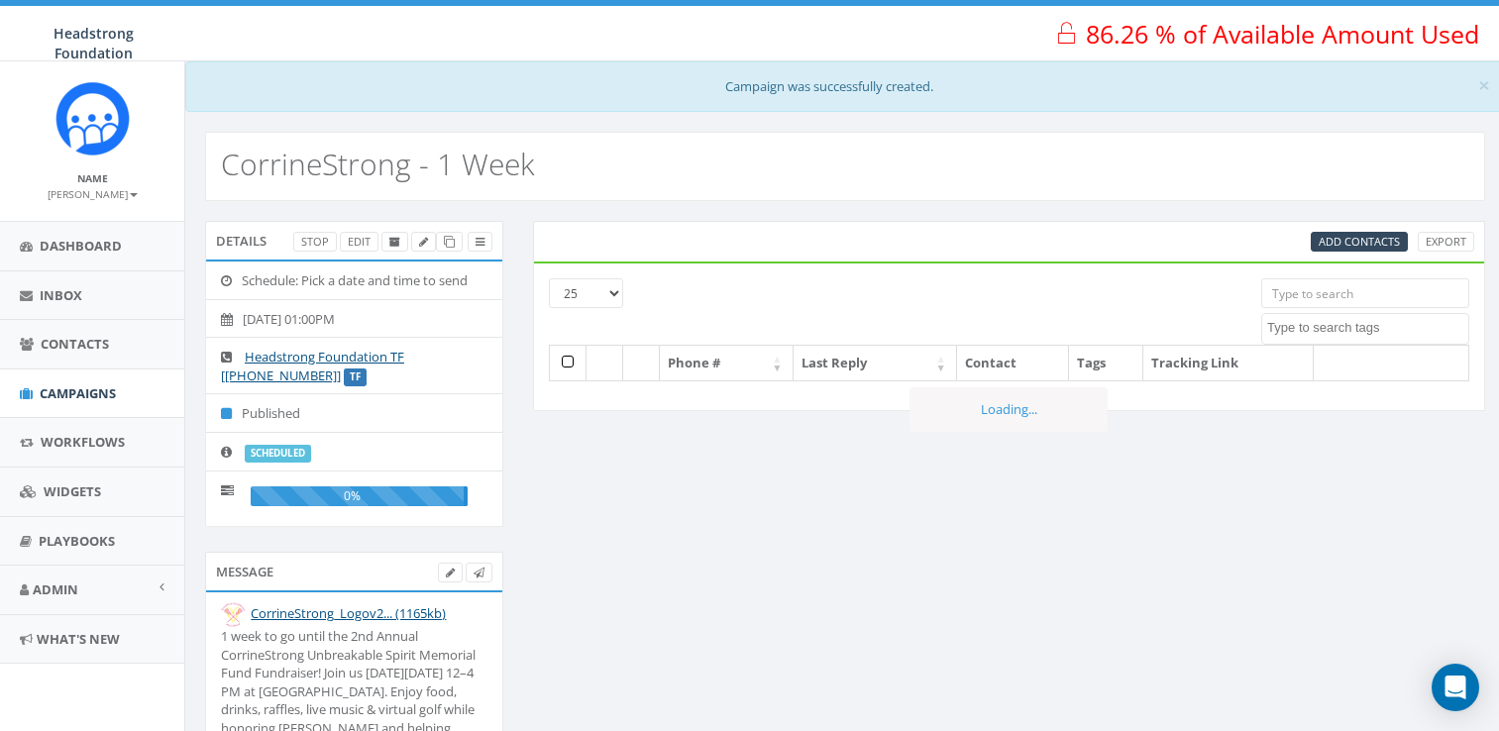
select select
